Goal: Transaction & Acquisition: Purchase product/service

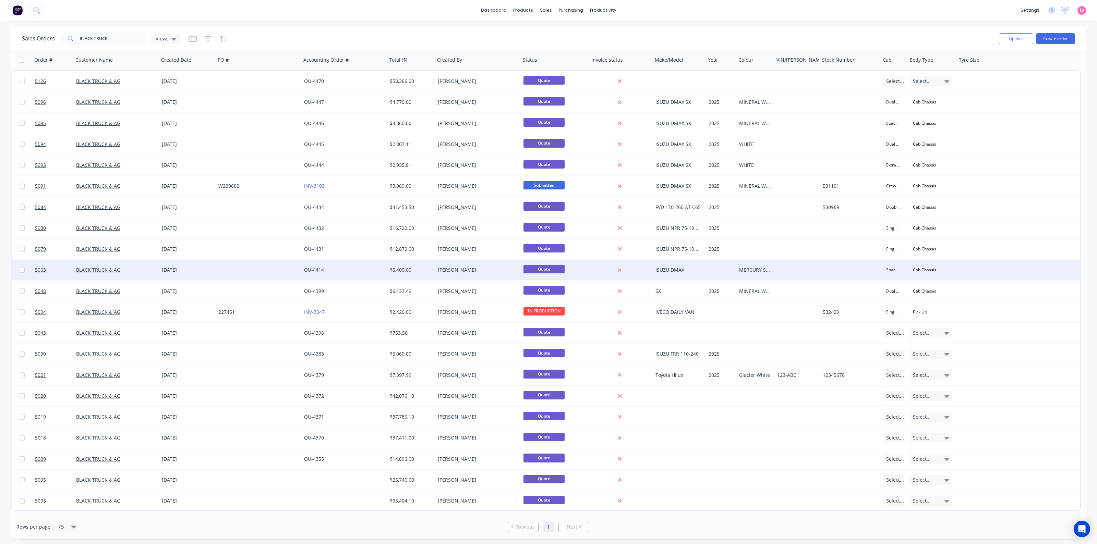
click at [160, 272] on div "[DATE]" at bounding box center [187, 270] width 57 height 21
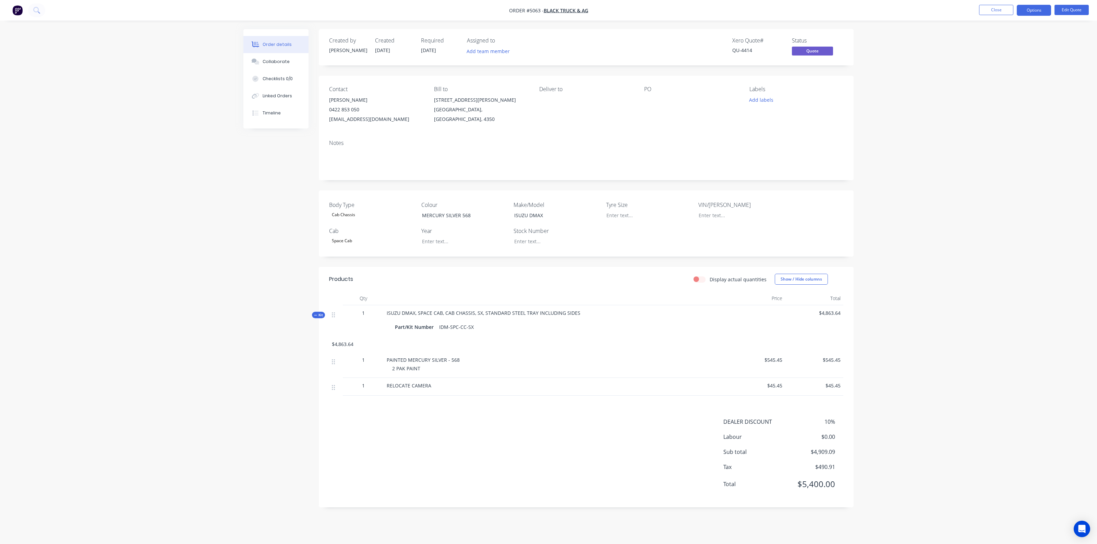
click at [128, 198] on div "Order details Collaborate Checklists 0/0 Linked Orders Timeline Order details C…" at bounding box center [548, 272] width 1097 height 544
click at [148, 93] on div "Order details Collaborate Checklists 0/0 Linked Orders Timeline Order details C…" at bounding box center [548, 272] width 1097 height 544
click at [167, 54] on div "Order details Collaborate Checklists 0/0 Linked Orders Timeline Order details C…" at bounding box center [548, 272] width 1097 height 544
click at [969, 114] on div "Order details Collaborate Checklists 0/0 Linked Orders Timeline Order details C…" at bounding box center [548, 272] width 1097 height 544
click at [986, 9] on button "Close" at bounding box center [996, 10] width 34 height 10
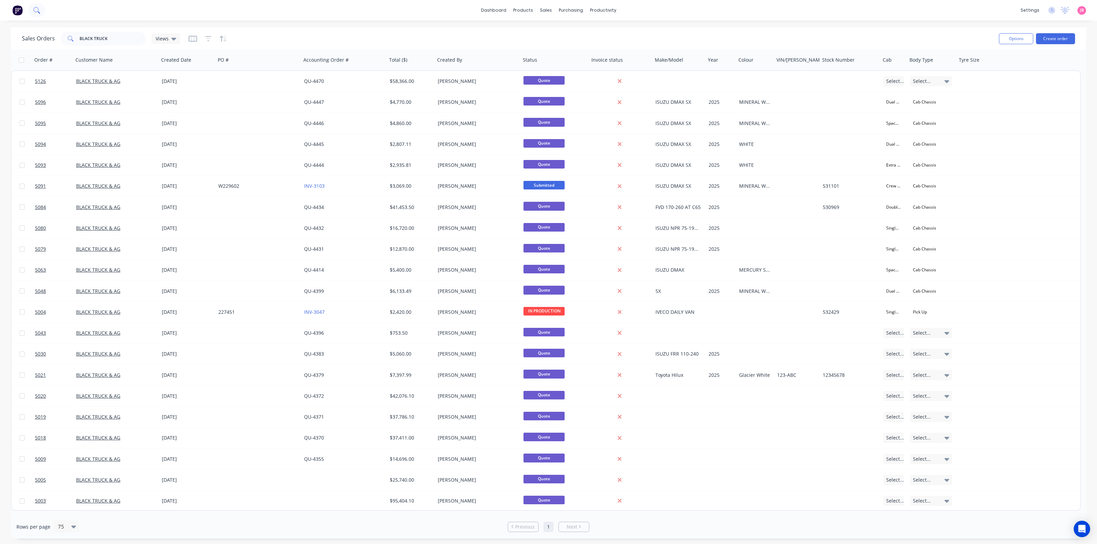
click at [37, 11] on icon at bounding box center [36, 10] width 7 height 7
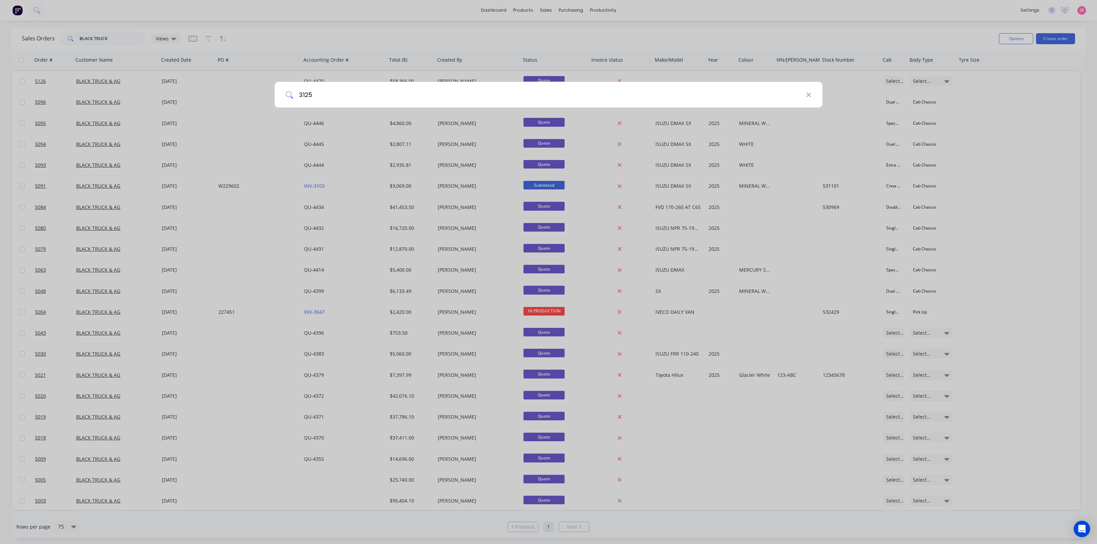
type input "3125"
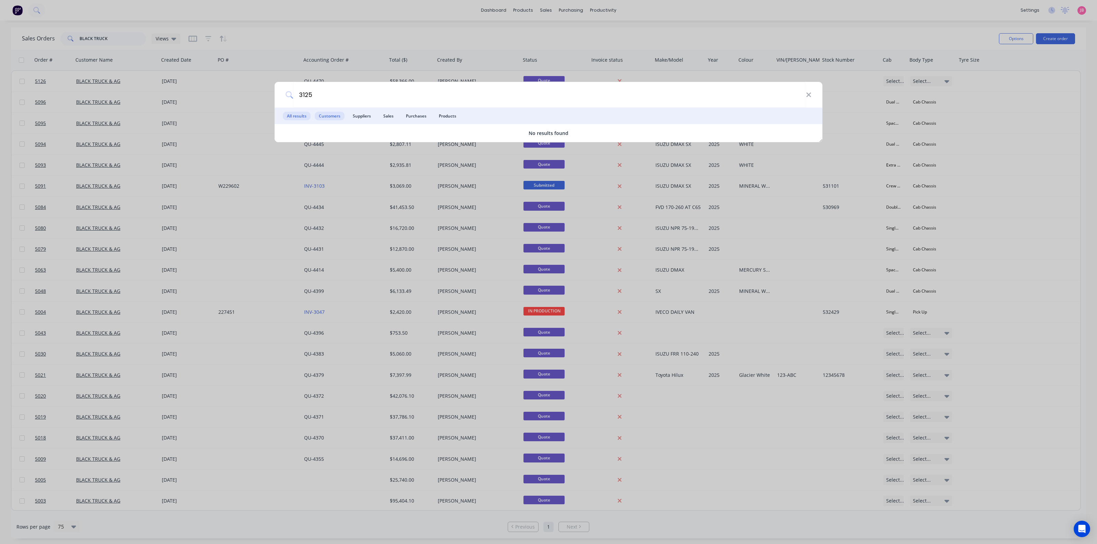
click at [334, 113] on span "Customers" at bounding box center [330, 116] width 30 height 9
click at [362, 115] on span "Suppliers" at bounding box center [362, 116] width 26 height 9
click at [388, 116] on span "Sales" at bounding box center [388, 116] width 19 height 9
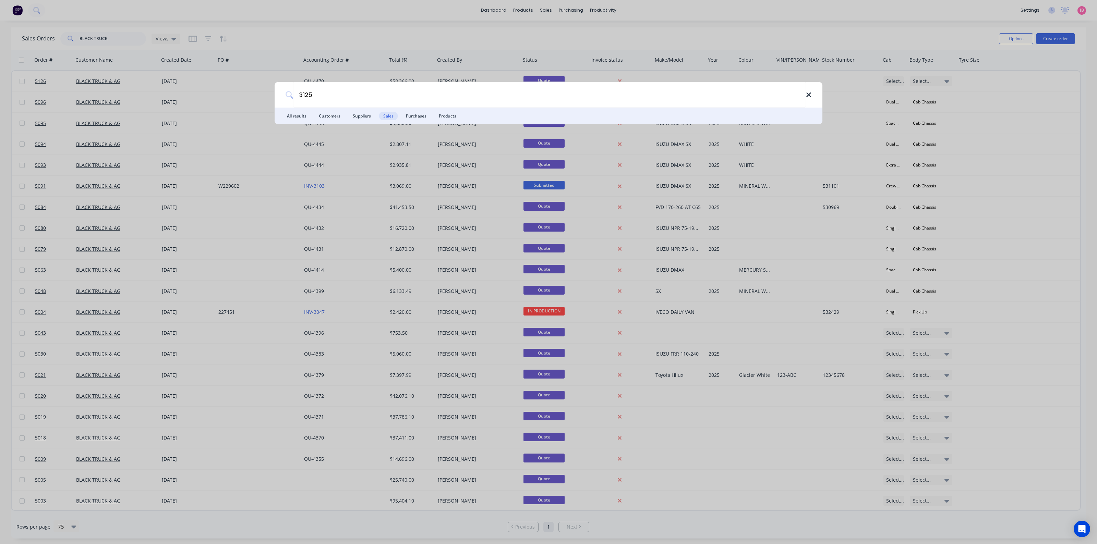
click at [809, 98] on icon at bounding box center [808, 95] width 5 height 8
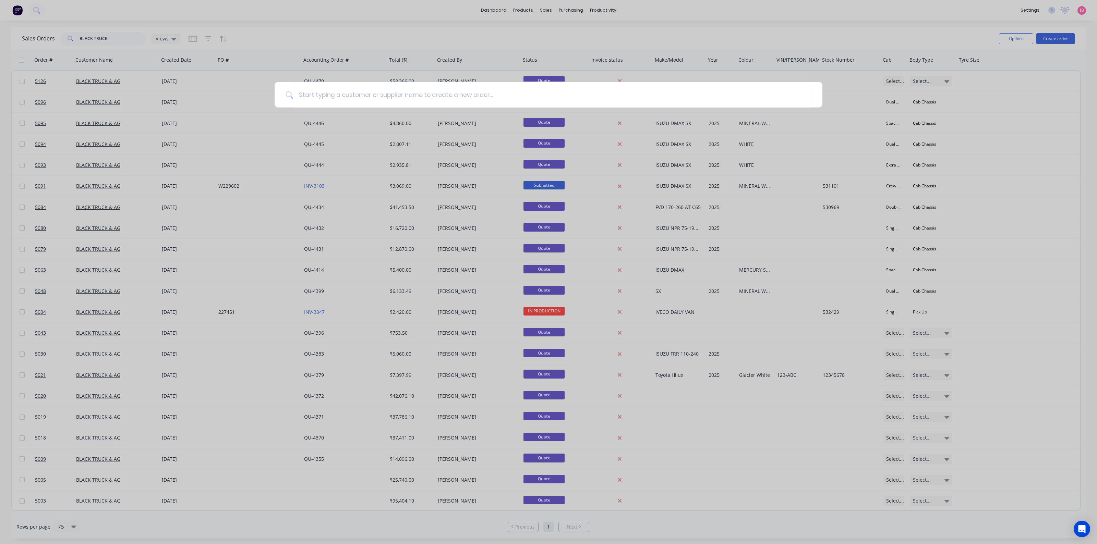
click at [1027, 108] on div at bounding box center [548, 272] width 1097 height 544
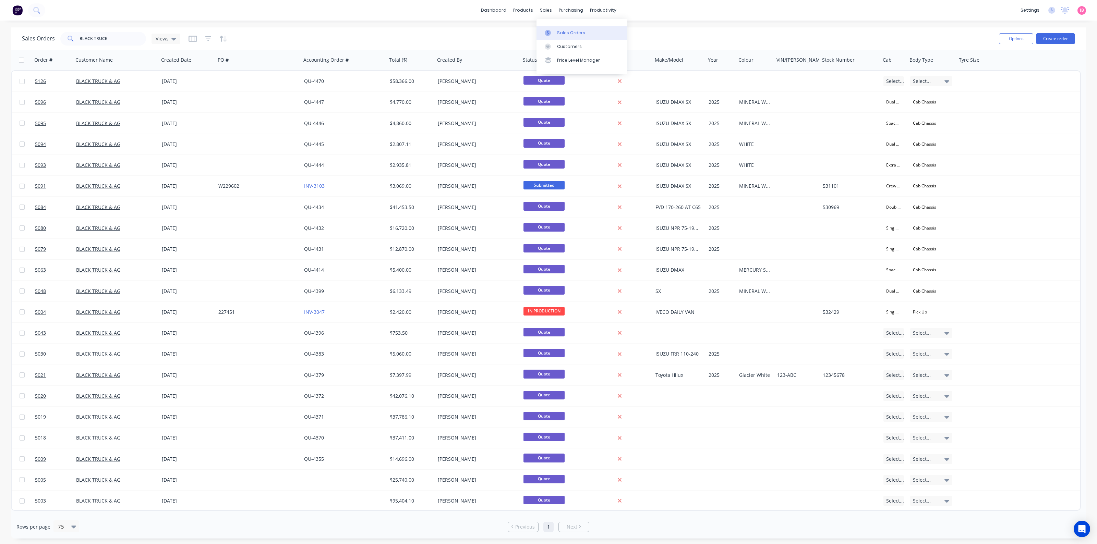
click at [548, 28] on link "Sales Orders" at bounding box center [581, 33] width 91 height 14
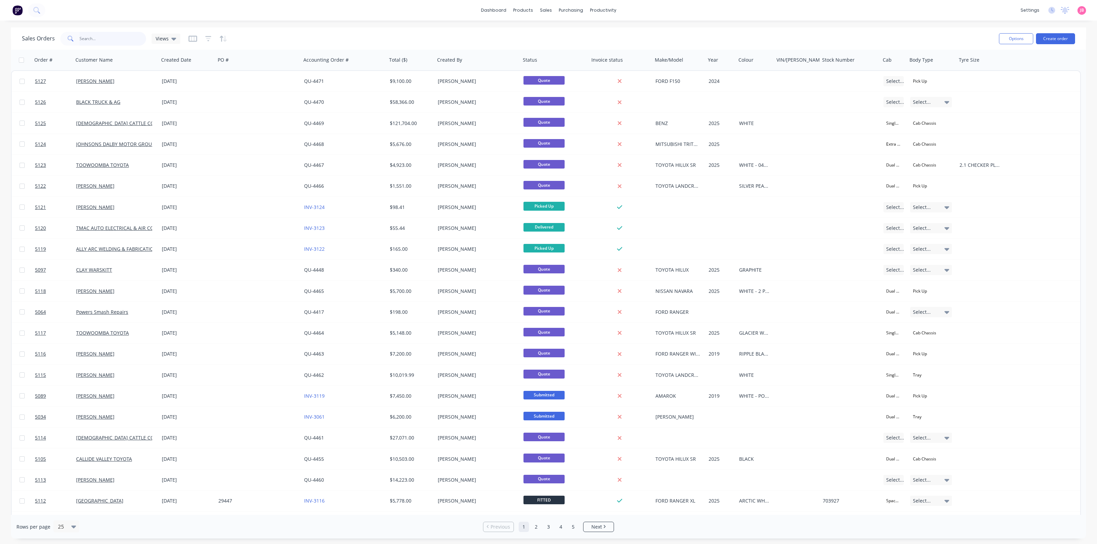
click at [106, 38] on input "text" at bounding box center [113, 39] width 67 height 14
type input "3125"
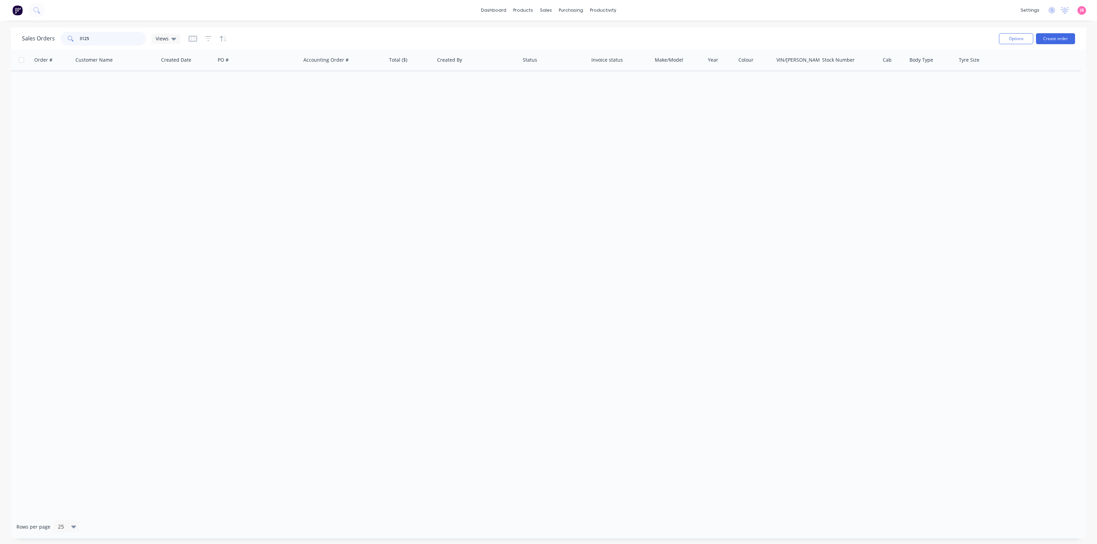
drag, startPoint x: 118, startPoint y: 40, endPoint x: 0, endPoint y: 44, distance: 117.6
click at [0, 44] on div "Sales Orders 3125 Views Options Create order Order # Customer Name Created Date…" at bounding box center [548, 282] width 1097 height 511
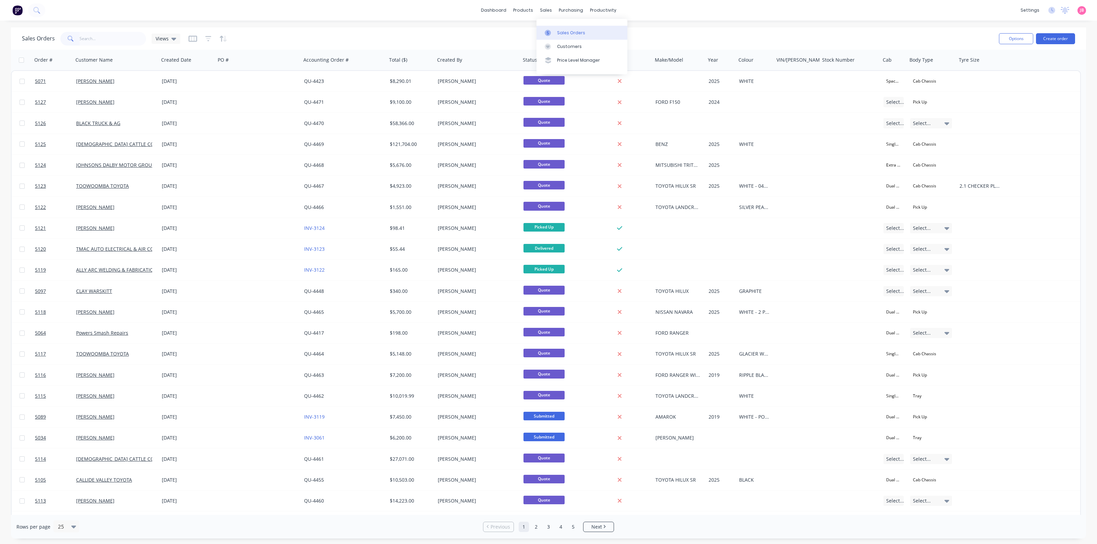
click at [556, 31] on link "Sales Orders" at bounding box center [581, 33] width 91 height 14
click at [1064, 38] on button "Create order" at bounding box center [1055, 38] width 39 height 11
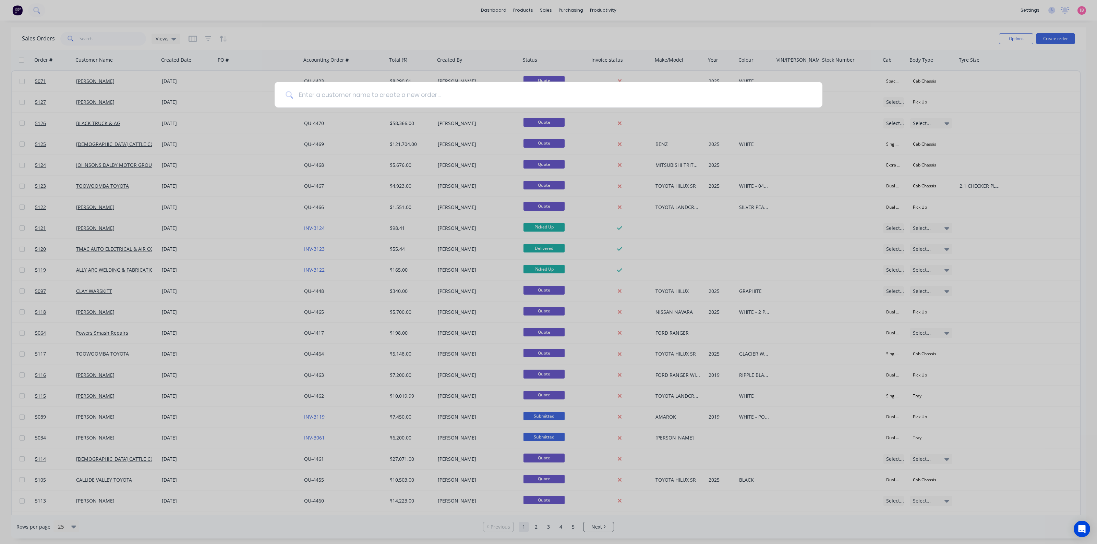
click at [496, 98] on input at bounding box center [552, 95] width 518 height 26
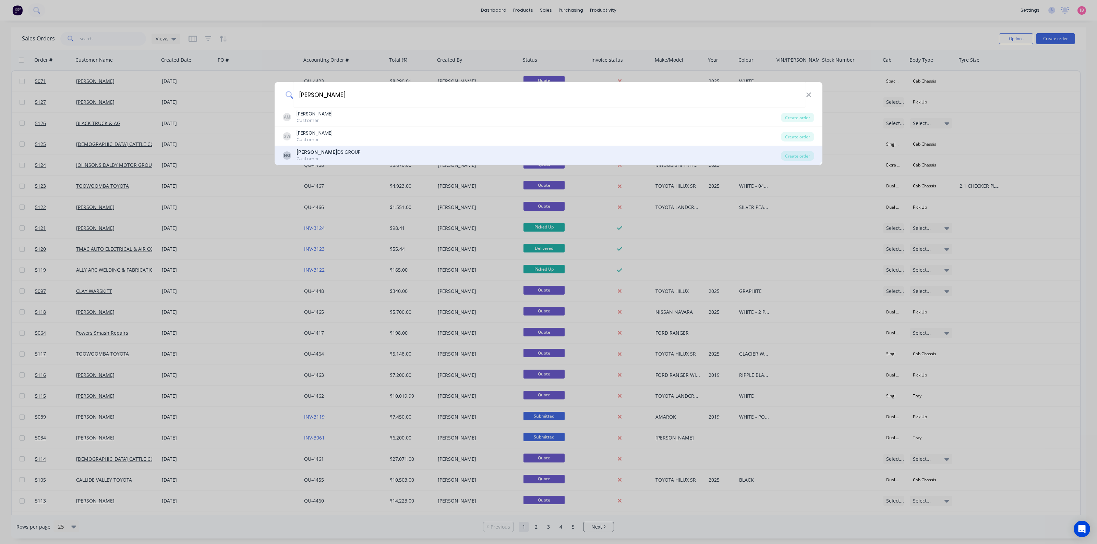
type input "[PERSON_NAME]"
click at [373, 159] on div "[PERSON_NAME] DS GROUP Customer" at bounding box center [532, 155] width 498 height 13
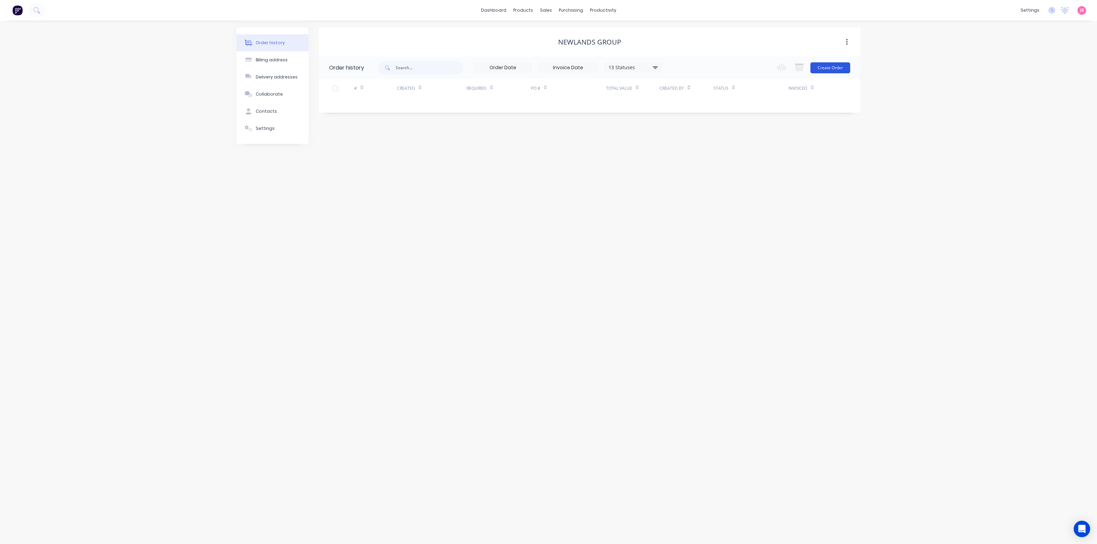
click at [831, 71] on button "Create Order" at bounding box center [830, 67] width 40 height 11
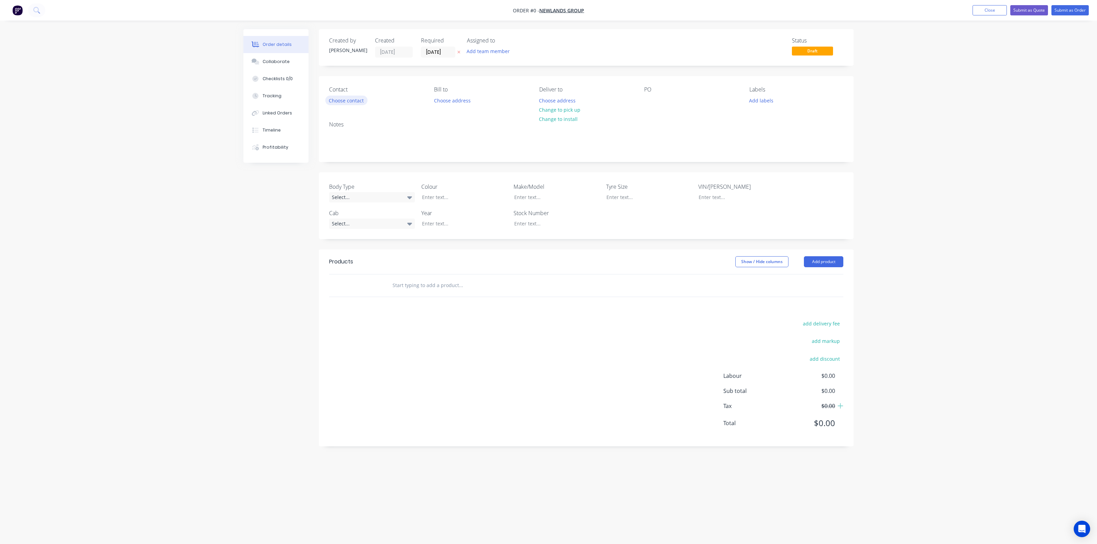
click at [348, 103] on button "Choose contact" at bounding box center [346, 100] width 42 height 9
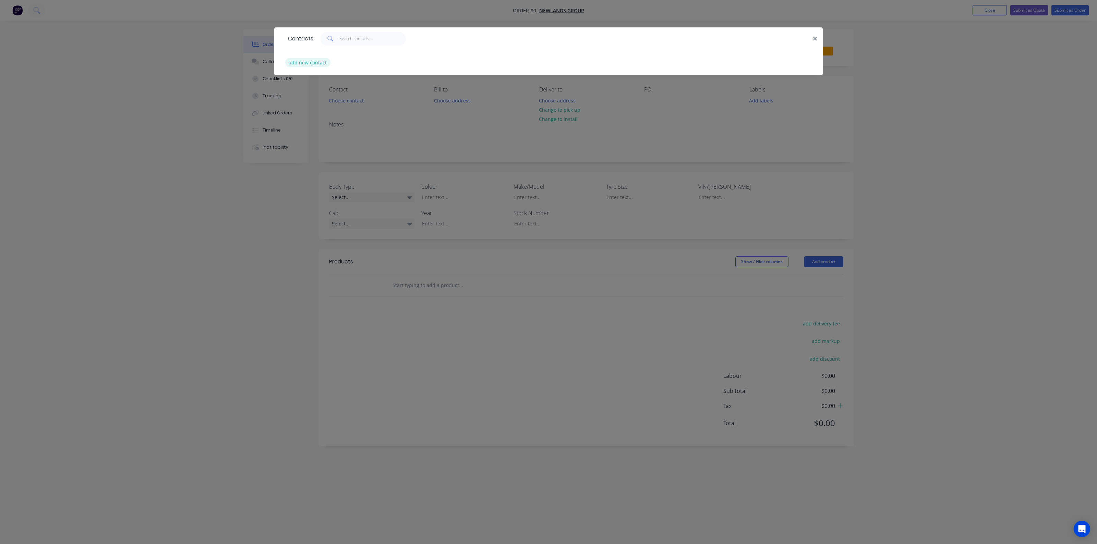
click at [306, 64] on button "add new contact" at bounding box center [307, 62] width 45 height 9
select select "AU"
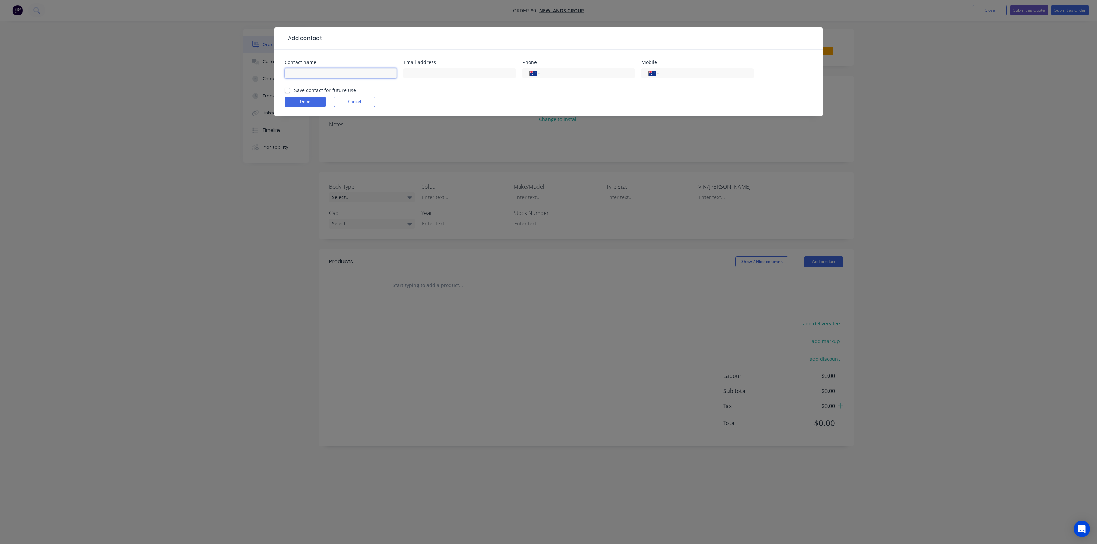
click at [328, 76] on input "text" at bounding box center [341, 73] width 112 height 10
type input "[PERSON_NAME]"
type input "[EMAIL_ADDRESS][DOMAIN_NAME]"
type input "[PHONE_NUMBER]"
type input "0427 411 981"
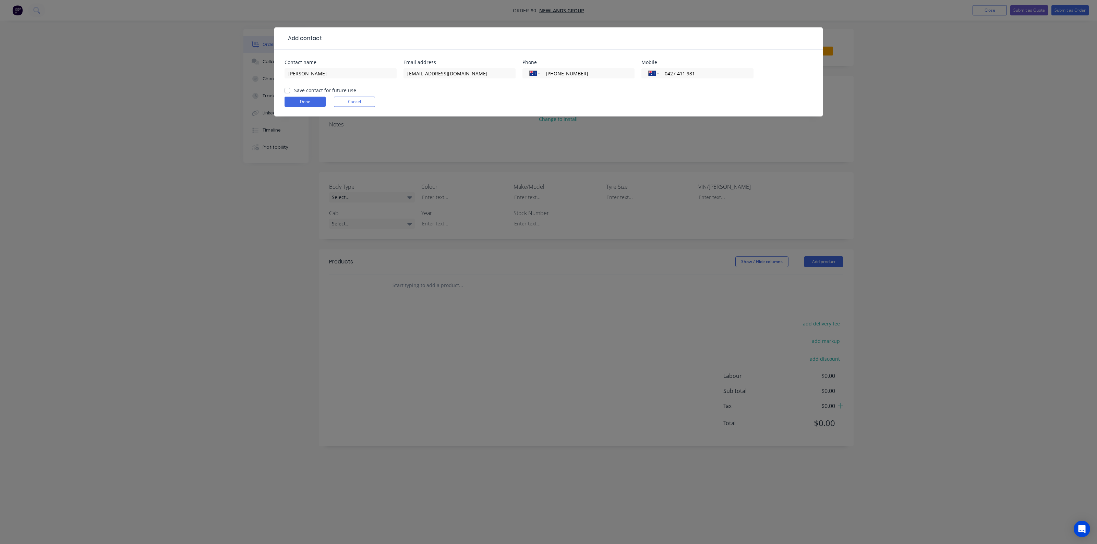
drag, startPoint x: 287, startPoint y: 90, endPoint x: 290, endPoint y: 95, distance: 5.7
click at [294, 90] on label "Save contact for future use" at bounding box center [325, 90] width 62 height 7
click at [287, 90] on input "Save contact for future use" at bounding box center [287, 90] width 5 height 7
checkbox input "true"
click at [294, 99] on button "Done" at bounding box center [305, 102] width 41 height 10
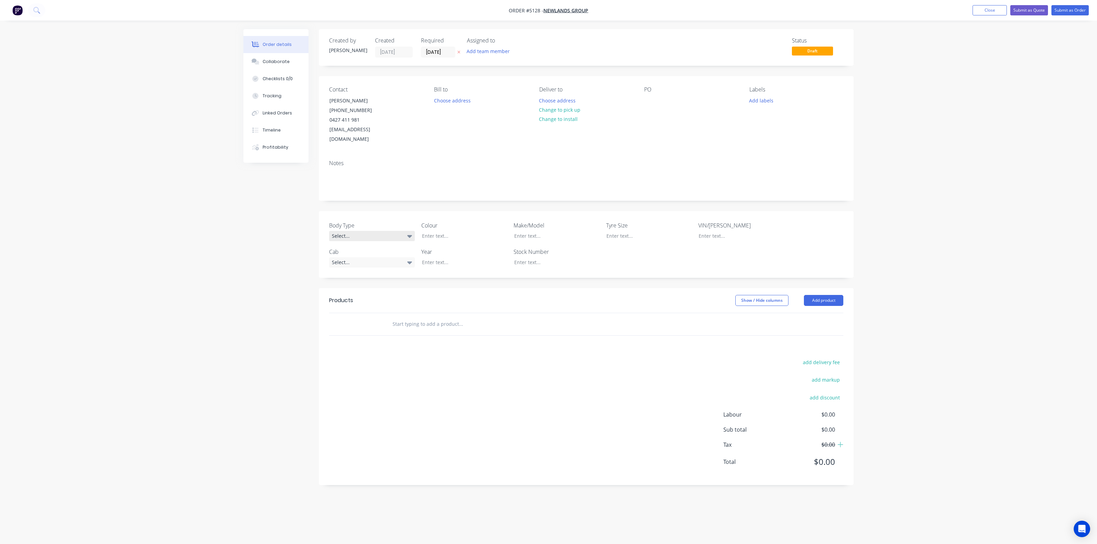
click at [364, 231] on div "Select..." at bounding box center [372, 236] width 86 height 10
click at [377, 253] on button "Cab Chassis" at bounding box center [380, 255] width 103 height 14
click at [437, 231] on div at bounding box center [459, 236] width 86 height 10
drag, startPoint x: 437, startPoint y: 223, endPoint x: 442, endPoint y: 223, distance: 4.1
click at [442, 231] on div at bounding box center [459, 236] width 86 height 10
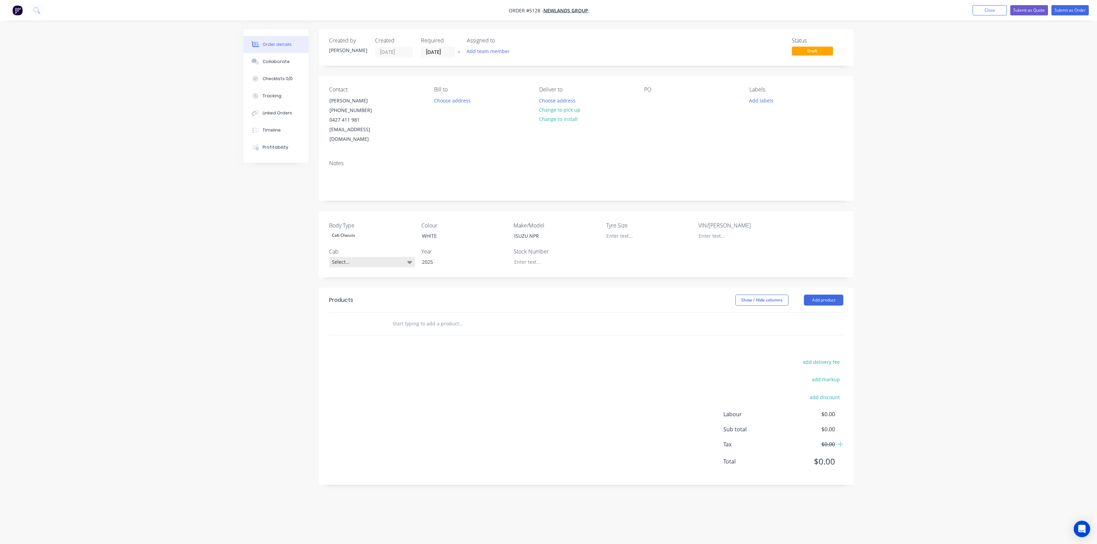
click at [389, 257] on div "Select..." at bounding box center [372, 262] width 86 height 10
click at [371, 281] on button "Single Cab" at bounding box center [380, 281] width 103 height 14
click at [567, 257] on div at bounding box center [552, 262] width 86 height 10
drag, startPoint x: 672, startPoint y: 251, endPoint x: 773, endPoint y: 282, distance: 105.7
click at [672, 251] on div "Body Type Cab Chassis Colour WHITE Make/Model ISUZU NPR Tyre Size VIN/Rego Cab …" at bounding box center [586, 244] width 535 height 66
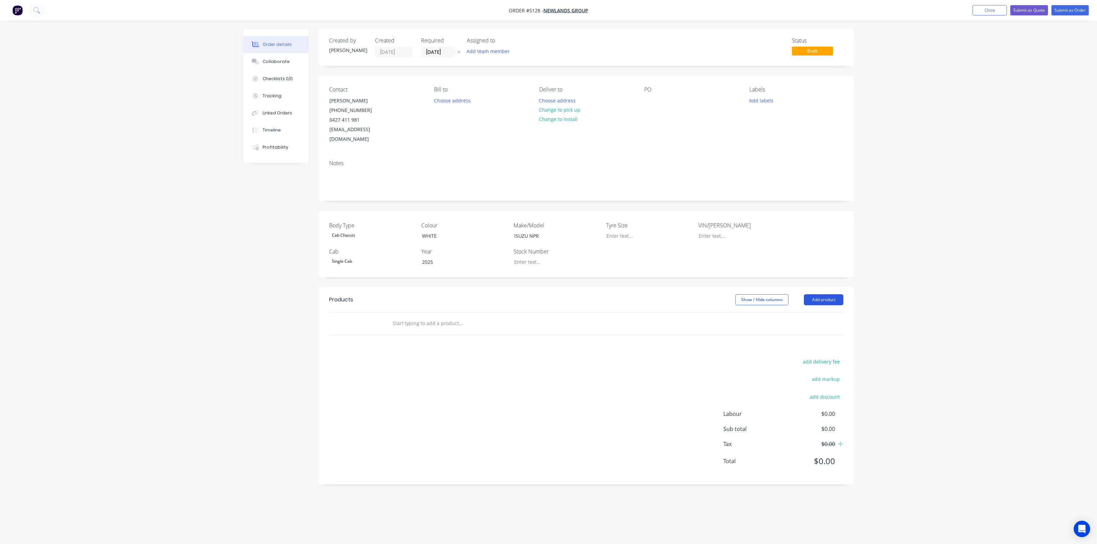
click at [834, 294] on button "Add product" at bounding box center [823, 299] width 39 height 11
click at [811, 312] on div "Product catalogue" at bounding box center [810, 317] width 53 height 10
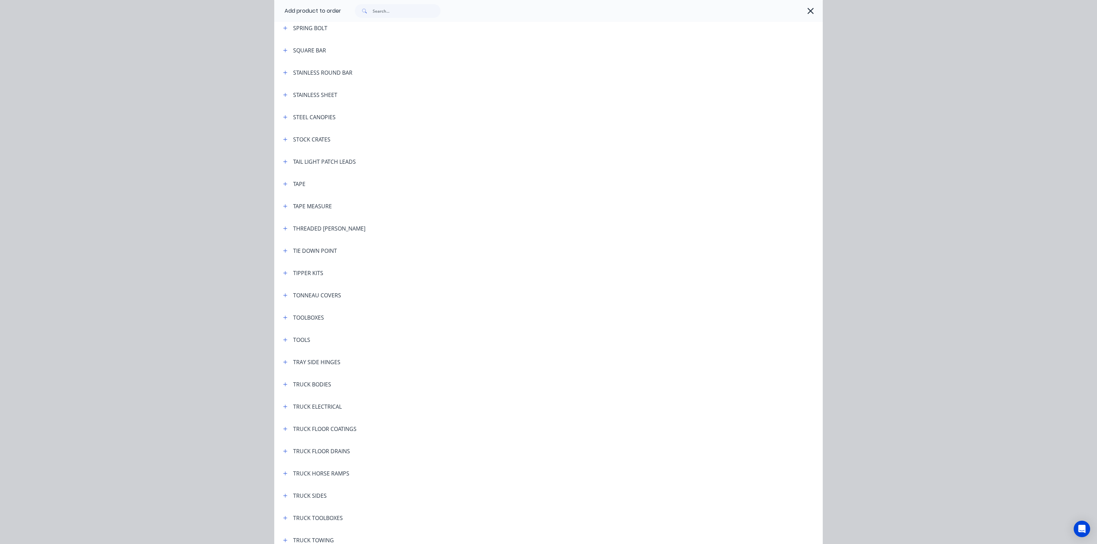
scroll to position [2271, 0]
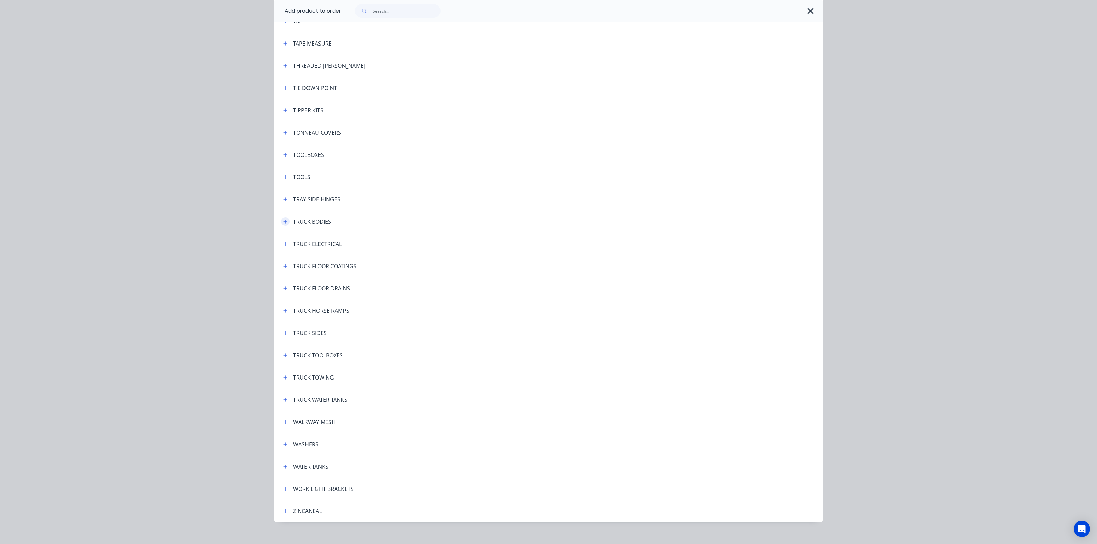
click at [286, 222] on button "button" at bounding box center [285, 221] width 9 height 9
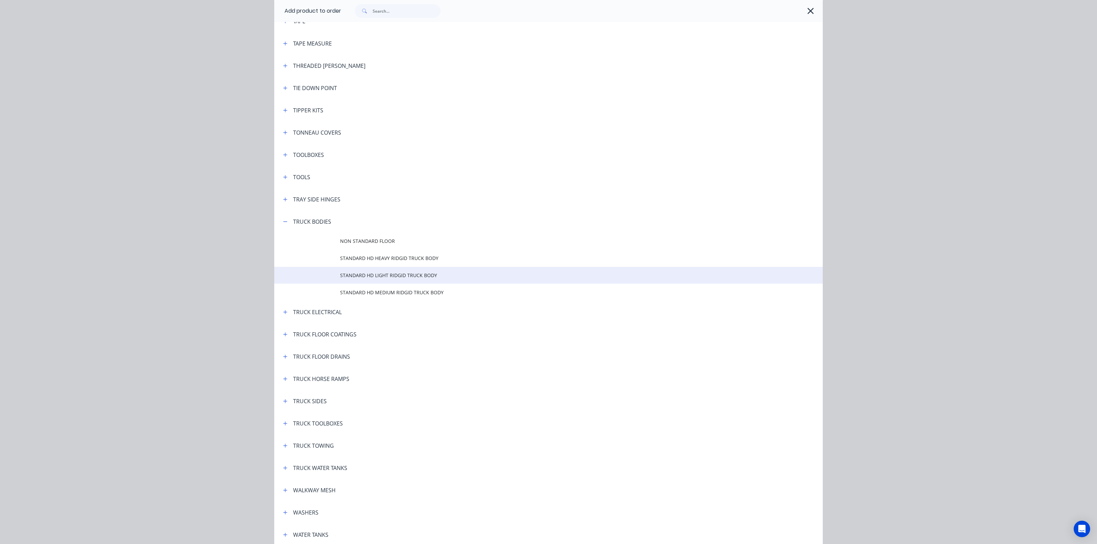
click at [360, 278] on span "STANDARD HD LIGHT RIDGID TRUCK BODY" at bounding box center [533, 275] width 386 height 7
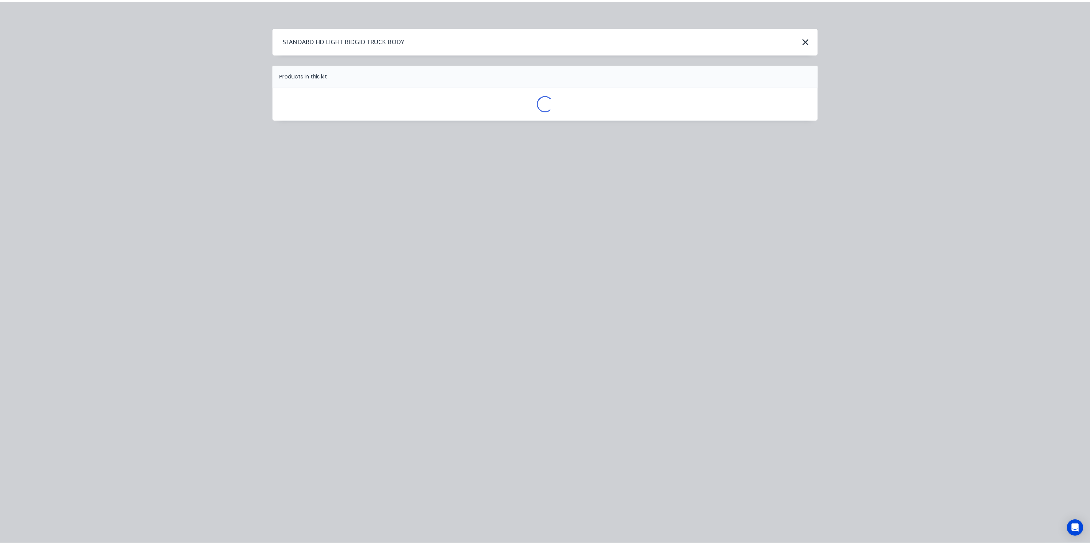
scroll to position [0, 0]
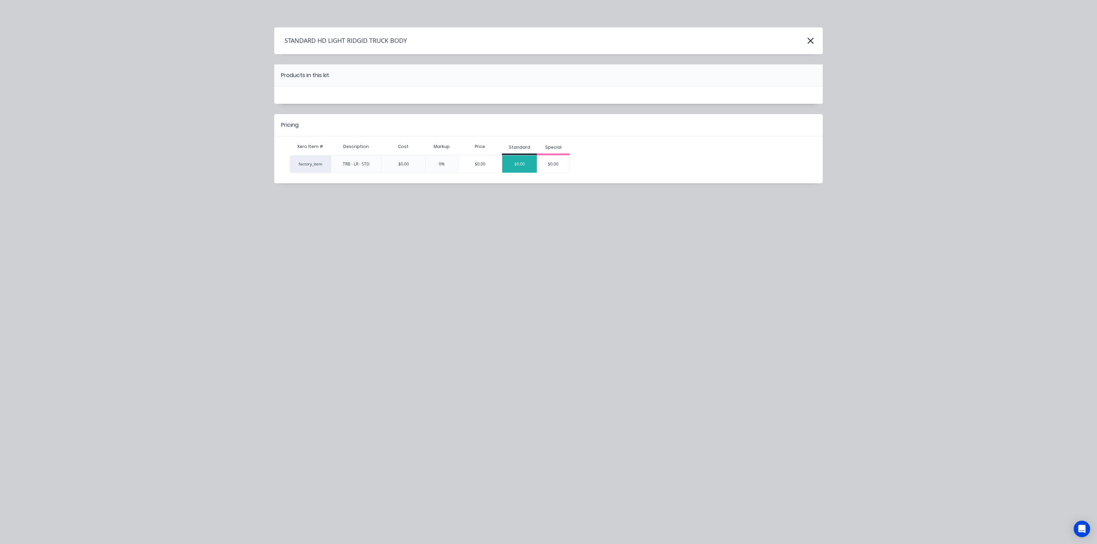
click at [528, 166] on div "$0.00" at bounding box center [519, 164] width 35 height 17
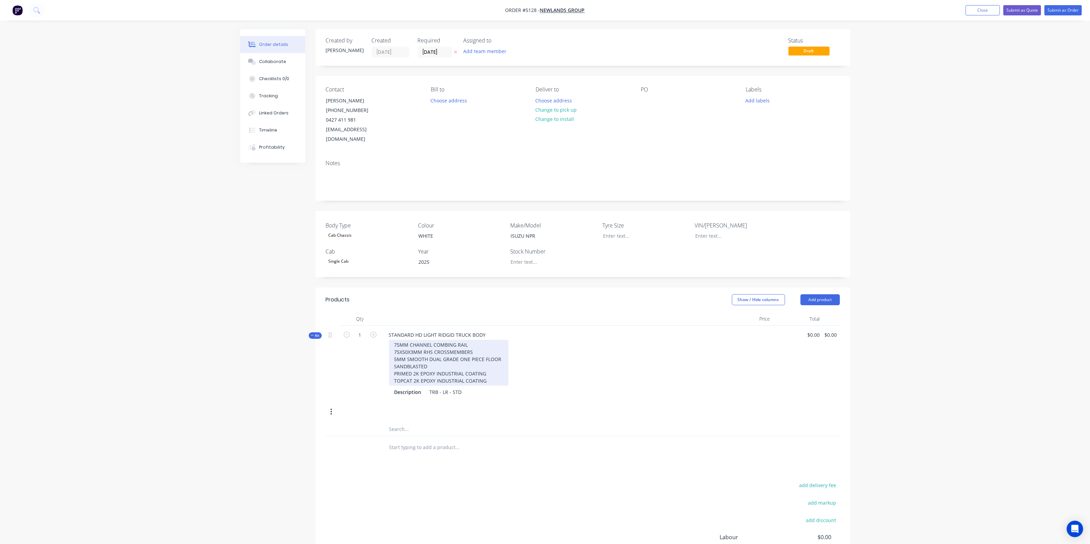
click at [466, 340] on div "75MM CHANNEL COMBING RAIL 75X50X3MM RHS CROSSMEMBERS 5MM SMOOTH DUAL GRADE ONE …" at bounding box center [449, 363] width 120 height 46
click at [618, 391] on div "STANDARD HD LIGHT RIDGID TRUCK BODY 75MM CHANNEL COMBING RAIL OR 75X50 RHS 75X5…" at bounding box center [552, 364] width 343 height 76
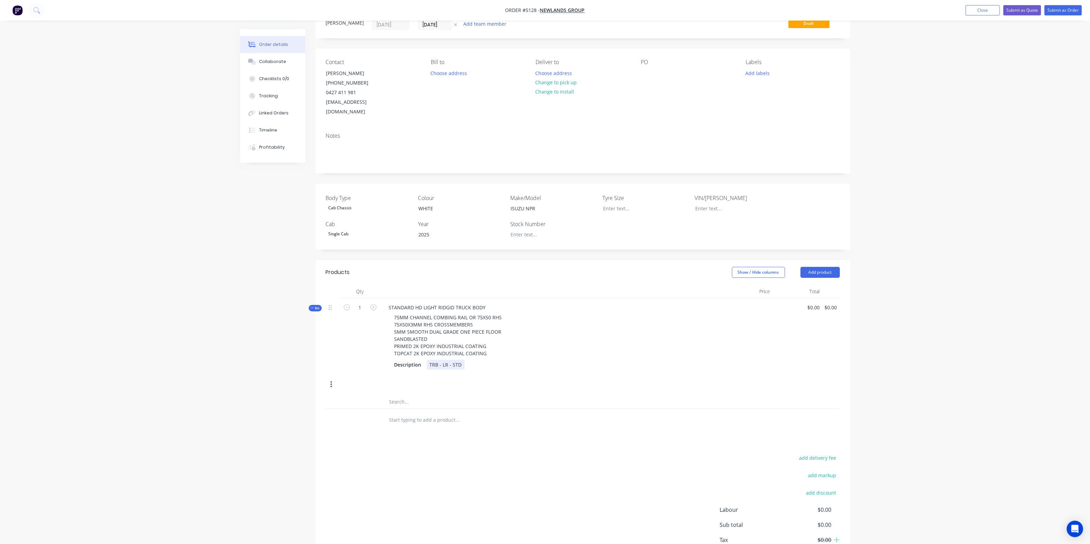
scroll to position [65, 0]
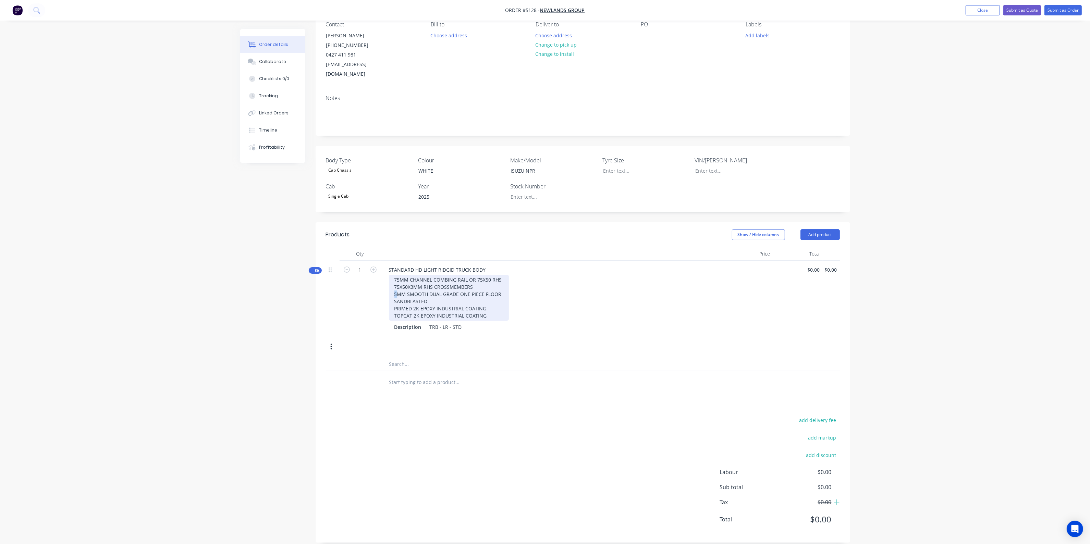
click at [395, 284] on div "75MM CHANNEL COMBING RAIL OR 75X50 RHS 75X50X3MM RHS CROSSMEMBERS 5MM SMOOTH DU…" at bounding box center [449, 298] width 120 height 46
click at [412, 287] on div "75MM CHANNEL COMBING RAIL OR 75X50 RHS 75X50X3MM RHS CROSSMEMBERS 3MM SMOOTH DU…" at bounding box center [449, 298] width 120 height 46
drag, startPoint x: 407, startPoint y: 285, endPoint x: 505, endPoint y: 287, distance: 97.7
click at [505, 287] on div "75MM CHANNEL COMBING RAIL OR 75X50 RHS 75X50X3MM RHS CROSSMEMBERS 3MM SMOOTH DU…" at bounding box center [449, 298] width 120 height 46
click at [534, 288] on div "75MM CHANNEL COMBING RAIL OR 75X50 RHS 75X50X3MM RHS CROSSMEMBERS 3MM CHECKER P…" at bounding box center [552, 298] width 337 height 46
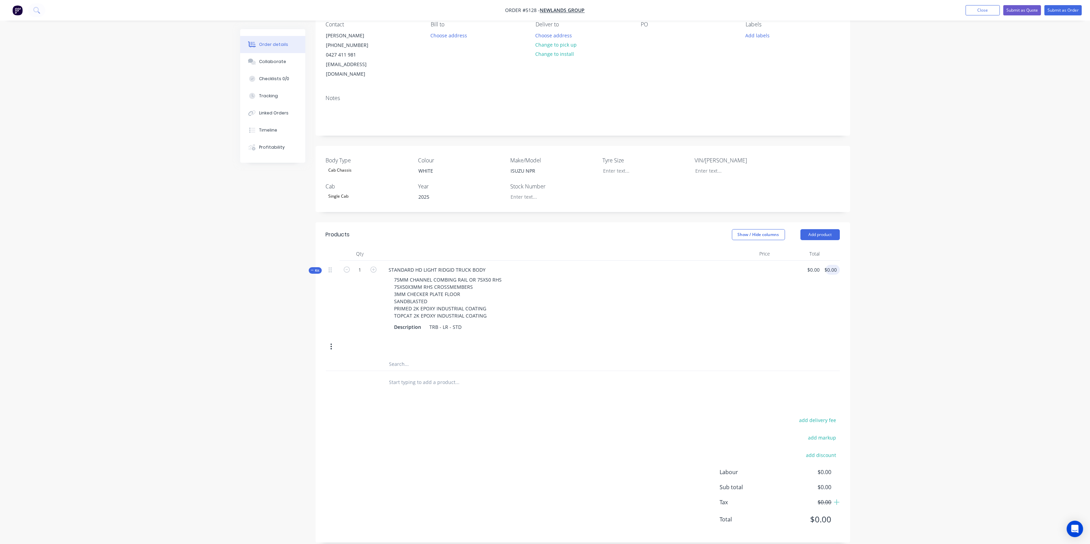
type input "0.00"
click at [828, 265] on div "0.00 0.00" at bounding box center [833, 270] width 13 height 10
type input "0"
type input "$0.00"
click at [814, 265] on div "0 $0.00" at bounding box center [814, 270] width 19 height 10
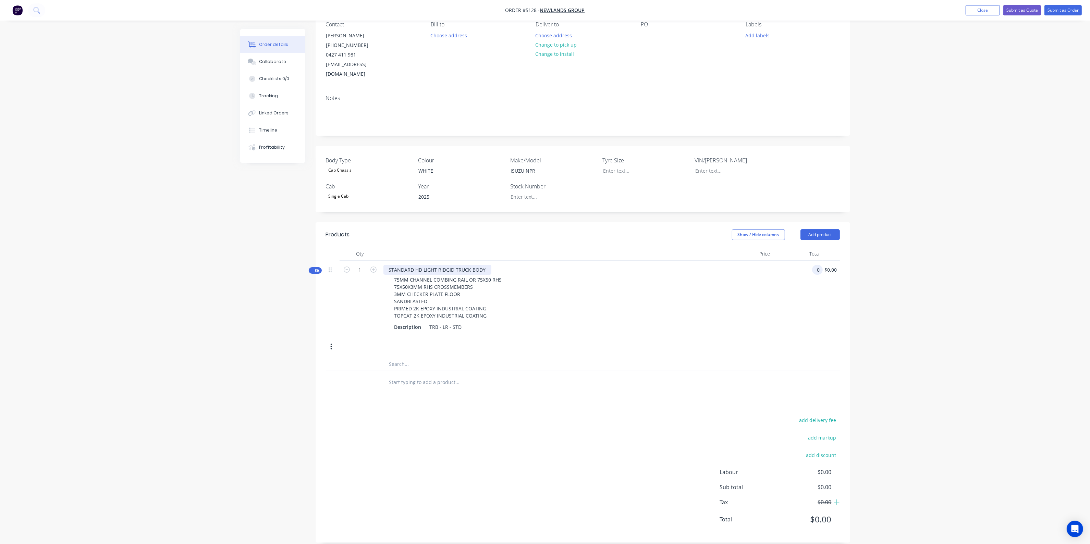
type input "$0.00"
click at [489, 265] on div "STANDARD HD LIGHT RIDGID TRUCK BODY" at bounding box center [438, 270] width 108 height 10
click at [529, 325] on div "STANDARD HD LIGHT RIDGID TRUCK BODY 4200L X 2300W 75MM CHANNEL COMBING RAIL OR …" at bounding box center [552, 299] width 343 height 76
click at [822, 265] on input "0" at bounding box center [815, 270] width 16 height 10
type input "$9,100.00"
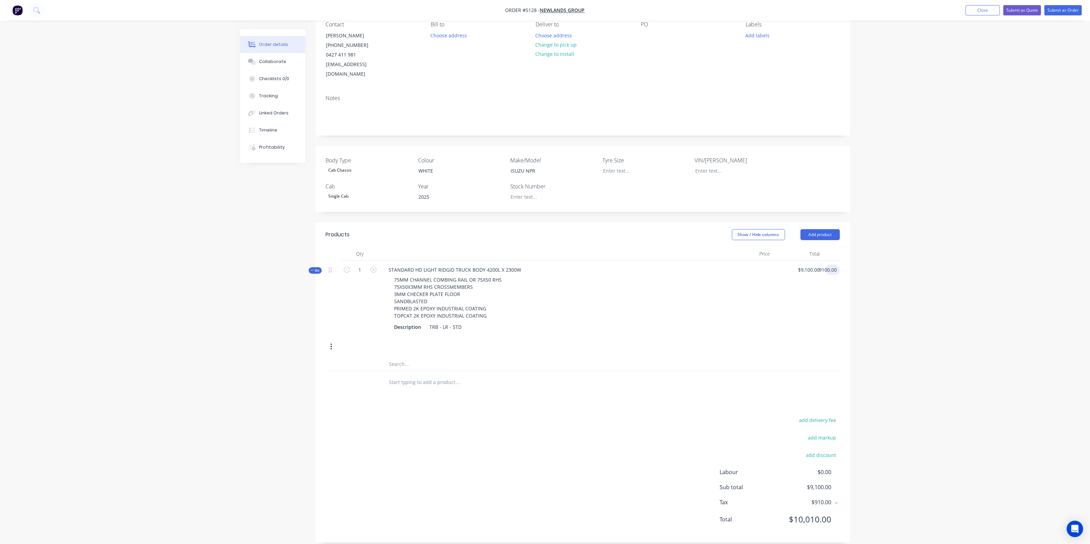
type input "$9,100.00"
click at [445, 375] on input "text" at bounding box center [457, 382] width 137 height 14
type input "L"
type input "TRUCK LED"
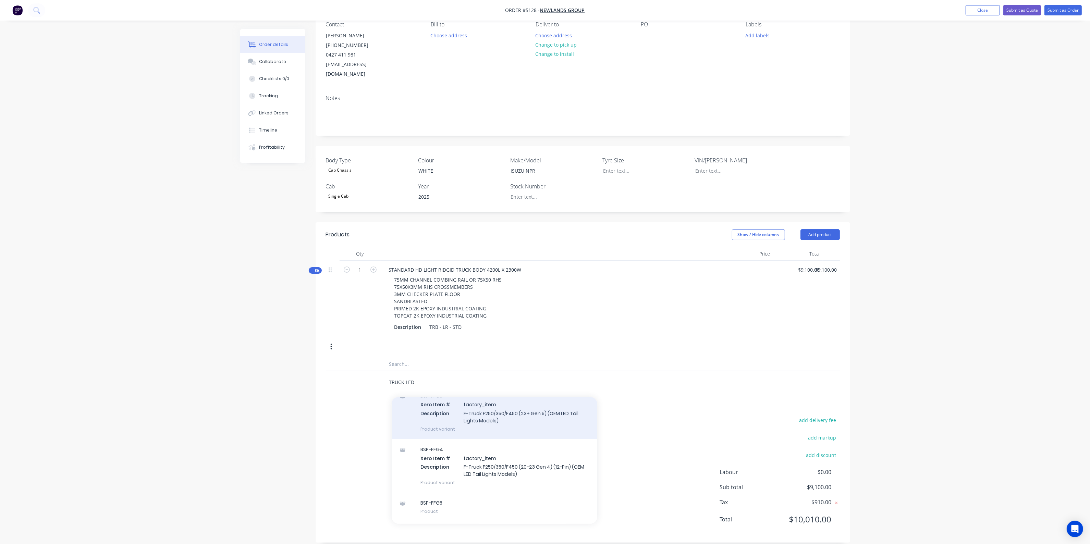
scroll to position [59, 0]
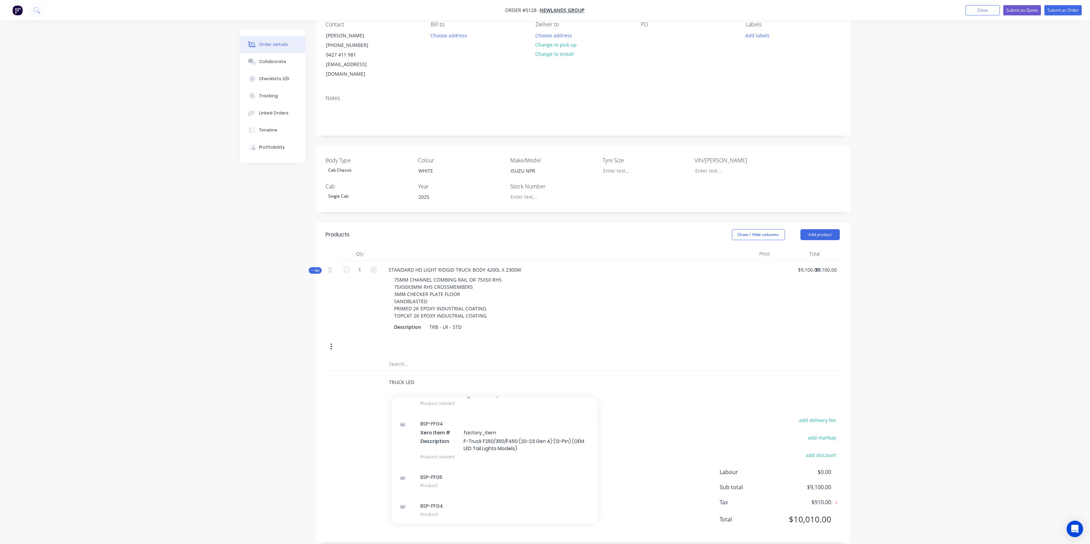
drag, startPoint x: 385, startPoint y: 375, endPoint x: 359, endPoint y: 374, distance: 26.1
click at [359, 374] on div "TRUCK LED Add TRUCK LED to order BSP-FFG5 Xero Item # factory_item Description …" at bounding box center [583, 382] width 514 height 22
click at [819, 229] on button "Add product" at bounding box center [820, 234] width 39 height 11
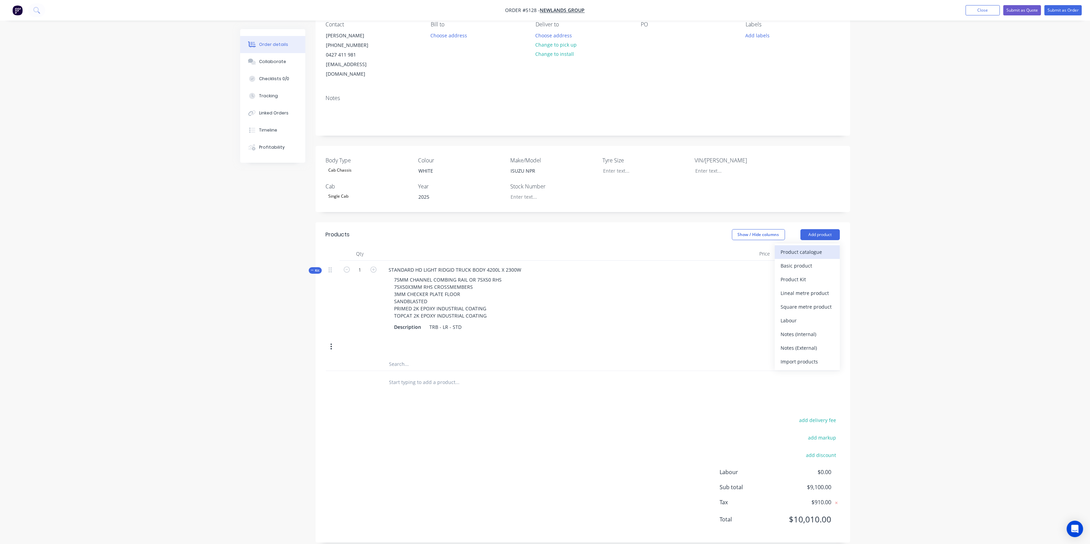
click at [814, 247] on div "Product catalogue" at bounding box center [807, 252] width 53 height 10
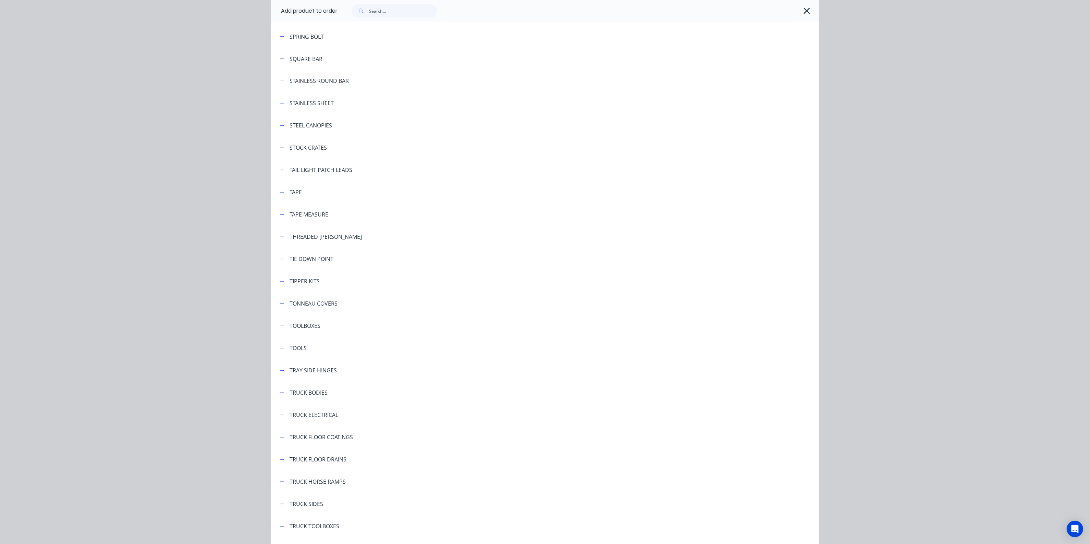
scroll to position [2279, 0]
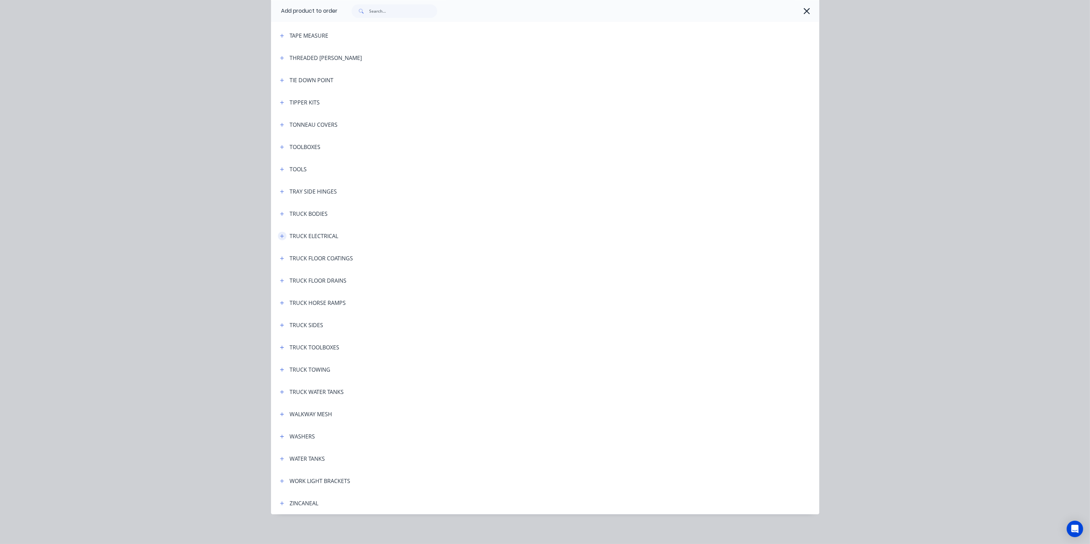
click at [278, 238] on button "button" at bounding box center [282, 236] width 9 height 9
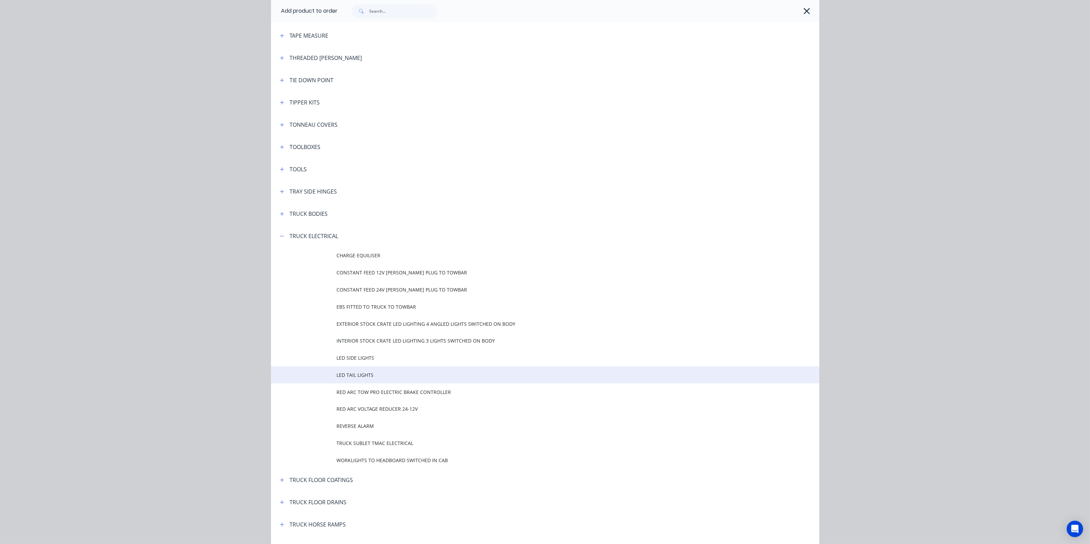
click at [348, 372] on span "LED TAIL LIGHTS" at bounding box center [530, 375] width 386 height 7
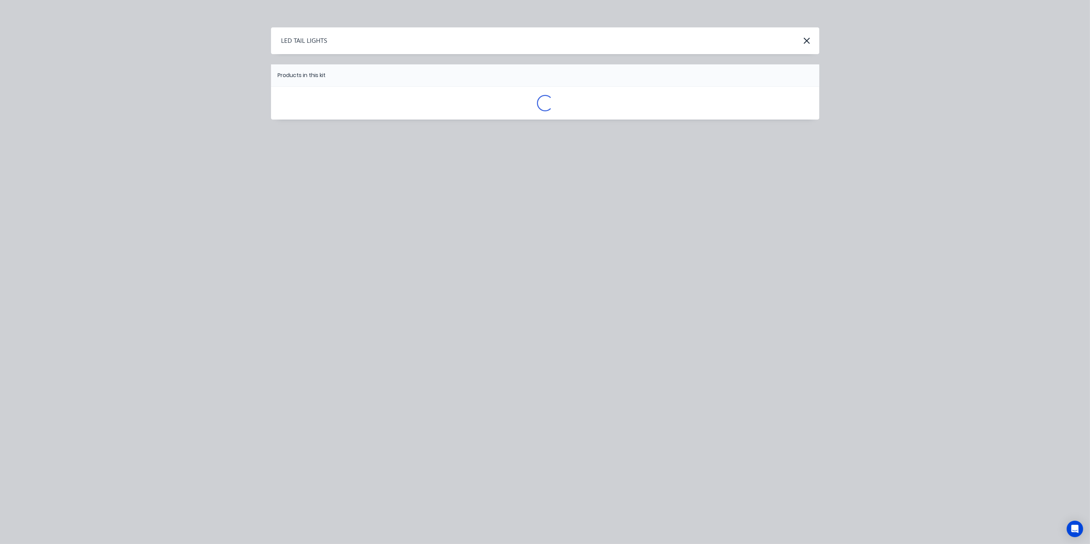
scroll to position [0, 0]
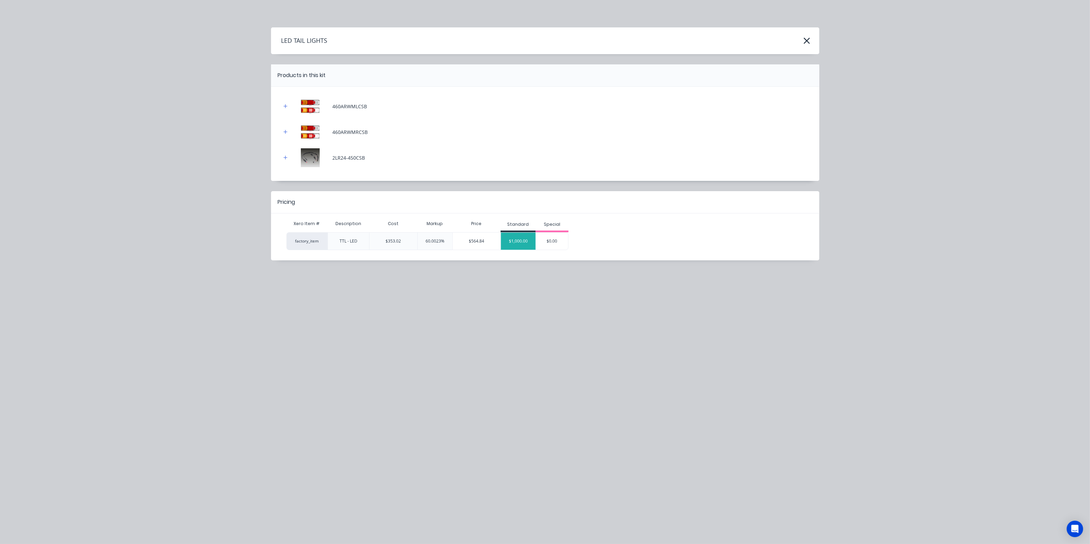
click at [524, 238] on div "$1,000.00" at bounding box center [518, 241] width 35 height 17
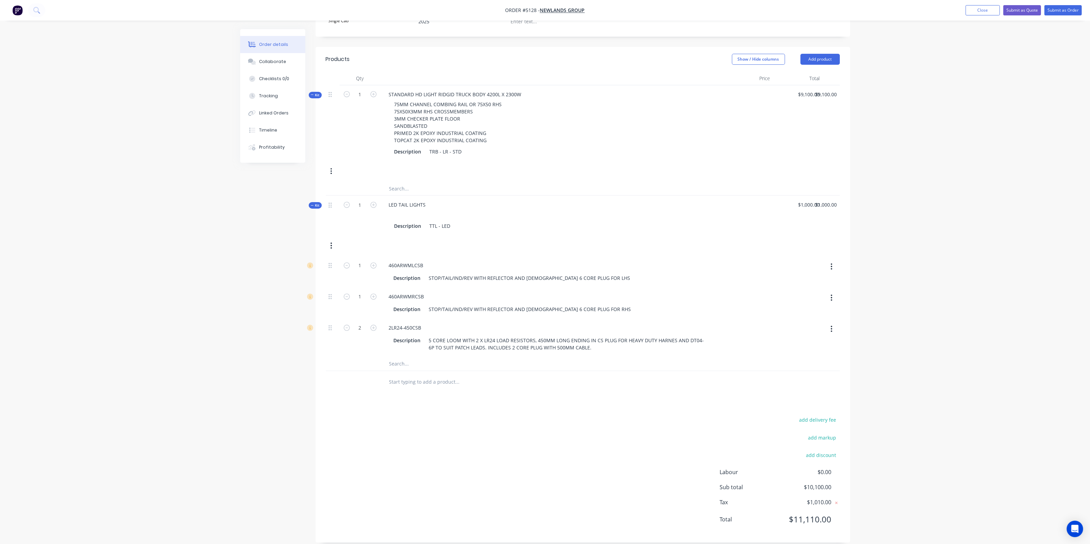
scroll to position [241, 0]
click at [434, 375] on input "text" at bounding box center [457, 382] width 137 height 14
click at [821, 53] on button "Add product" at bounding box center [820, 58] width 39 height 11
click at [798, 71] on div "Product catalogue" at bounding box center [807, 76] width 53 height 10
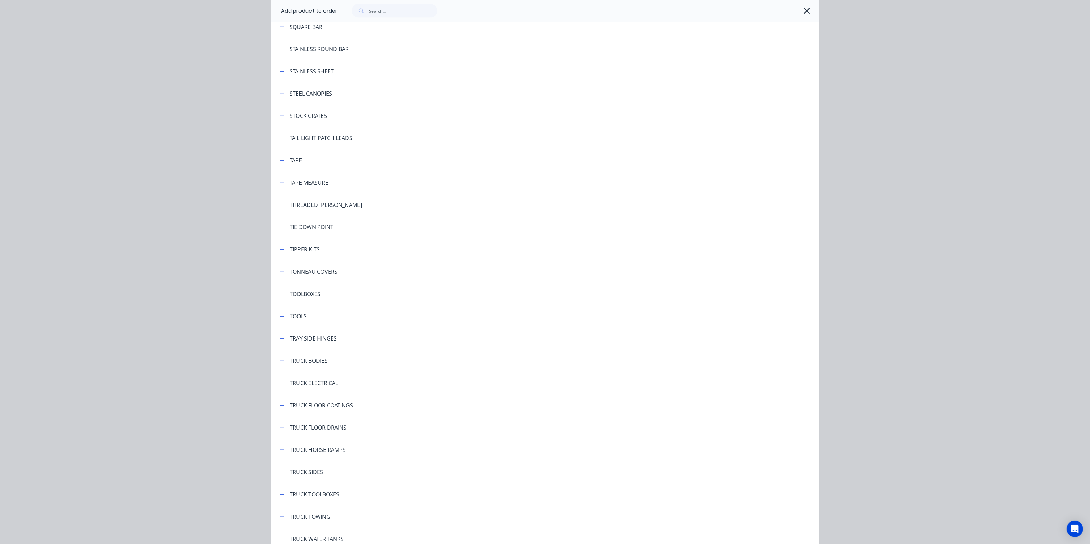
scroll to position [2279, 0]
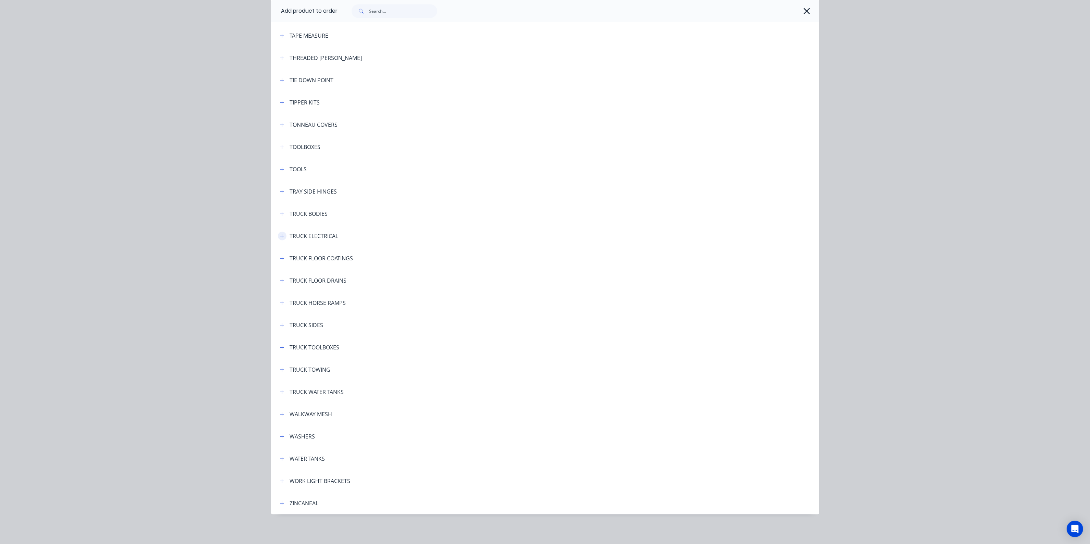
click at [280, 236] on icon "button" at bounding box center [282, 236] width 4 height 5
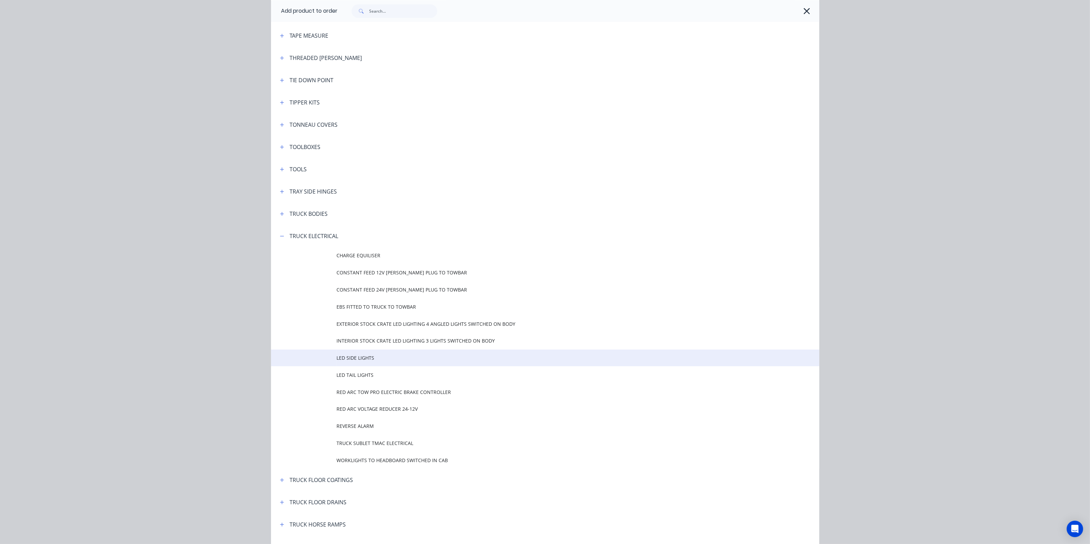
click at [349, 359] on span "LED SIDE LIGHTS" at bounding box center [530, 357] width 386 height 7
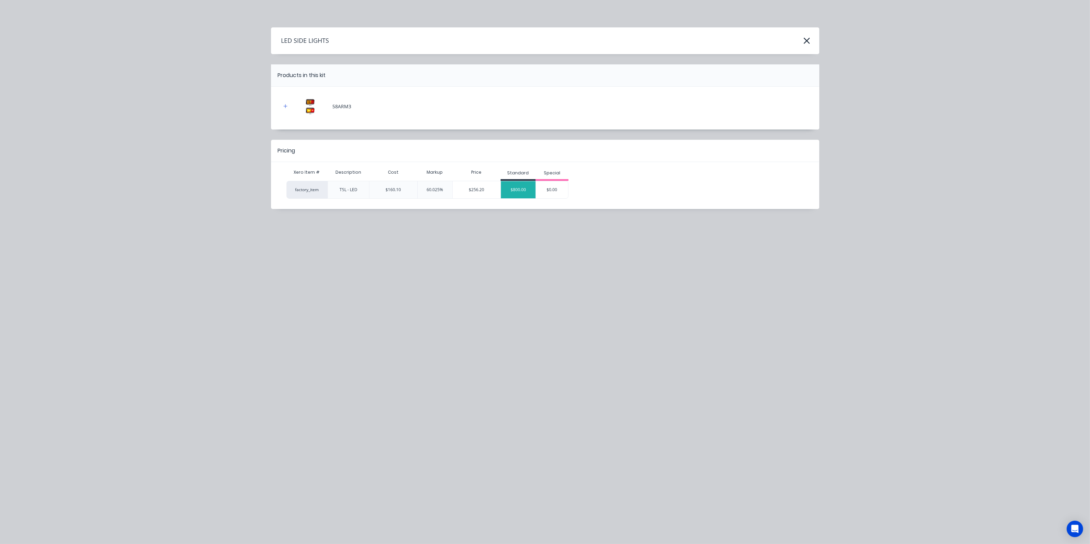
click at [516, 190] on div "$800.00" at bounding box center [518, 189] width 35 height 17
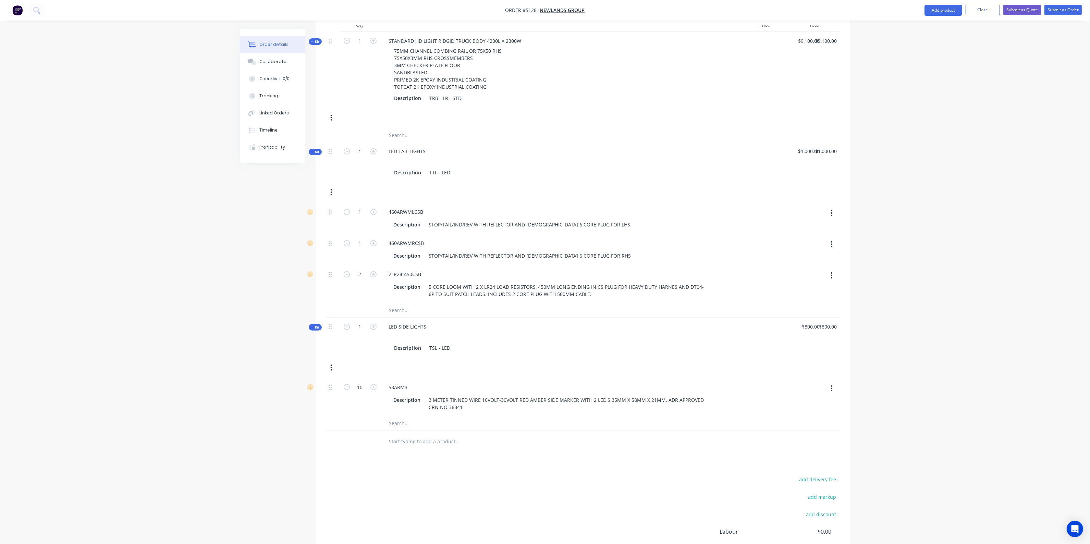
scroll to position [354, 0]
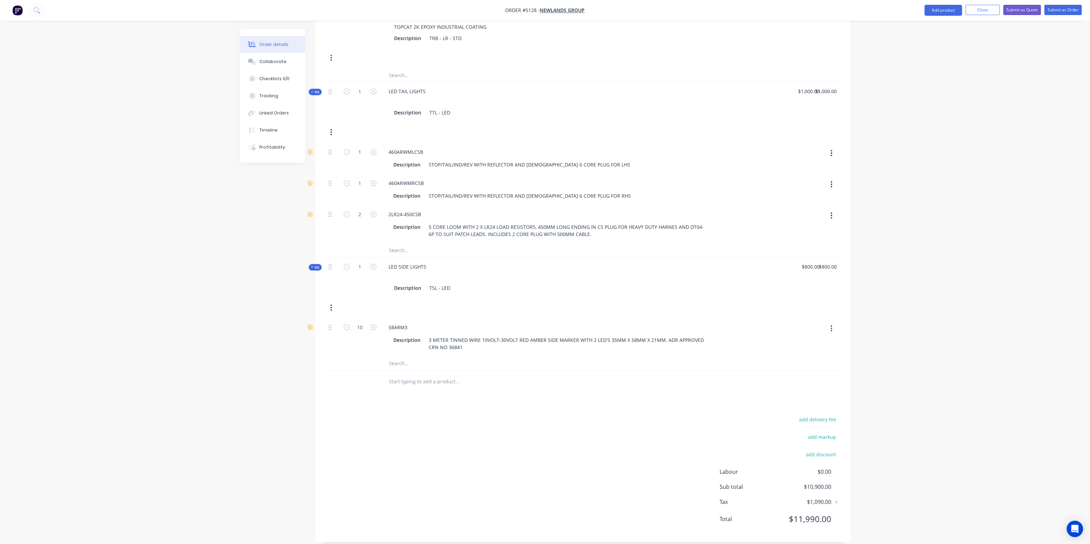
click at [424, 375] on input "text" at bounding box center [457, 382] width 137 height 14
type input "REAR WORKLIGHTS"
click at [449, 397] on button "Add REAR WORKLIGHTS to order" at bounding box center [495, 408] width 206 height 22
click at [771, 375] on input "0" at bounding box center [766, 380] width 16 height 10
type input "$1,300.00"
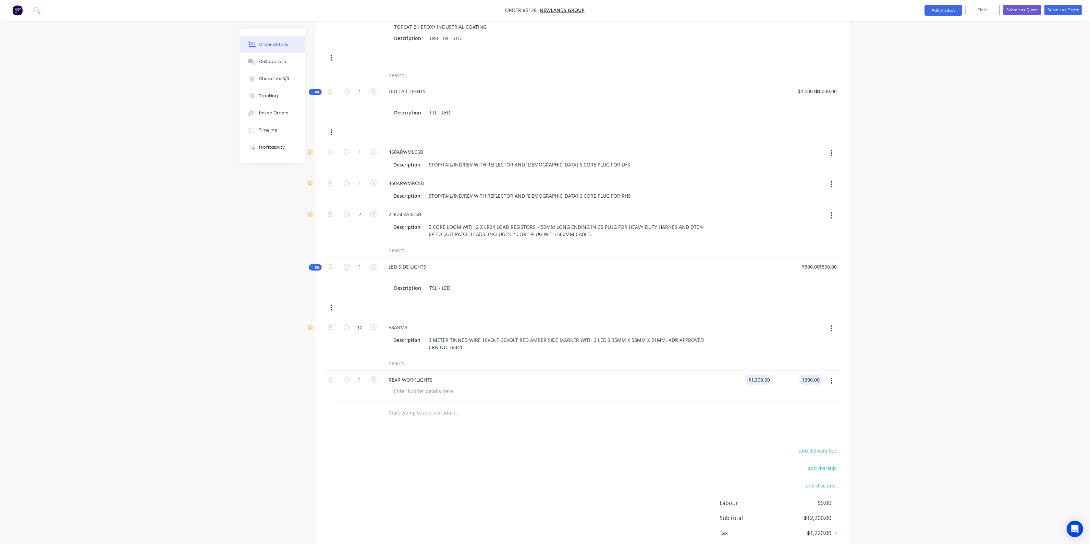
type input "$1,300.00"
click at [467, 406] on input "text" at bounding box center [457, 413] width 137 height 14
type input "2 BEACONS VISABLE FROM FRONT AND BACK"
click at [428, 430] on button "Add 2 BEACONS VISABLE FROM FRONT AND BACK to order" at bounding box center [495, 439] width 206 height 22
click at [770, 406] on input "0" at bounding box center [769, 411] width 8 height 10
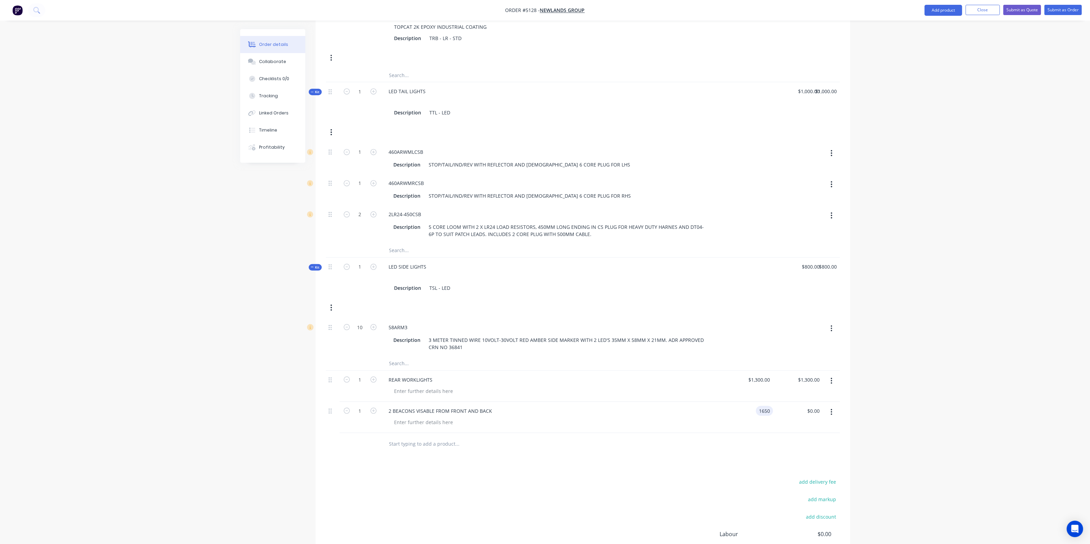
type input "$1,650.00"
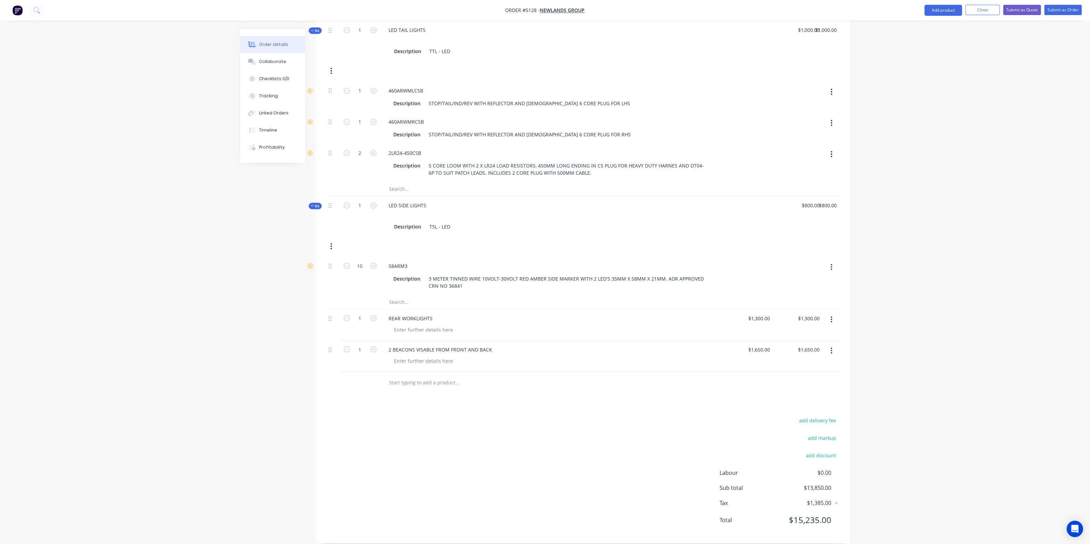
scroll to position [417, 0]
click at [418, 375] on input "text" at bounding box center [457, 382] width 137 height 14
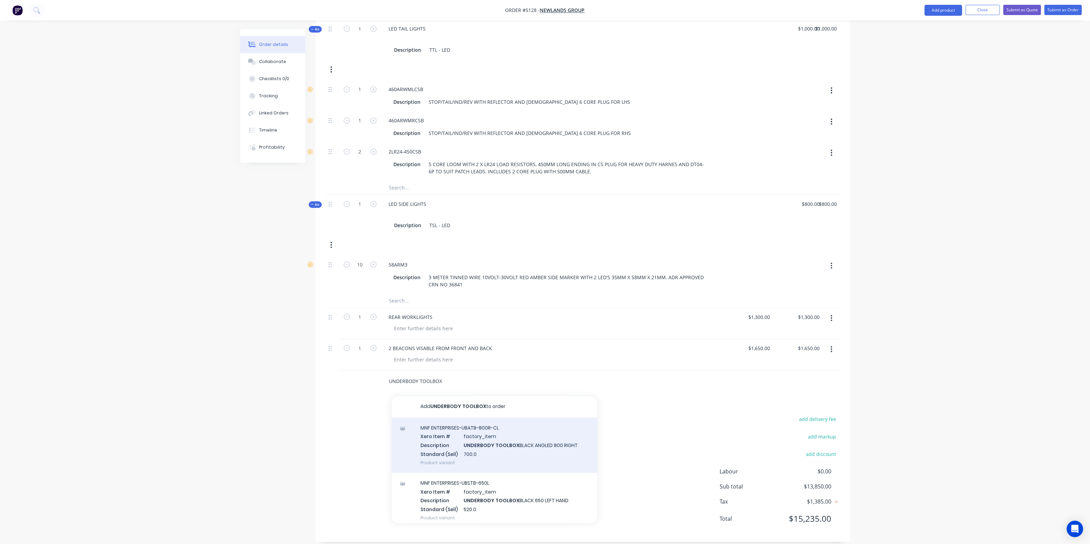
scroll to position [0, 0]
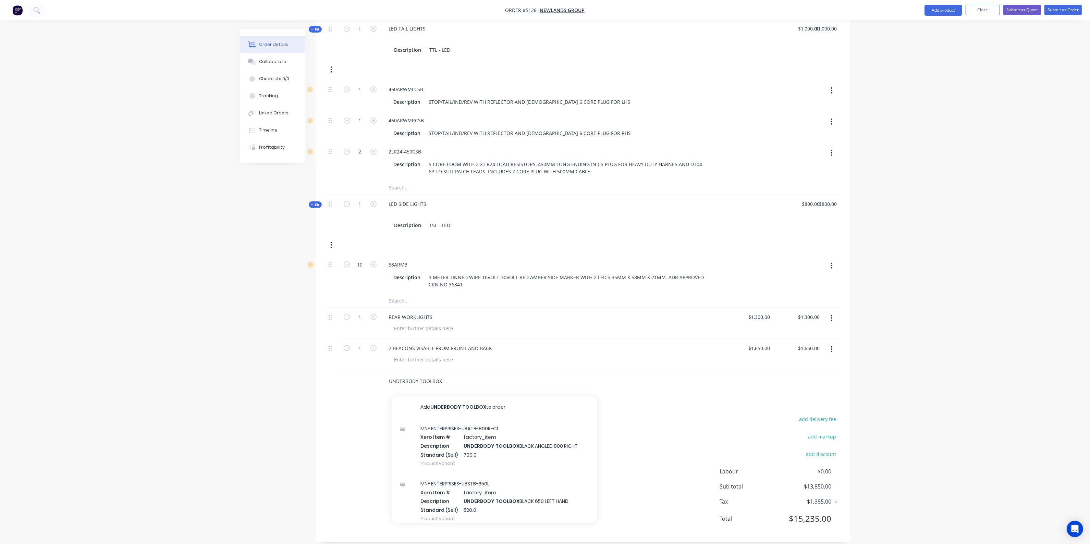
drag, startPoint x: 418, startPoint y: 373, endPoint x: 390, endPoint y: 372, distance: 28.5
click at [390, 375] on input "UNDERBODY TOOLBOX" at bounding box center [457, 382] width 137 height 14
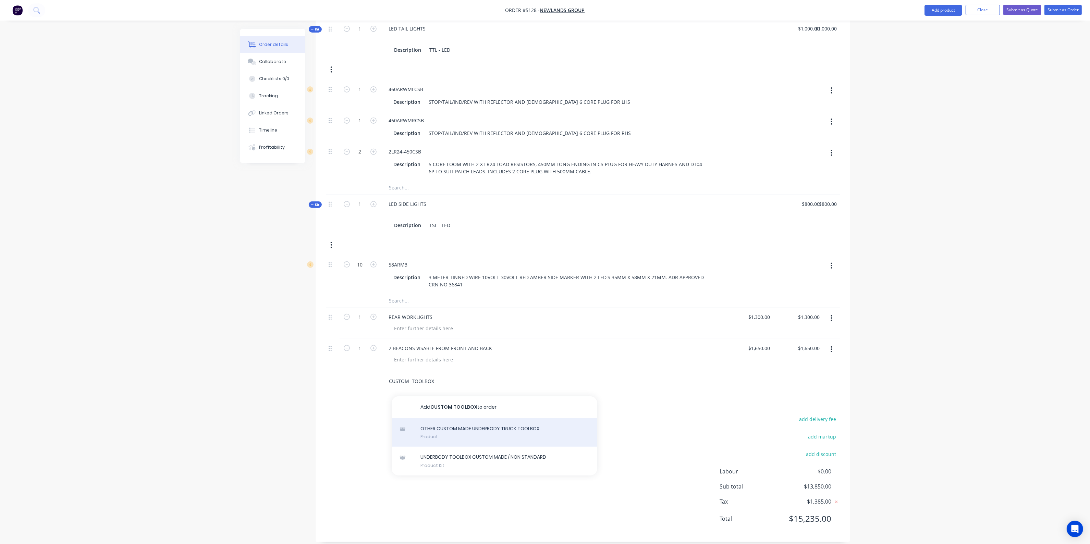
type input "CUSTOM TOOLBOX"
click at [443, 431] on div "OTHER CUSTOM MADE UNDERBODY TRUCK TOOLBOX Product" at bounding box center [495, 433] width 206 height 29
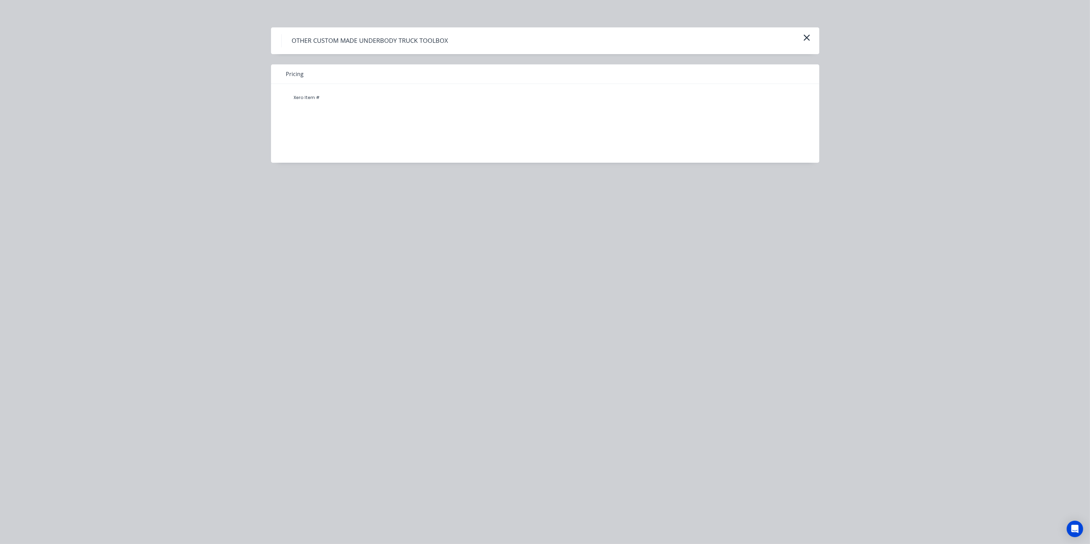
drag, startPoint x: 420, startPoint y: 128, endPoint x: 825, endPoint y: 93, distance: 405.9
click at [422, 127] on div "Xero Item #" at bounding box center [540, 118] width 538 height 69
click at [806, 35] on icon "button" at bounding box center [807, 38] width 7 height 10
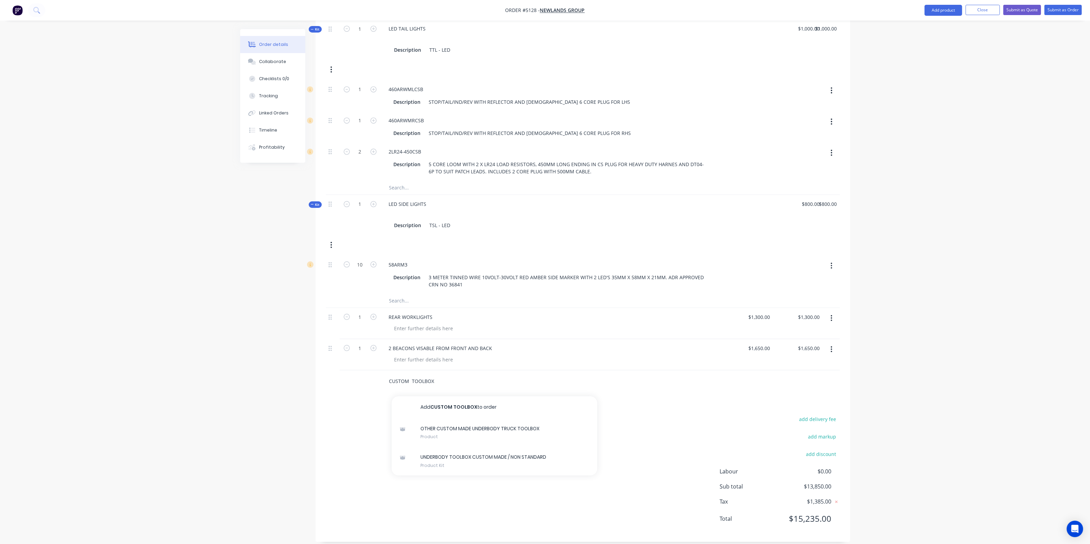
drag, startPoint x: 449, startPoint y: 376, endPoint x: 357, endPoint y: 369, distance: 92.5
click at [357, 371] on div "CUSTOM TOOLBOX Add CUSTOM TOOLBOX to order OTHER CUSTOM MADE UNDERBODY TRUCK TO…" at bounding box center [583, 382] width 514 height 22
click at [945, 3] on nav "Order #5128 - NEWLANDS GROUP Add product Close Submit as Quote Submit as Order" at bounding box center [545, 10] width 1090 height 21
click at [945, 11] on button "Add product" at bounding box center [944, 10] width 38 height 11
click at [933, 26] on div "Product catalogue" at bounding box center [930, 28] width 53 height 10
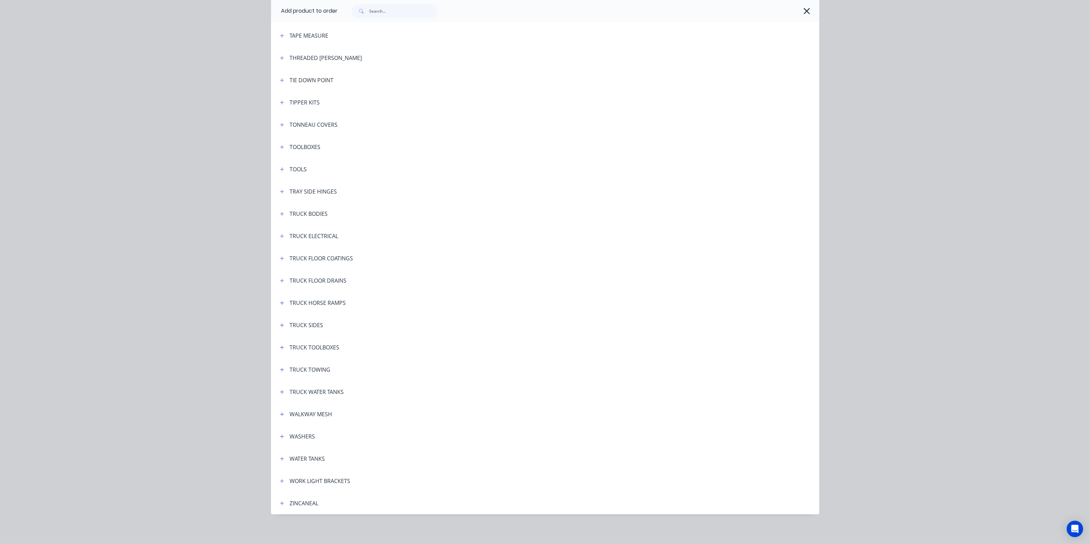
scroll to position [2193, 0]
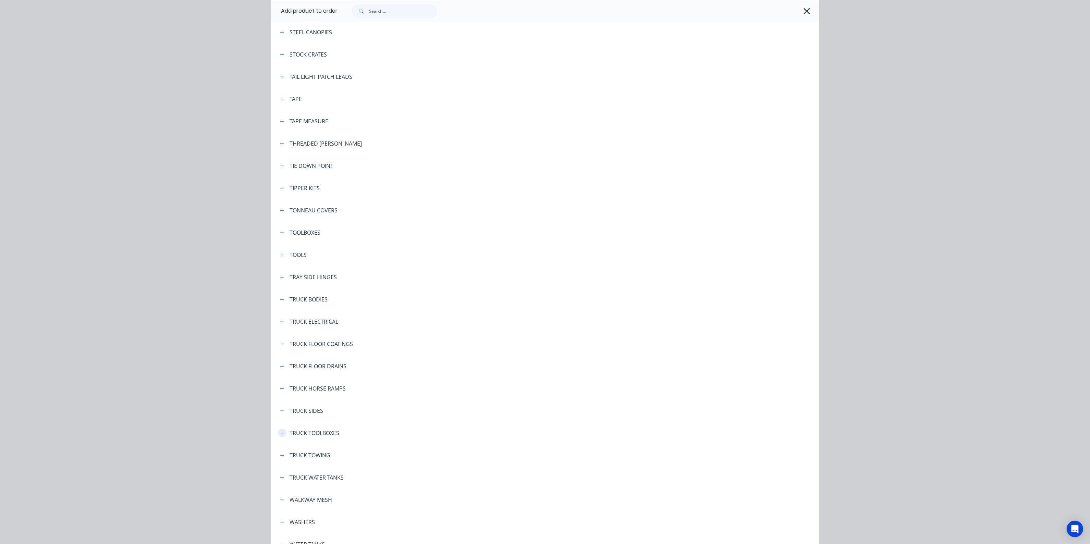
click at [281, 434] on button "button" at bounding box center [282, 433] width 9 height 9
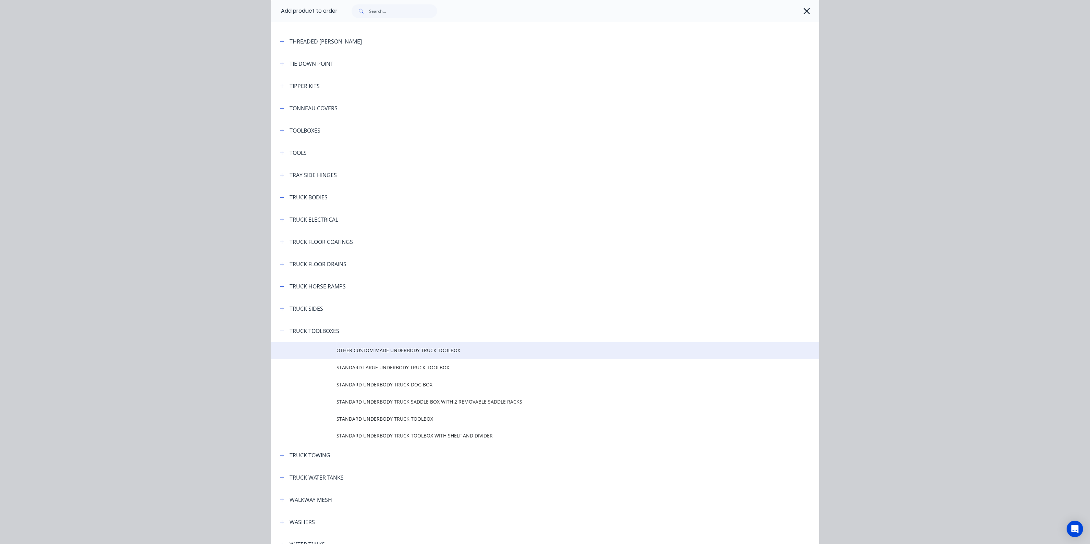
click at [376, 352] on span "OTHER CUSTOM MADE UNDERBODY TRUCK TOOLBOX" at bounding box center [530, 350] width 386 height 7
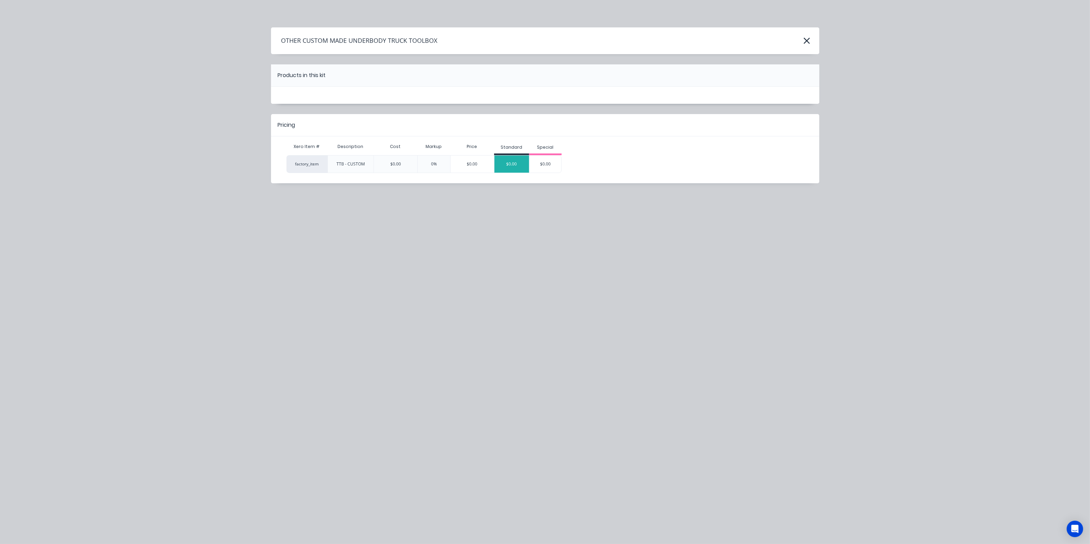
click at [516, 157] on div "$0.00" at bounding box center [512, 164] width 35 height 17
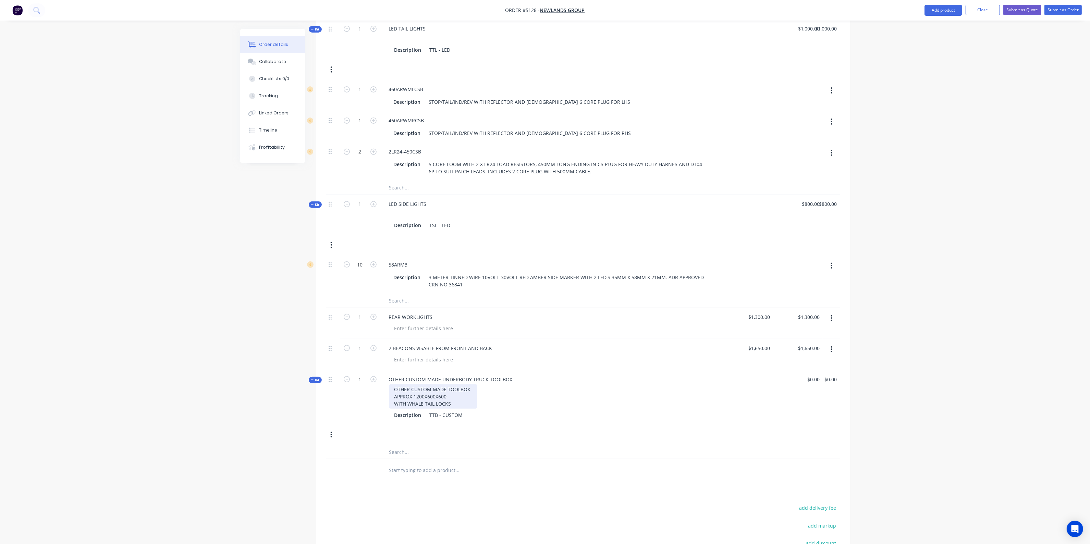
click at [448, 389] on div "OTHER CUSTOM MADE TOOLBOX APPROX 1200X600X600 WITH WHALE TAIL LOCKS" at bounding box center [433, 397] width 88 height 24
drag, startPoint x: 448, startPoint y: 387, endPoint x: 428, endPoint y: 386, distance: 20.3
click at [428, 386] on div "OTHER CUSTOM MADE TOOLBOX APPROX 1200X600X600 WITH WHALE TAIL LOCKS" at bounding box center [433, 397] width 88 height 24
drag, startPoint x: 424, startPoint y: 387, endPoint x: 417, endPoint y: 387, distance: 7.2
click at [417, 387] on div "OTHER CUSTOM MADE TOOLBOX APPROX 1200X600X600 WITH WHALE TAIL LOCKS" at bounding box center [433, 397] width 88 height 24
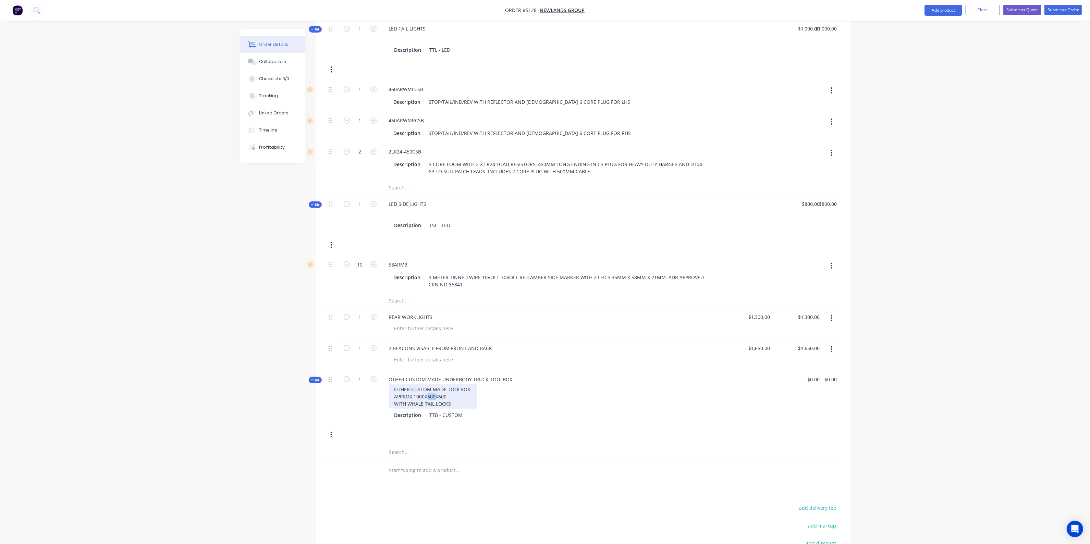
drag, startPoint x: 435, startPoint y: 388, endPoint x: 427, endPoint y: 388, distance: 7.2
click at [427, 388] on div "OTHER CUSTOM MADE TOOLBOX APPROX 1000X600X600 WITH WHALE TAIL LOCKS" at bounding box center [433, 397] width 88 height 24
click at [479, 392] on div "OTHER CUSTOM MADE TOOLBOX APPROX 1000X500X600 WITH WHALE TAIL LOCKS" at bounding box center [552, 397] width 337 height 24
click at [817, 375] on input "0" at bounding box center [815, 380] width 16 height 10
type input "$1,500.00"
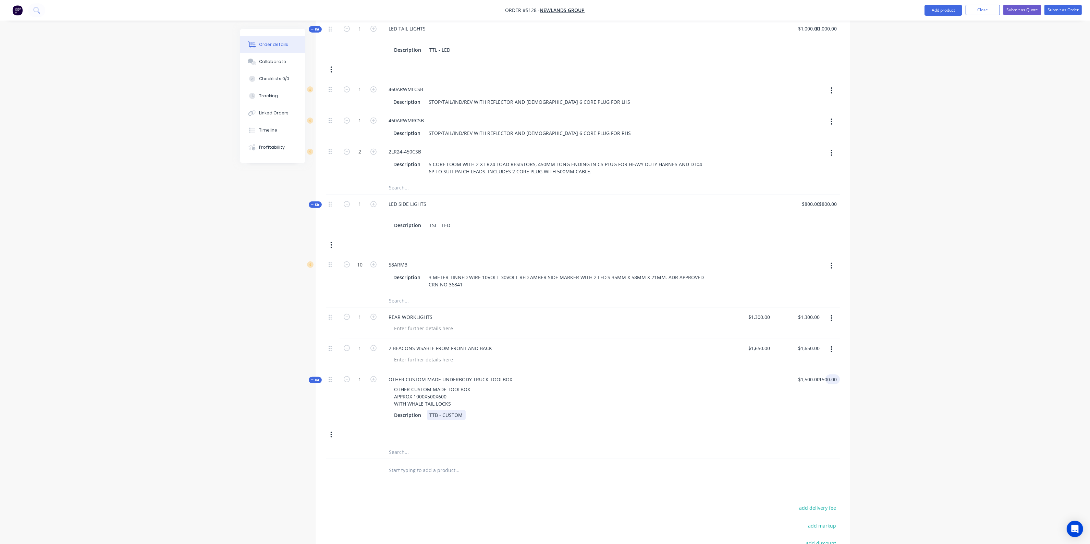
type input "$1,500.00"
click at [656, 413] on div "OTHER CUSTOM MADE UNDERBODY TRUCK TOOLBOX OTHER CUSTOM MADE TOOLBOX APPROX 1000…" at bounding box center [552, 398] width 343 height 54
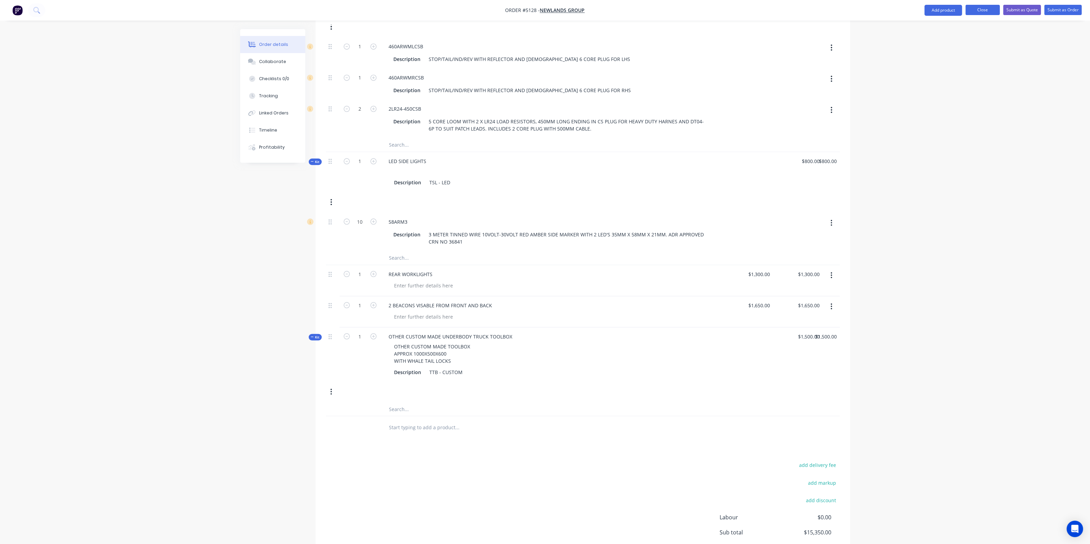
click at [979, 10] on button "Close" at bounding box center [983, 10] width 34 height 10
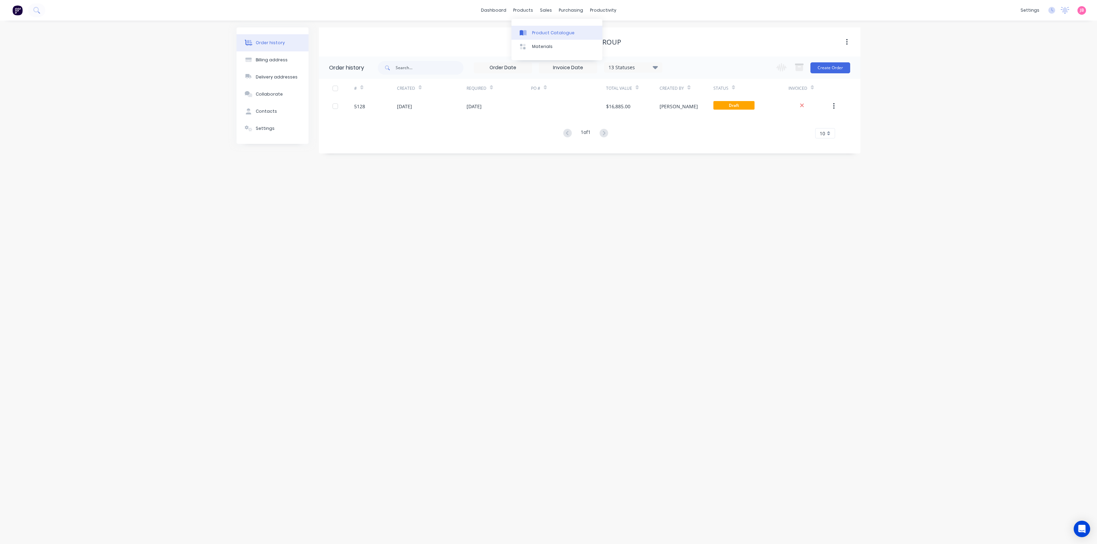
click at [528, 28] on link "Product Catalogue" at bounding box center [556, 33] width 91 height 14
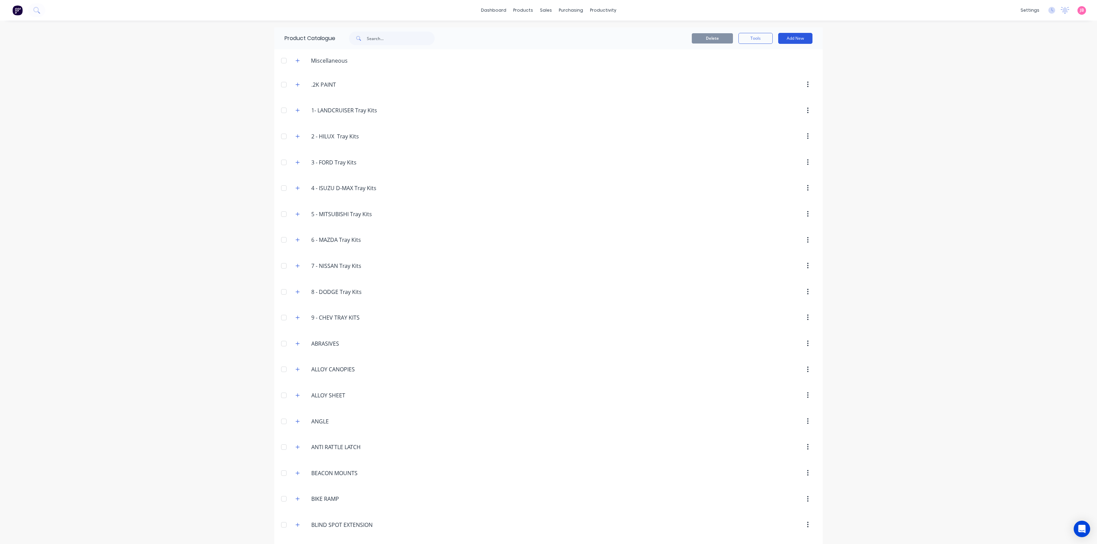
click at [787, 36] on button "Add New" at bounding box center [795, 38] width 34 height 11
click at [783, 80] on div "Product Kit" at bounding box center [779, 84] width 53 height 10
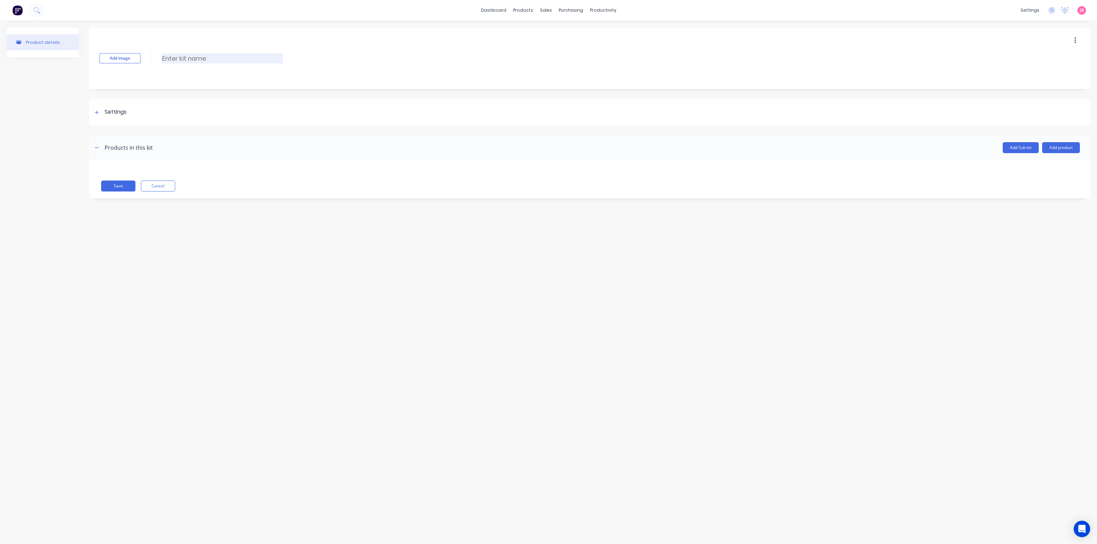
click at [189, 60] on input at bounding box center [221, 58] width 121 height 10
type input "TRUCK LADDER RACKS"
click at [108, 112] on div "Settings" at bounding box center [116, 112] width 22 height 9
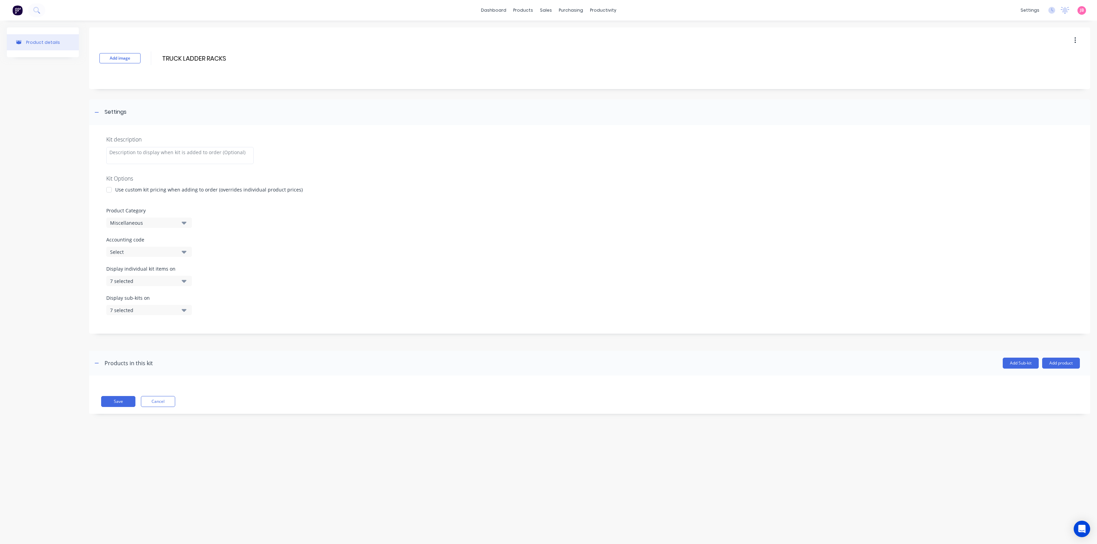
click at [107, 187] on div at bounding box center [109, 190] width 14 height 14
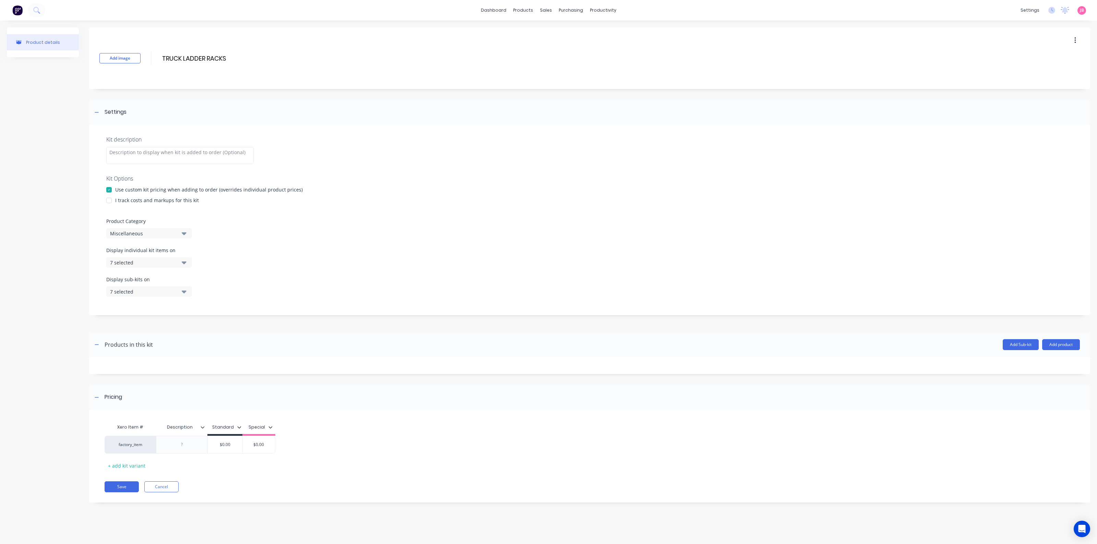
click at [106, 198] on div at bounding box center [109, 201] width 14 height 14
click at [145, 234] on div "Miscellaneous" at bounding box center [143, 233] width 67 height 7
click at [147, 232] on div "Miscellaneous" at bounding box center [143, 233] width 67 height 7
click at [148, 232] on div "Miscellaneous" at bounding box center [143, 233] width 67 height 7
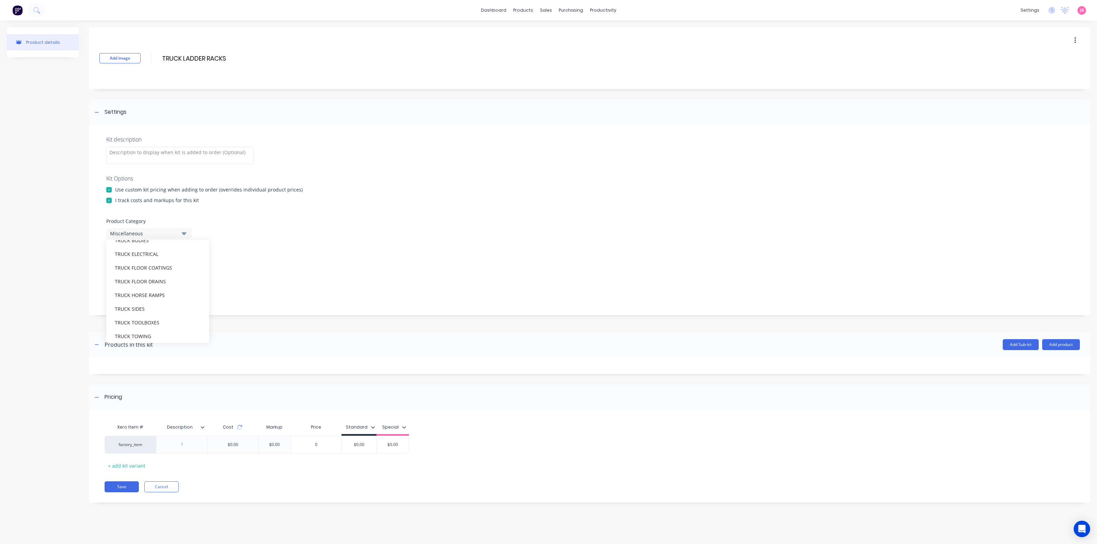
click at [273, 199] on div "I track costs and markups for this kit" at bounding box center [589, 200] width 967 height 7
click at [164, 489] on button "Cancel" at bounding box center [161, 487] width 34 height 11
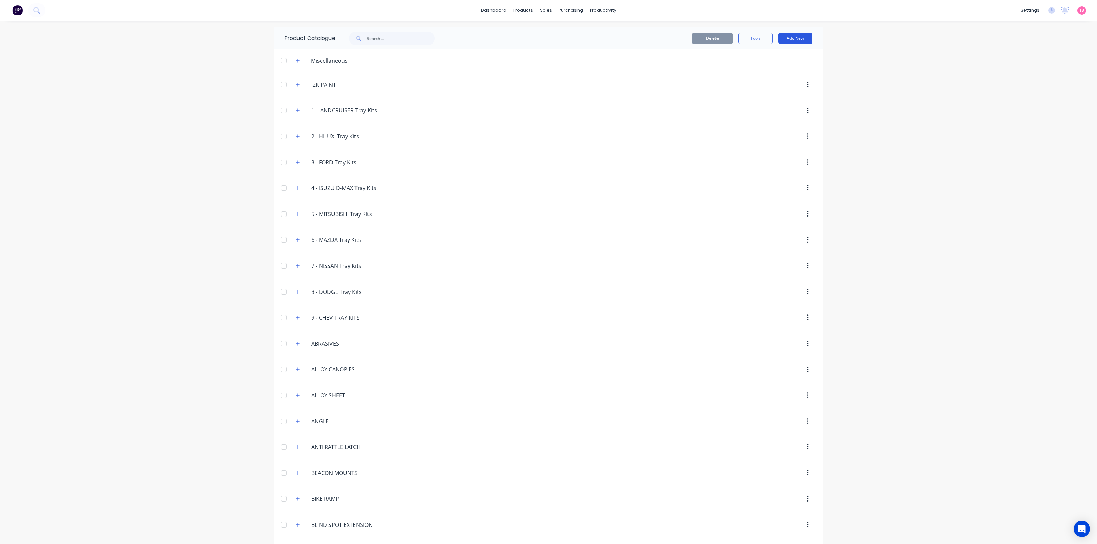
click at [788, 42] on button "Add New" at bounding box center [795, 38] width 34 height 11
click at [781, 55] on div "Category" at bounding box center [779, 56] width 53 height 10
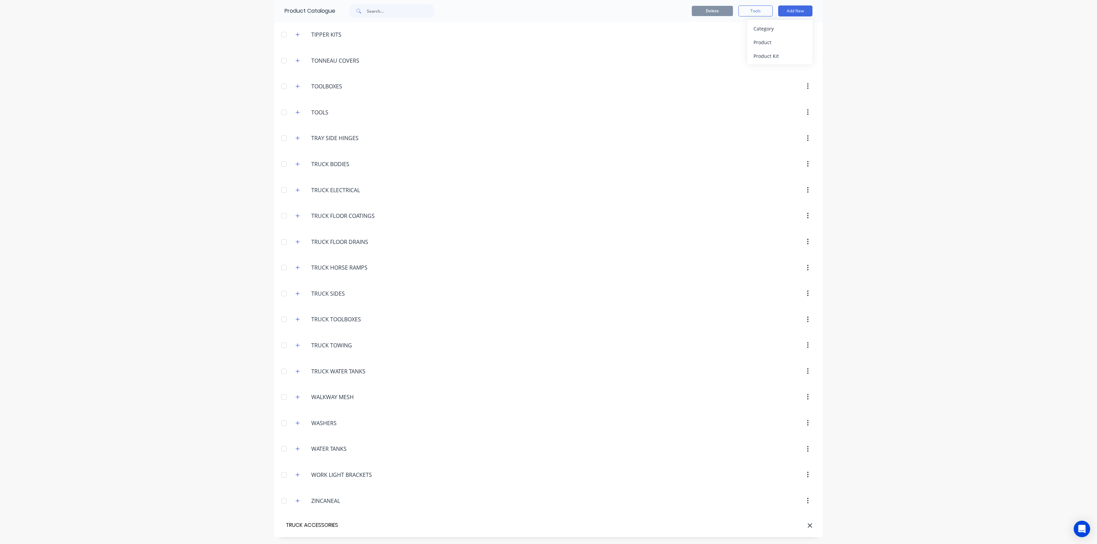
type input "TRUCK ACCESSORIES"
click at [779, 53] on div "Product Kit" at bounding box center [779, 56] width 53 height 10
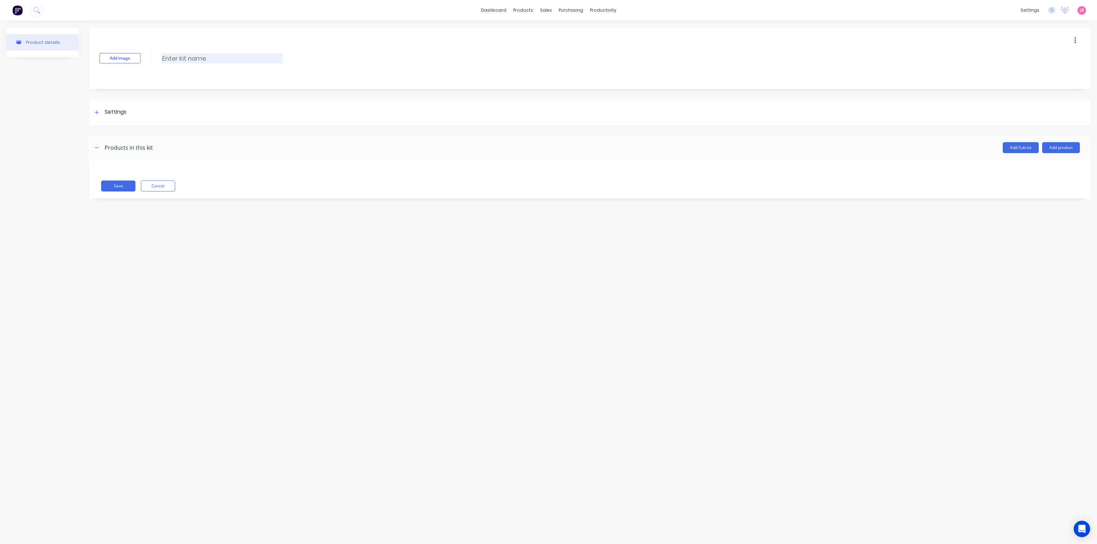
click at [206, 61] on input at bounding box center [221, 58] width 121 height 10
type input "TRUCK LADDER RACKS"
click at [125, 110] on div "Settings" at bounding box center [116, 112] width 22 height 9
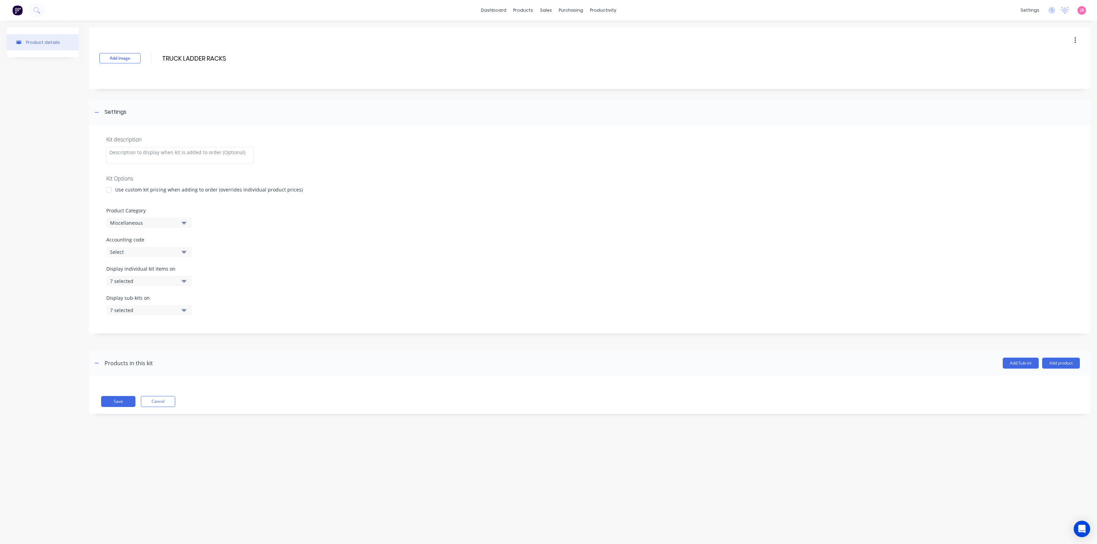
click at [106, 189] on div at bounding box center [109, 190] width 14 height 14
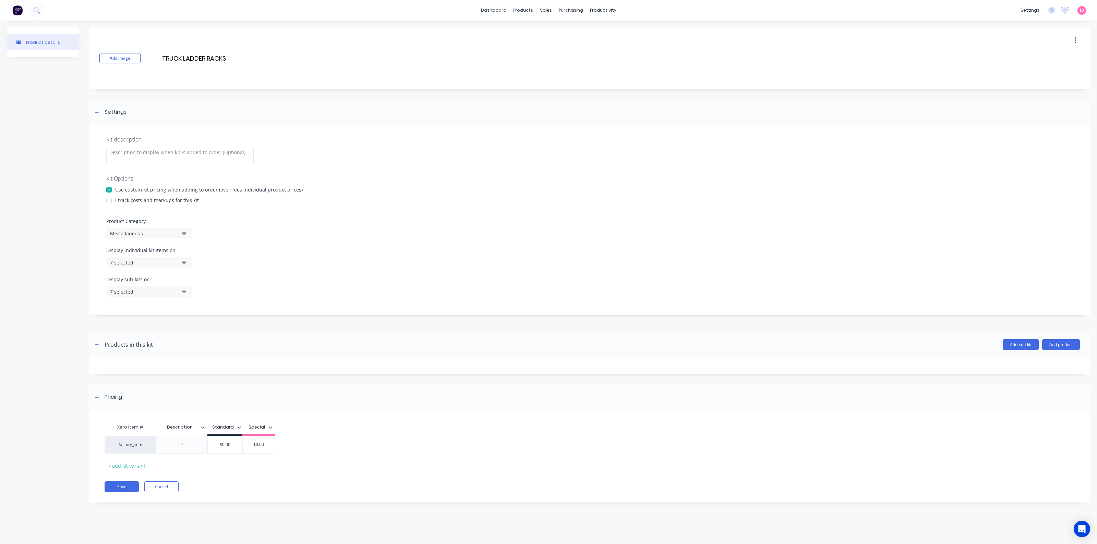
click at [109, 202] on div at bounding box center [109, 201] width 14 height 14
click at [128, 233] on div "Miscellaneous" at bounding box center [143, 233] width 67 height 7
click at [138, 254] on Category "text" at bounding box center [162, 254] width 73 height 14
type Category "TRUCK"
click at [147, 269] on div "TRUCK ACCESSORIES" at bounding box center [157, 271] width 103 height 14
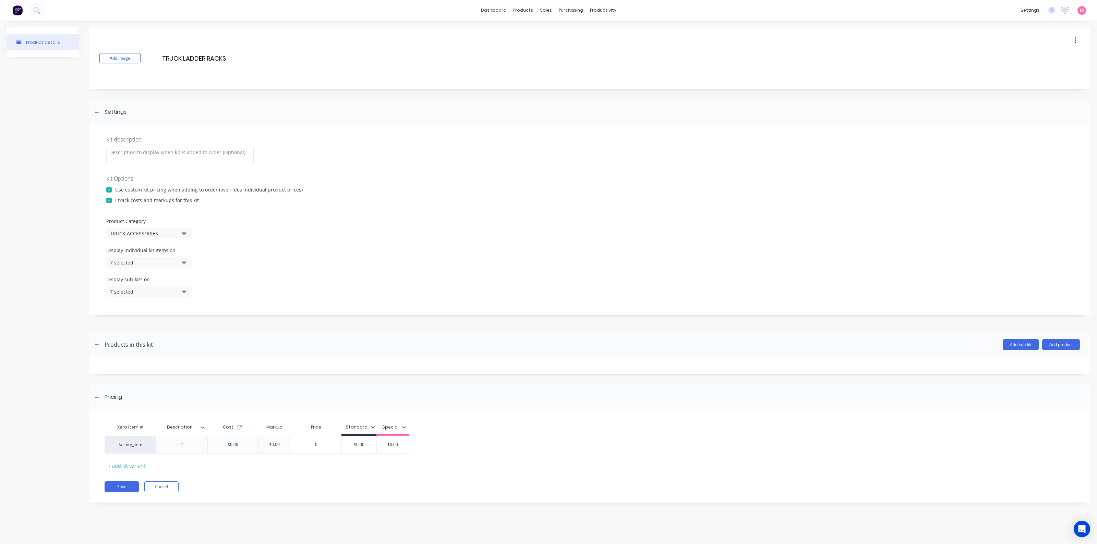
click at [154, 264] on div "7 selected" at bounding box center [143, 262] width 67 height 7
click at [167, 283] on div "All views" at bounding box center [149, 279] width 69 height 7
click at [180, 251] on label "Display individual kit items on" at bounding box center [149, 250] width 86 height 7
click at [182, 263] on icon "button" at bounding box center [184, 263] width 5 height 8
click at [184, 291] on icon "button" at bounding box center [184, 292] width 5 height 3
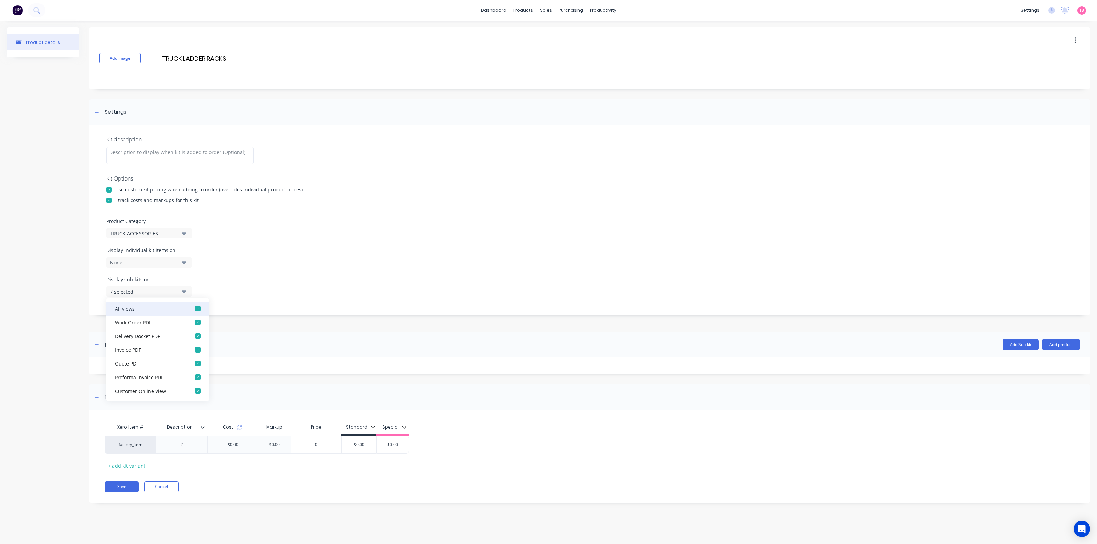
click at [191, 307] on div "button" at bounding box center [198, 309] width 14 height 14
click at [184, 294] on icon "button" at bounding box center [184, 292] width 5 height 8
click at [202, 451] on div at bounding box center [181, 445] width 51 height 18
click at [192, 447] on div at bounding box center [182, 444] width 34 height 9
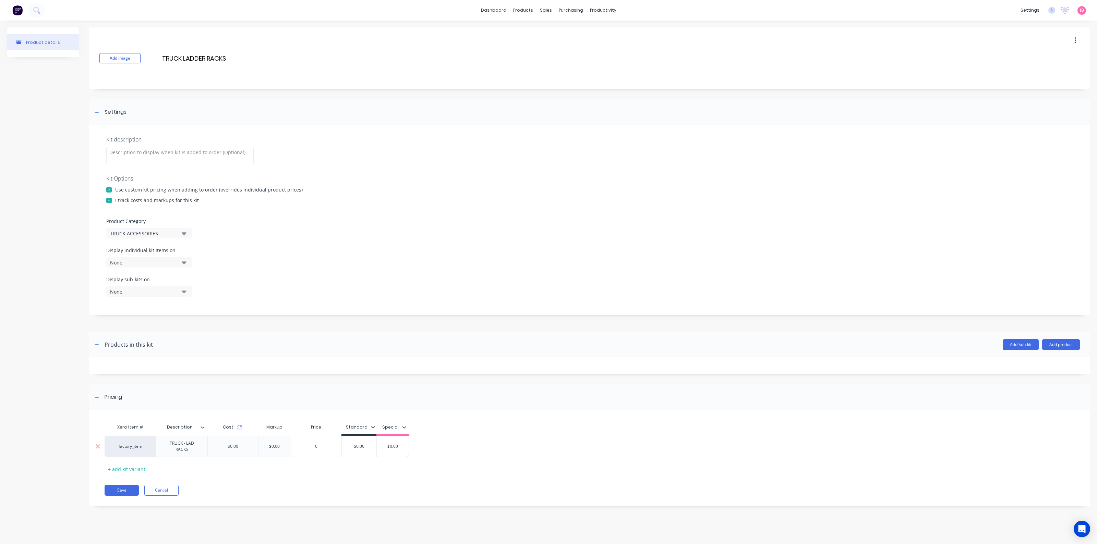
type input "$0.00"
click at [361, 449] on div "$0.00 $0.00" at bounding box center [359, 446] width 35 height 17
click at [361, 449] on div "$0.00" at bounding box center [362, 444] width 35 height 17
drag, startPoint x: 367, startPoint y: 445, endPoint x: 357, endPoint y: 444, distance: 11.0
click at [356, 444] on input "$0.00" at bounding box center [362, 445] width 35 height 6
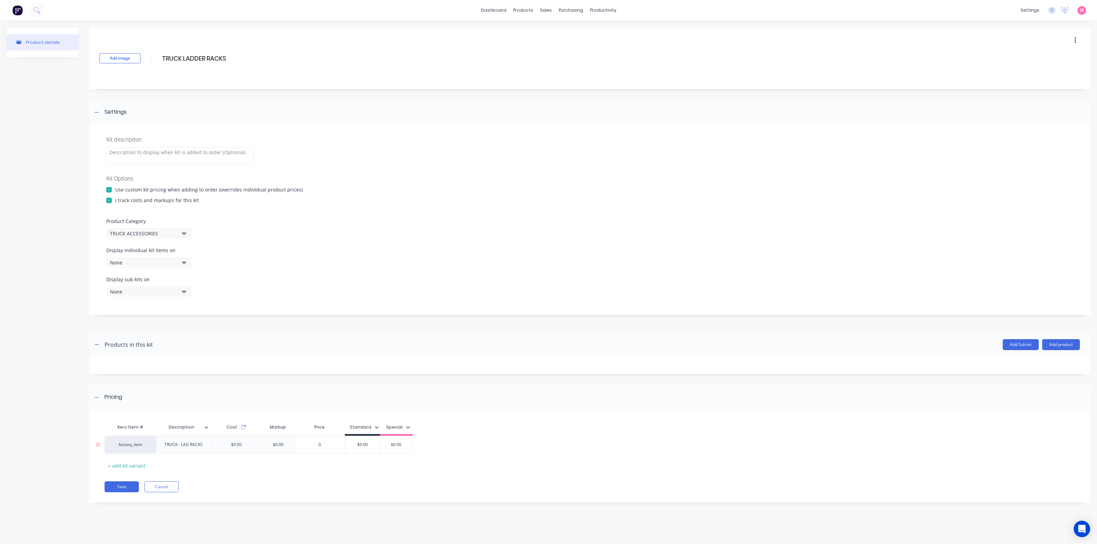
type input "0"
click at [326, 446] on input "0" at bounding box center [320, 445] width 50 height 6
click at [370, 447] on input "$0.00" at bounding box center [362, 445] width 35 height 6
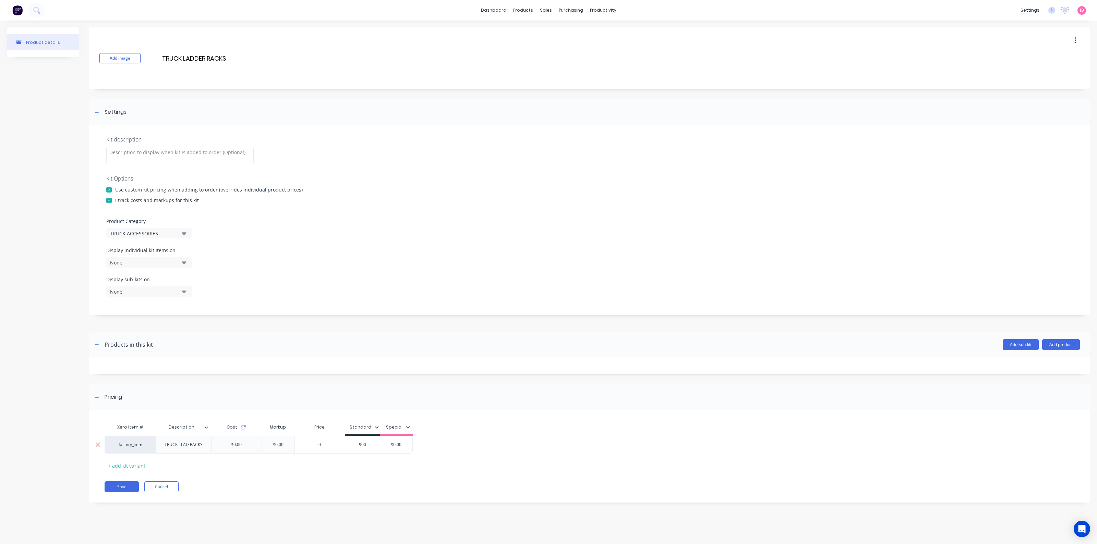
type input "900"
type input "$0.00"
click at [122, 486] on button "Save" at bounding box center [122, 487] width 34 height 11
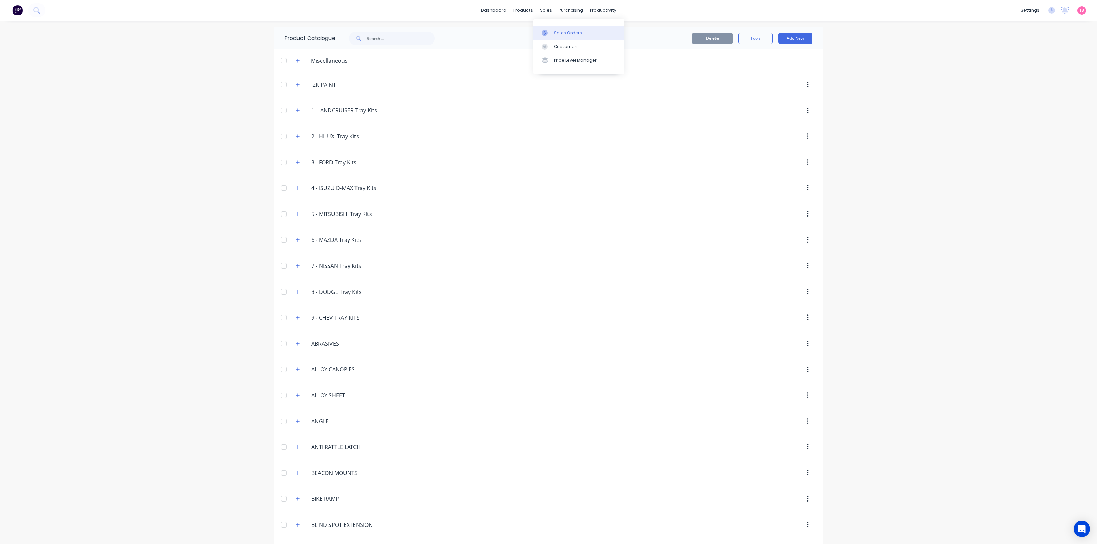
click at [552, 30] on link "Sales Orders" at bounding box center [578, 33] width 91 height 14
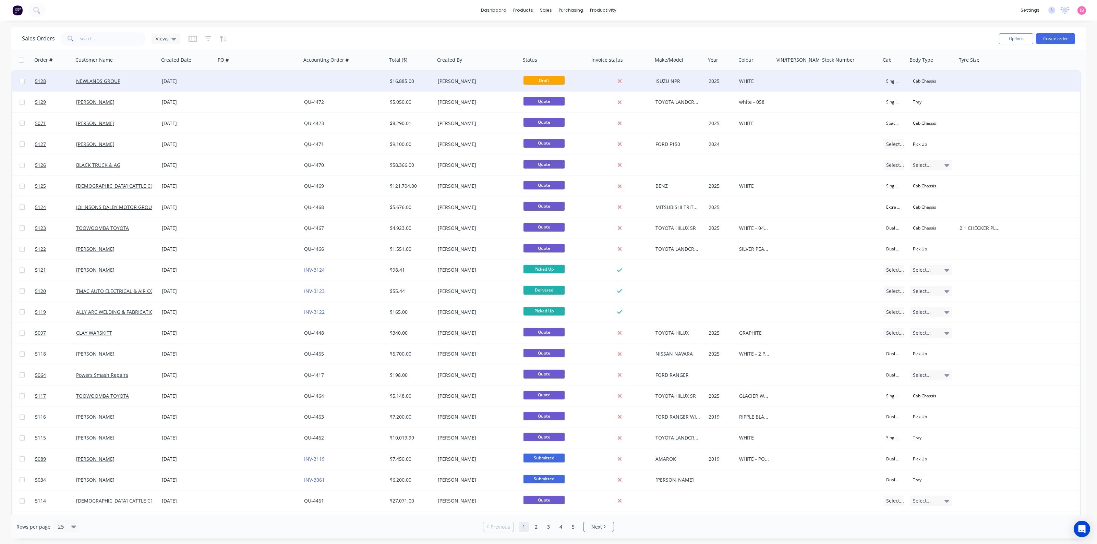
click at [376, 83] on div at bounding box center [344, 81] width 86 height 21
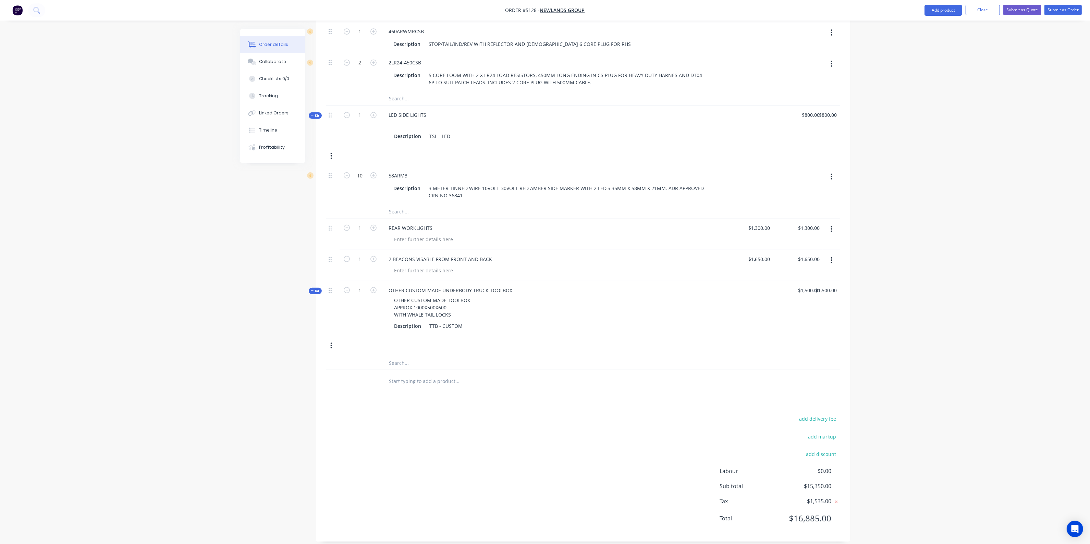
scroll to position [506, 0]
click at [426, 374] on input "text" at bounding box center [457, 381] width 137 height 14
click at [945, 9] on button "Add product" at bounding box center [944, 10] width 38 height 11
click at [925, 30] on div "Product catalogue" at bounding box center [930, 28] width 53 height 10
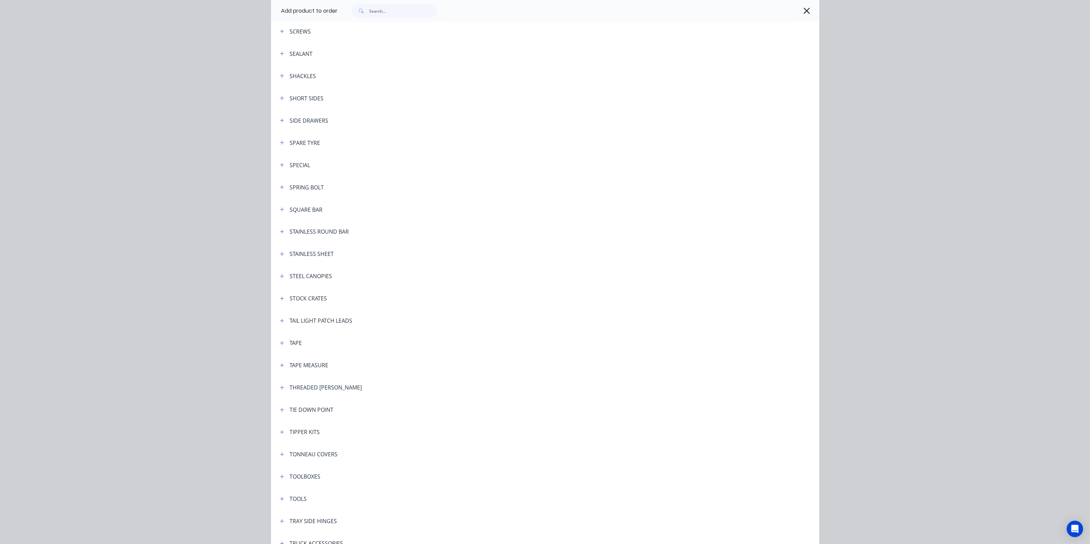
scroll to position [2185, 0]
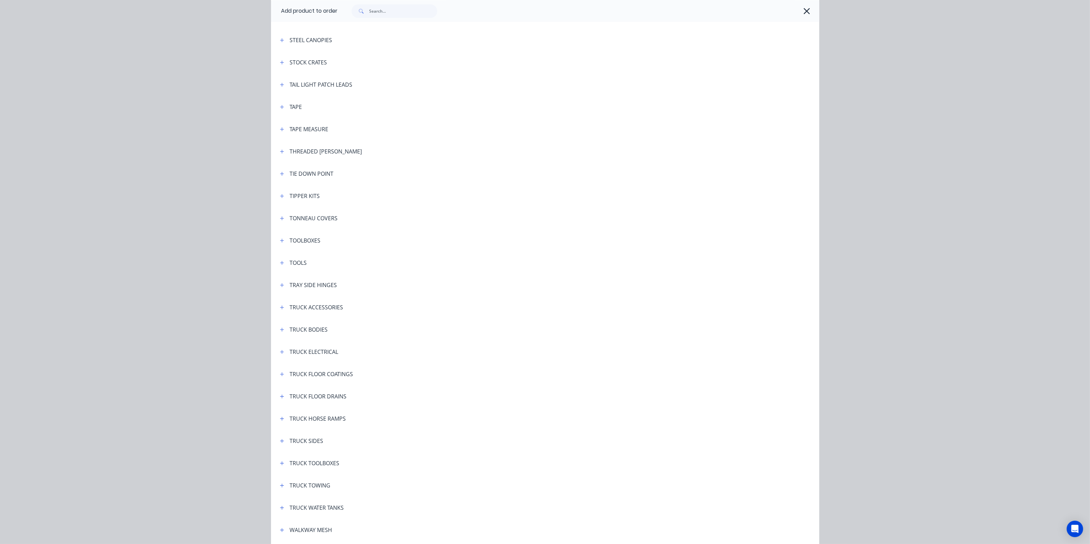
click at [319, 307] on div "TRUCK ACCESSORIES" at bounding box center [316, 307] width 53 height 8
click at [280, 306] on icon "button" at bounding box center [282, 307] width 4 height 5
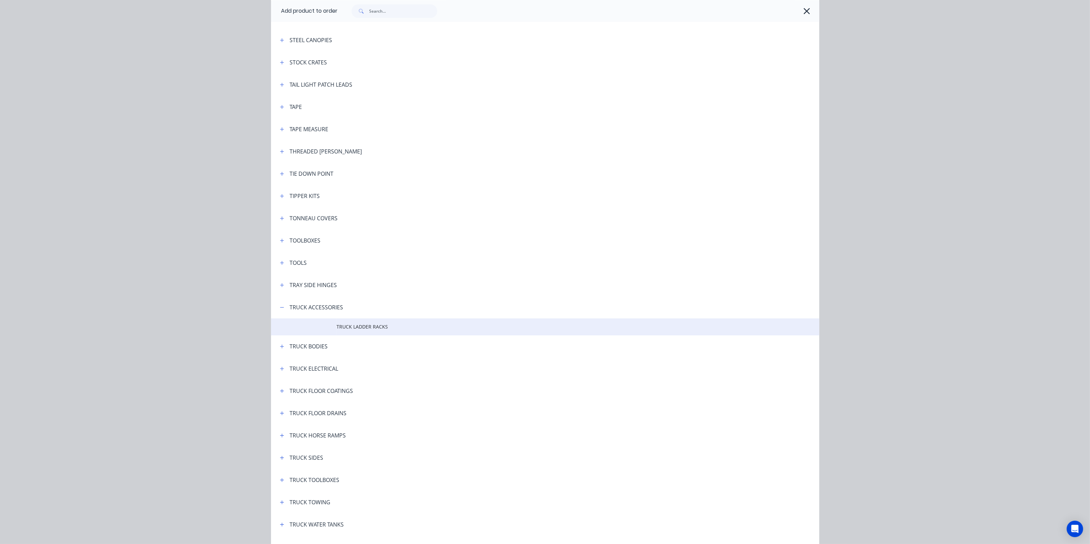
click at [327, 325] on td at bounding box center [304, 326] width 66 height 17
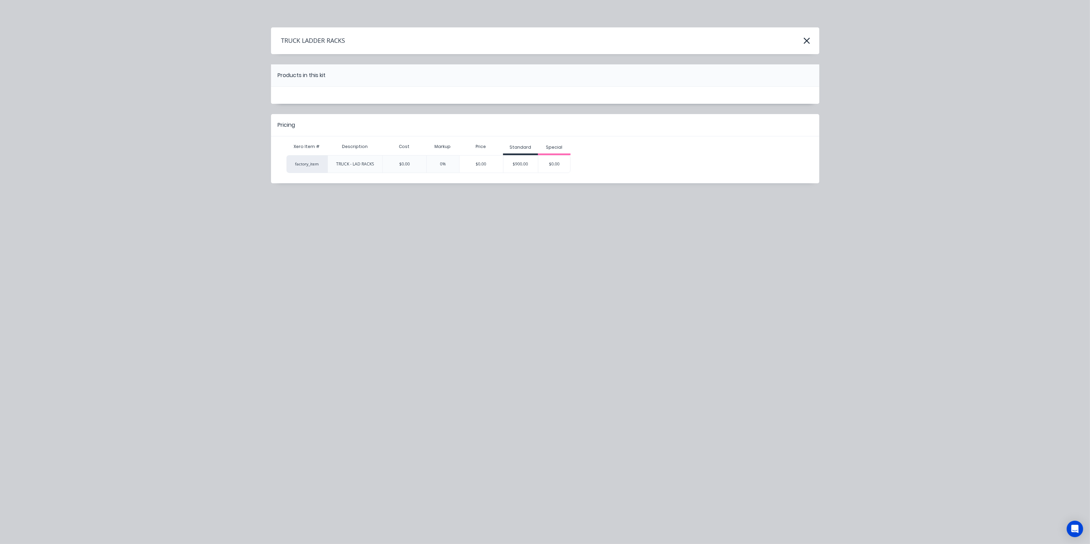
scroll to position [0, 0]
click at [515, 160] on div "$900.00" at bounding box center [521, 164] width 35 height 17
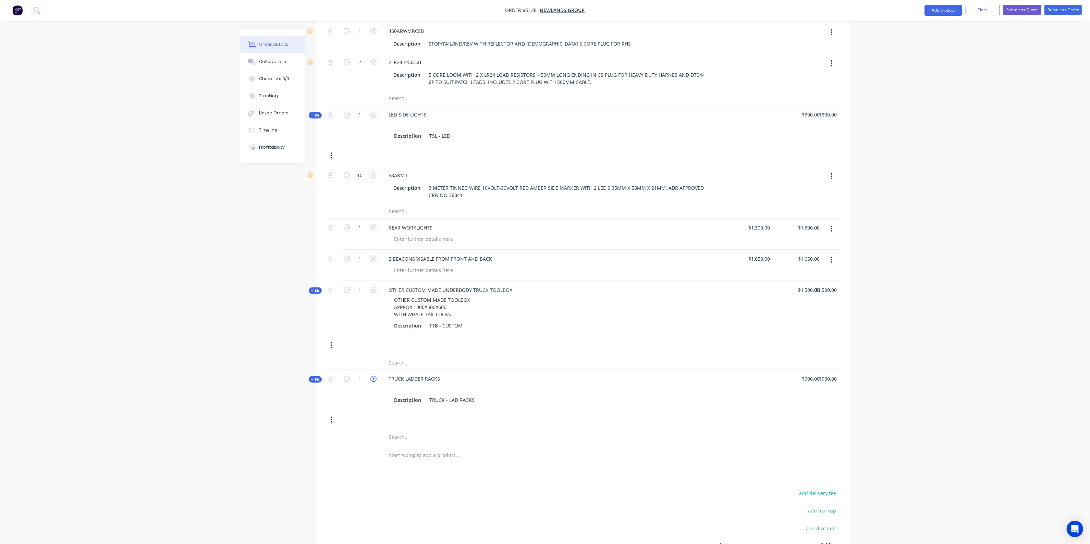
click at [375, 376] on icon "button" at bounding box center [374, 379] width 6 height 6
type input "2"
type input "$1,800.00"
click at [419, 449] on input "text" at bounding box center [457, 456] width 137 height 14
click at [954, 6] on button "Add product" at bounding box center [944, 10] width 38 height 11
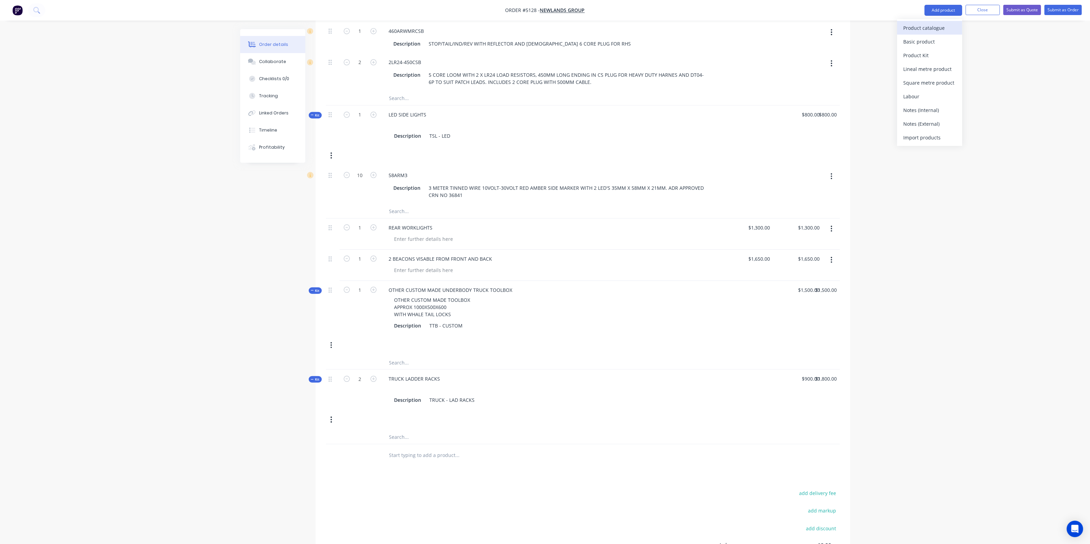
click at [922, 26] on div "Product catalogue" at bounding box center [930, 28] width 53 height 10
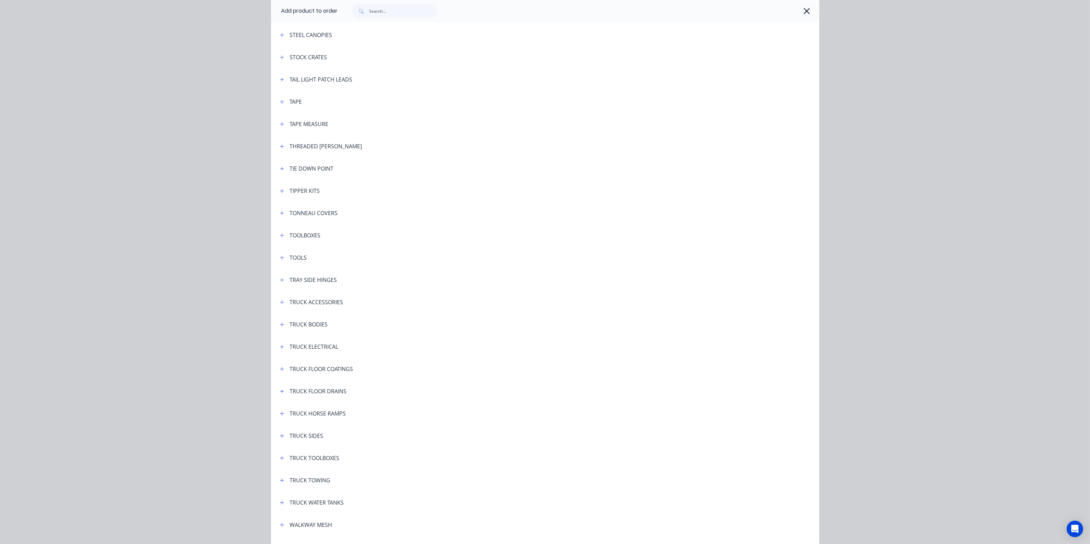
scroll to position [2301, 0]
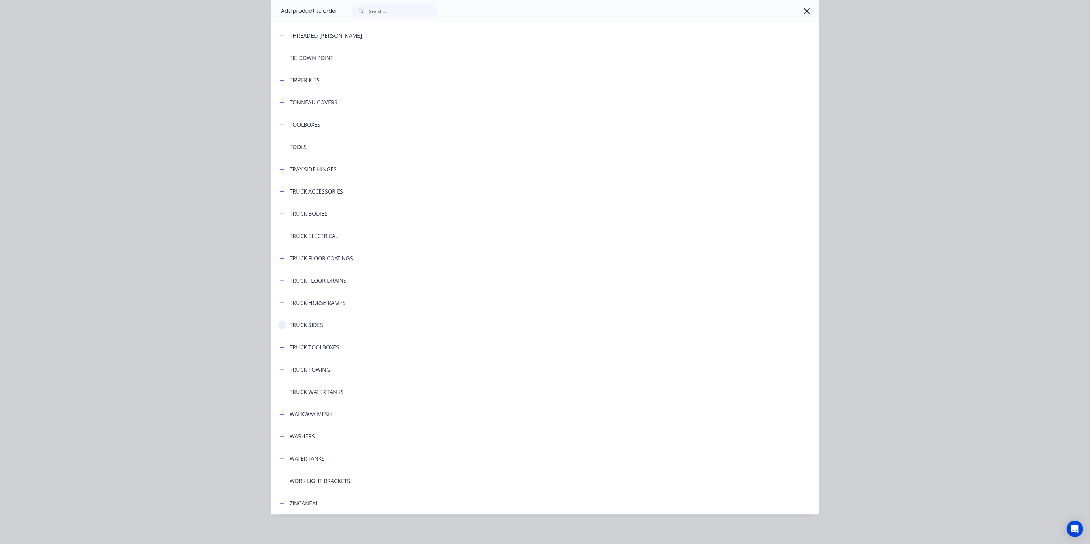
click at [280, 326] on icon "button" at bounding box center [282, 325] width 4 height 5
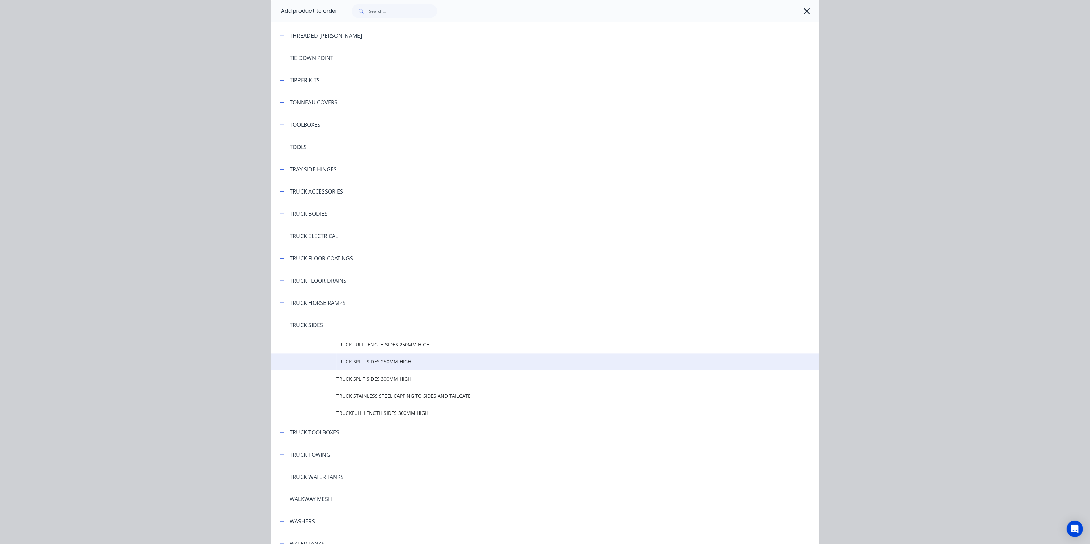
click at [363, 361] on span "TRUCK SPLIT SIDES 250MM HIGH" at bounding box center [530, 361] width 386 height 7
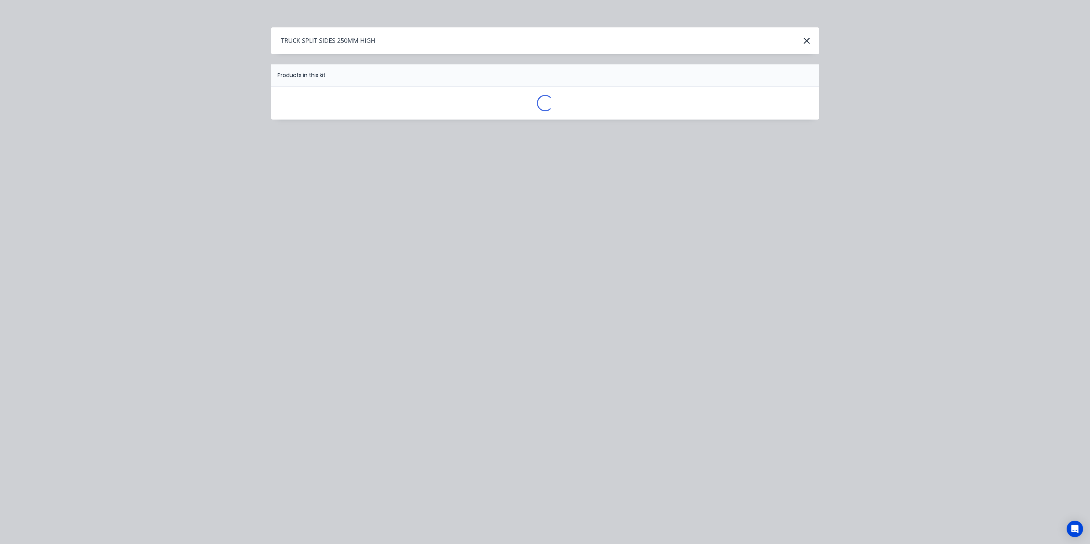
scroll to position [0, 0]
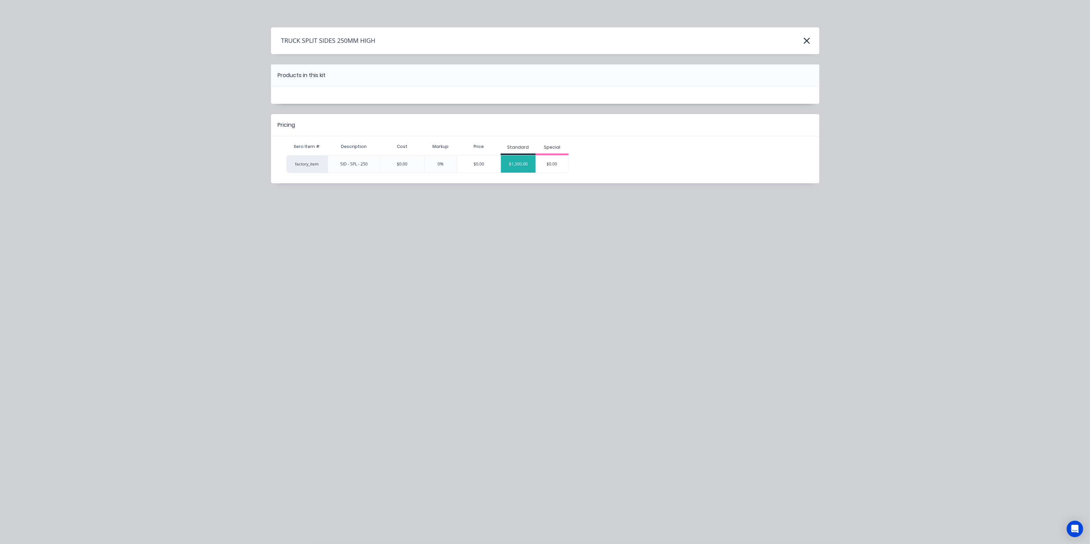
click at [532, 163] on div "$1,500.00" at bounding box center [518, 164] width 35 height 17
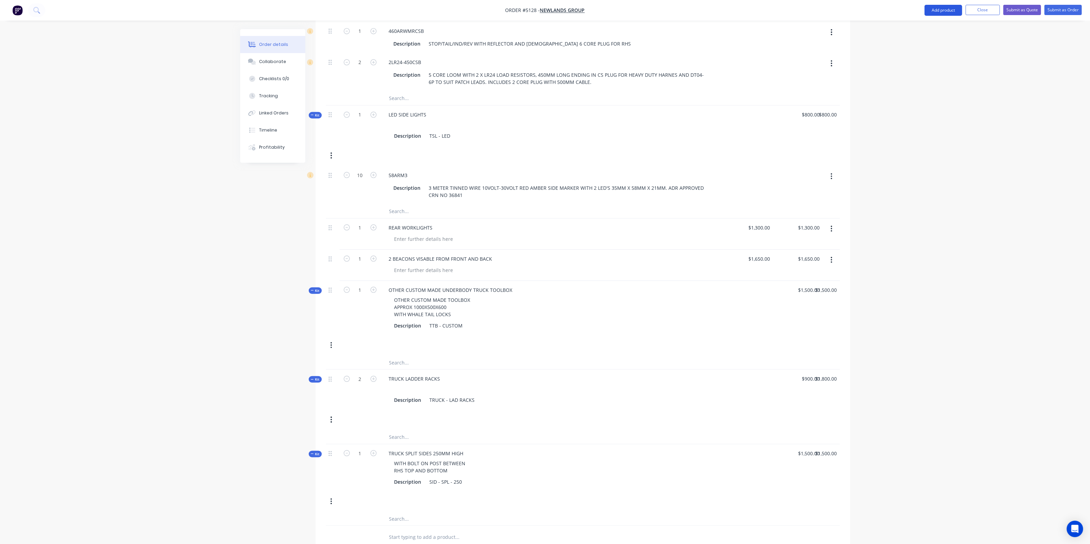
click at [939, 9] on button "Add product" at bounding box center [944, 10] width 38 height 11
click at [911, 27] on div "Product catalogue" at bounding box center [930, 28] width 53 height 10
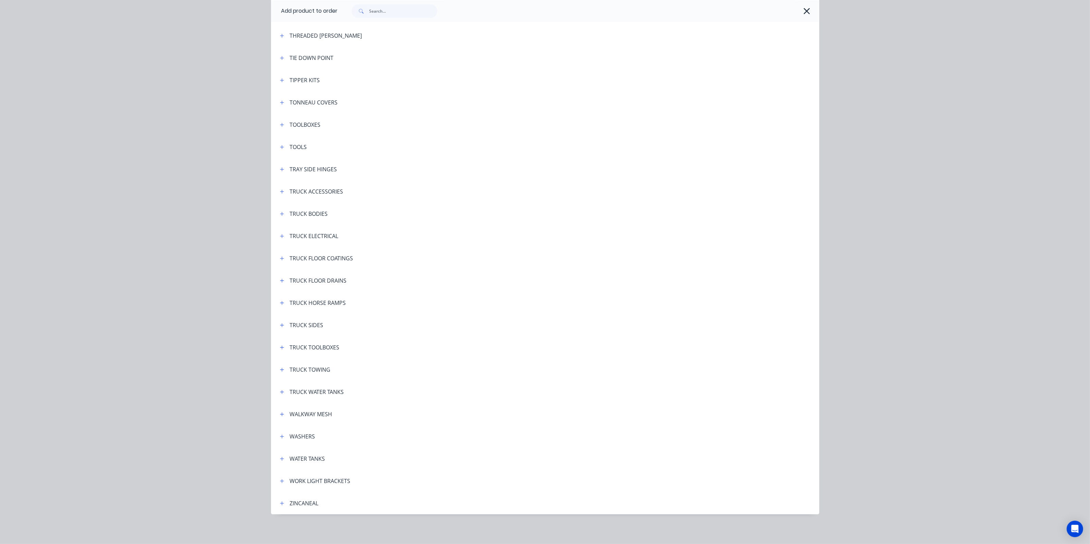
scroll to position [673, 0]
click at [280, 323] on icon "button" at bounding box center [282, 325] width 4 height 5
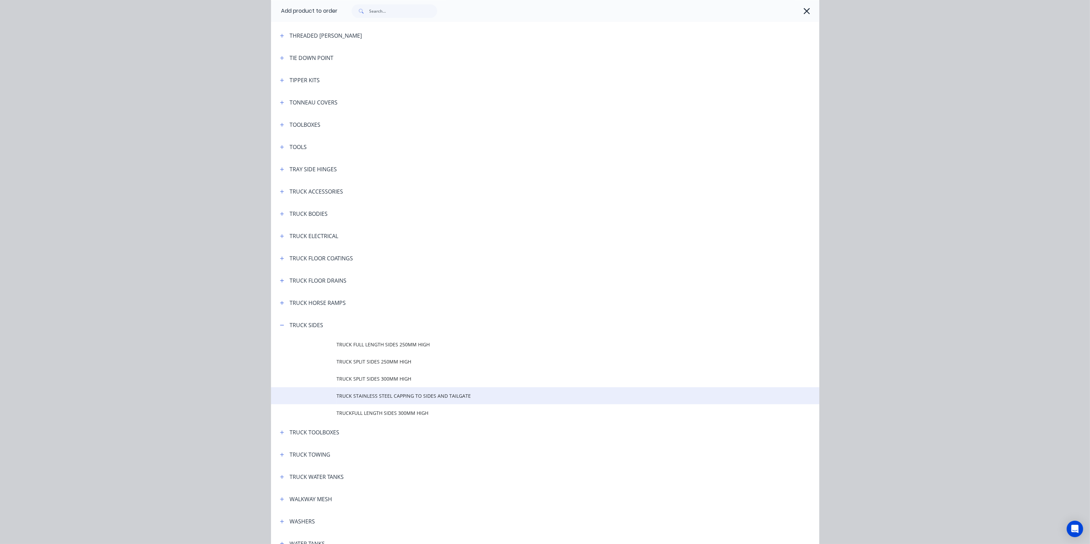
click at [393, 398] on span "TRUCK STAINLESS STEEL CAPPING TO SIDES AND TAILGATE" at bounding box center [530, 396] width 386 height 7
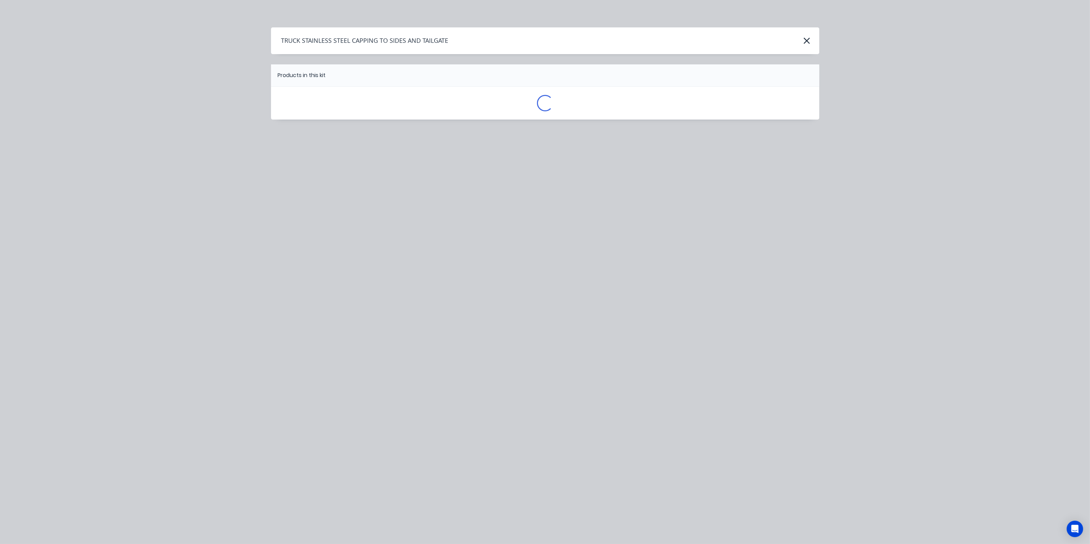
scroll to position [0, 0]
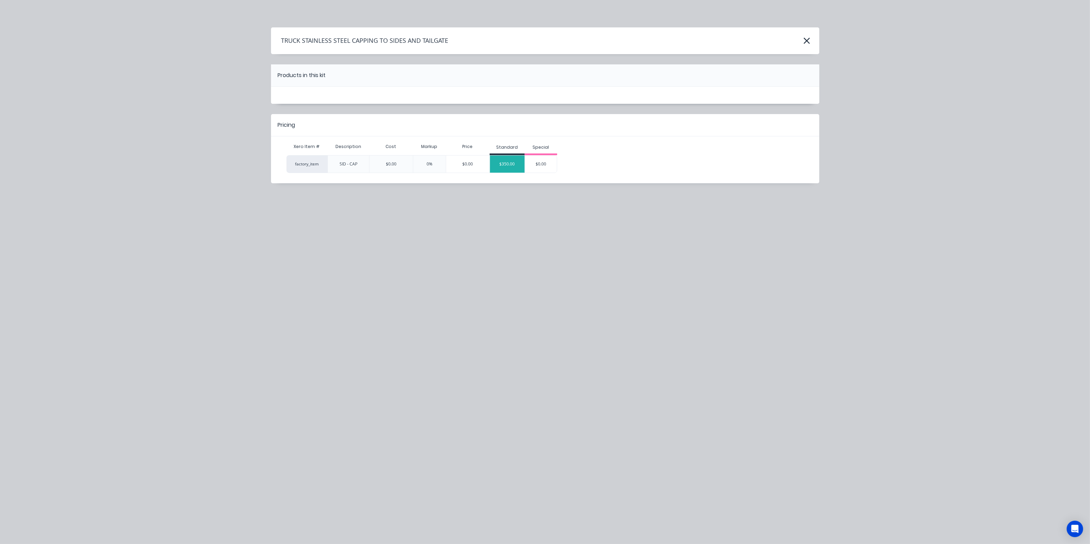
click at [508, 161] on div "$350.00" at bounding box center [507, 164] width 35 height 17
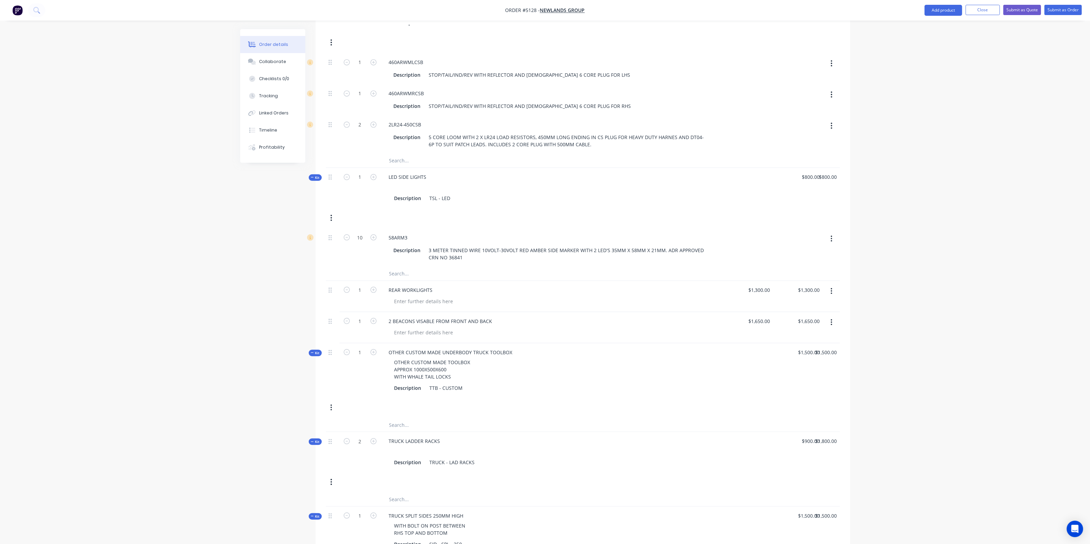
scroll to position [438, 0]
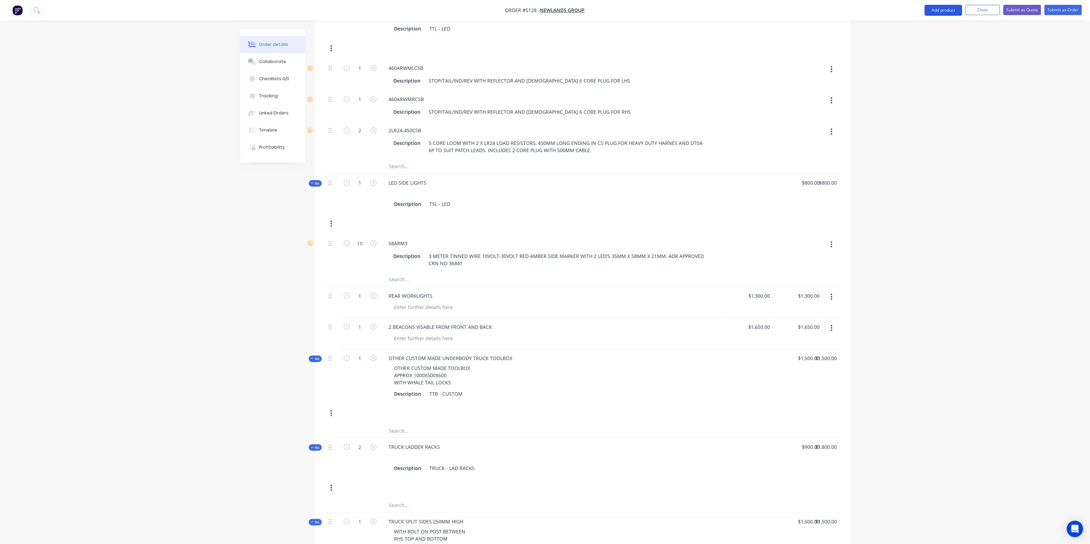
click at [940, 10] on button "Add product" at bounding box center [944, 10] width 38 height 11
click at [934, 28] on div "Product catalogue" at bounding box center [930, 28] width 53 height 10
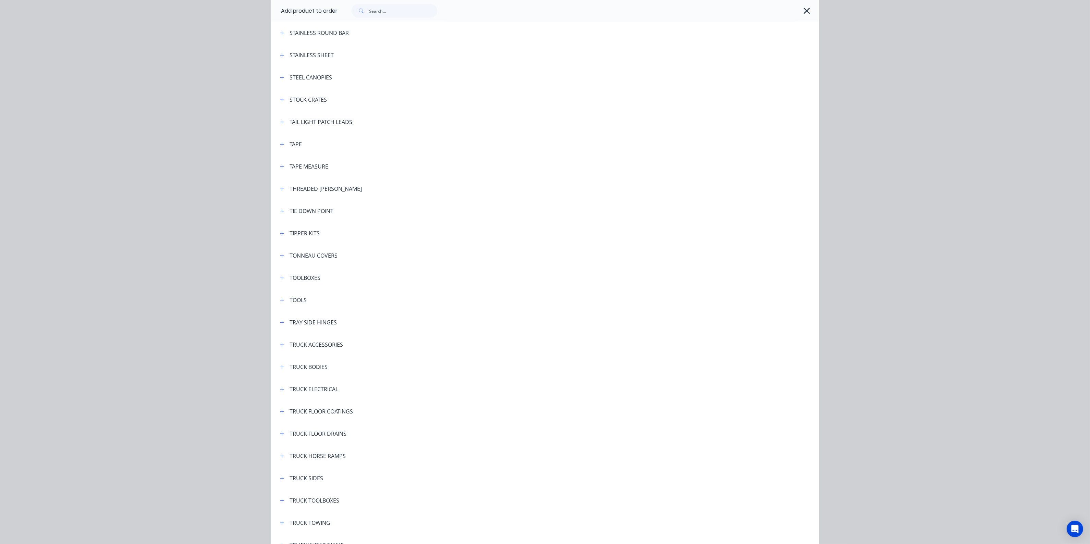
scroll to position [2271, 0]
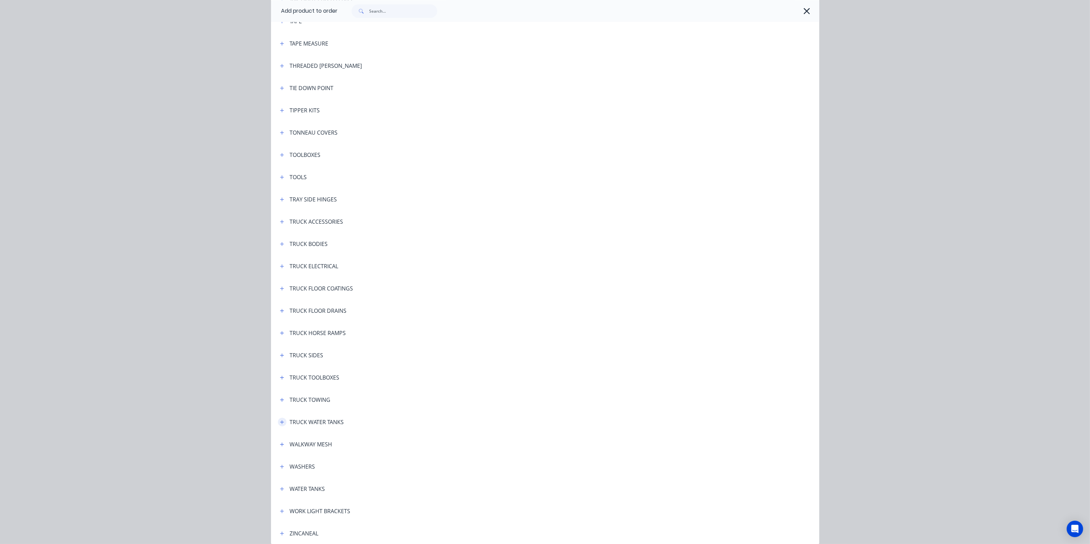
click at [280, 422] on icon "button" at bounding box center [282, 422] width 4 height 5
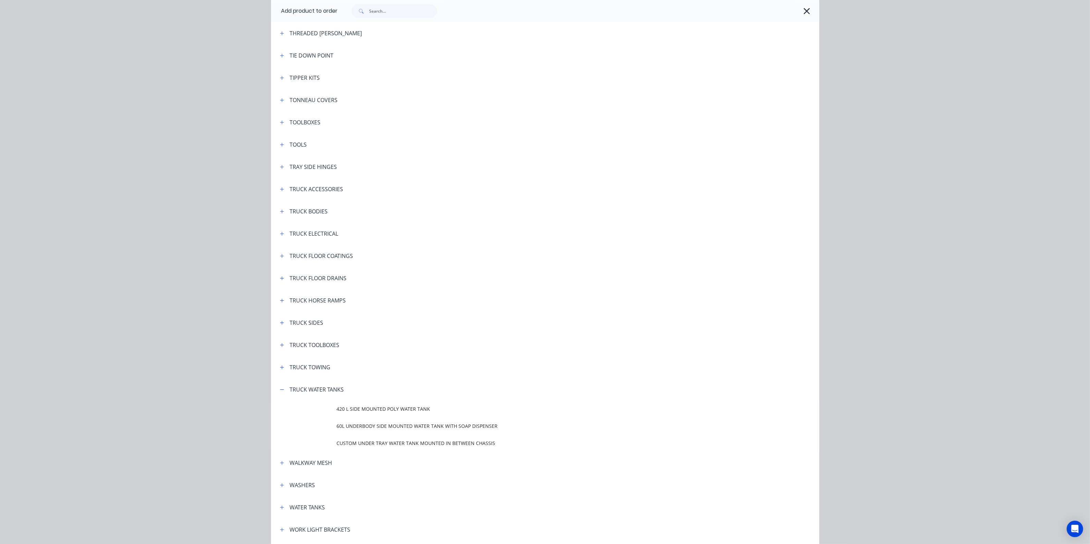
scroll to position [2352, 0]
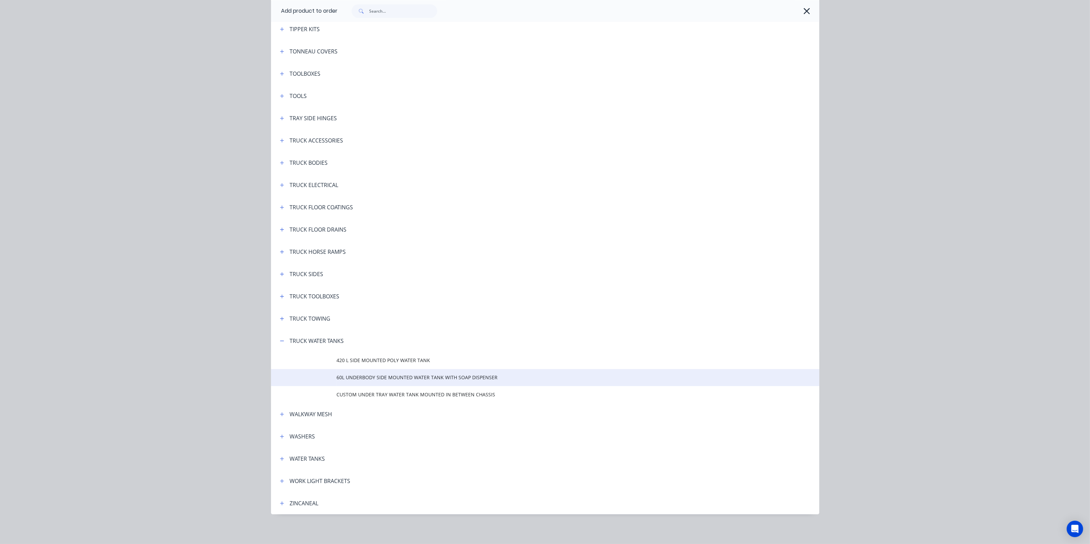
click at [364, 376] on span "60L UNDERBODY SIDE MOUNTED WATER TANK WITH SOAP DISPENSER" at bounding box center [530, 377] width 386 height 7
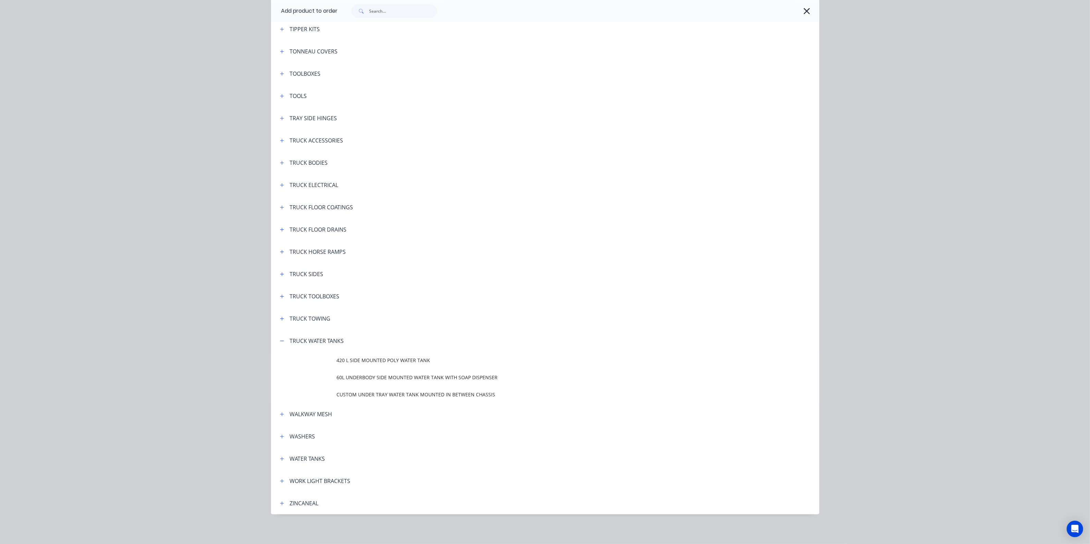
scroll to position [0, 0]
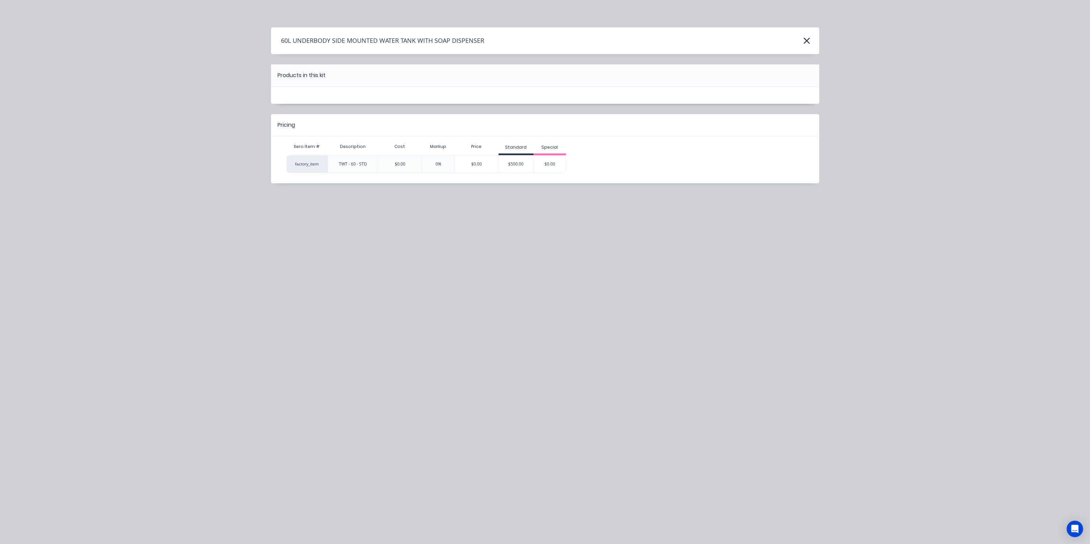
click at [605, 213] on div "60L UNDERBODY SIDE MOUNTED WATER TANK WITH SOAP DISPENSER Products in this kit …" at bounding box center [545, 272] width 1090 height 544
click at [519, 163] on div "$500.00" at bounding box center [516, 164] width 35 height 17
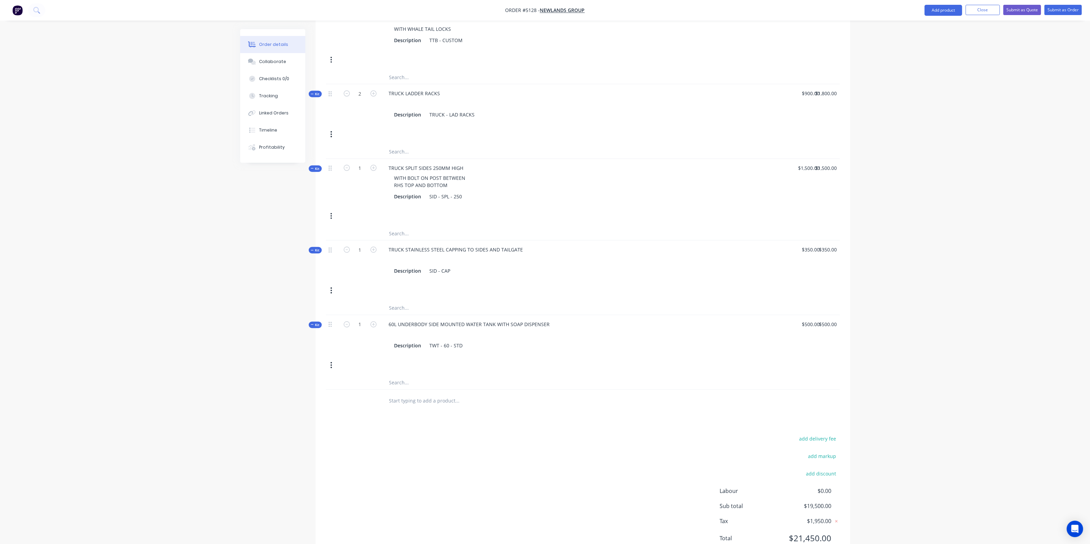
scroll to position [813, 0]
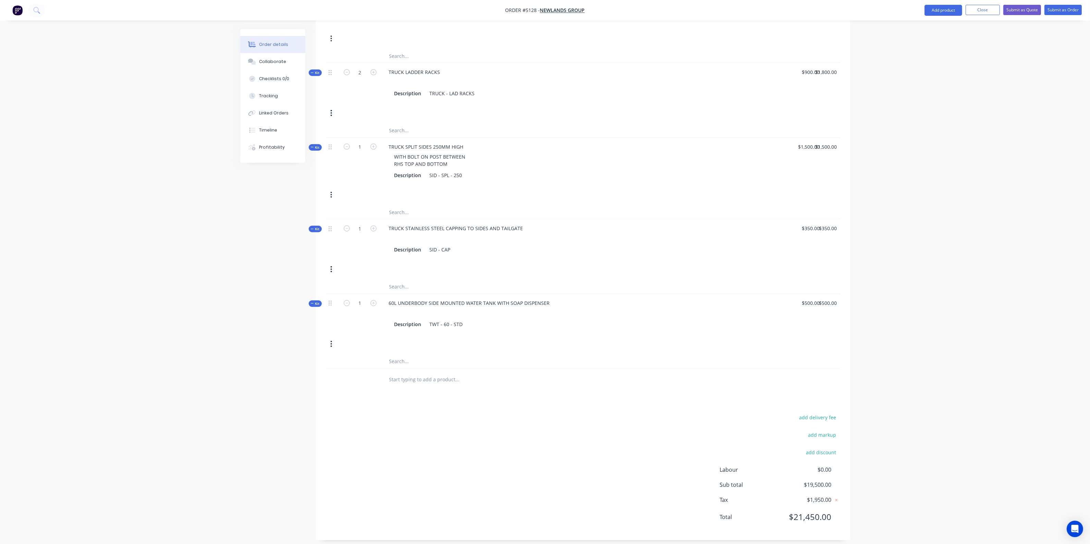
drag, startPoint x: 469, startPoint y: 366, endPoint x: 470, endPoint y: 373, distance: 7.3
click at [470, 369] on div at bounding box center [504, 380] width 247 height 22
click at [460, 373] on input "text" at bounding box center [457, 380] width 137 height 14
type input "ON TRAY ALLOY TOOLBOX UP TO 2400MM L AS PER PHOTOS"
click at [520, 400] on button "Add ON TRAY ALLOY TOOLBOX UP TO 2400MM L AS PER PHOTOS to order" at bounding box center [495, 409] width 206 height 28
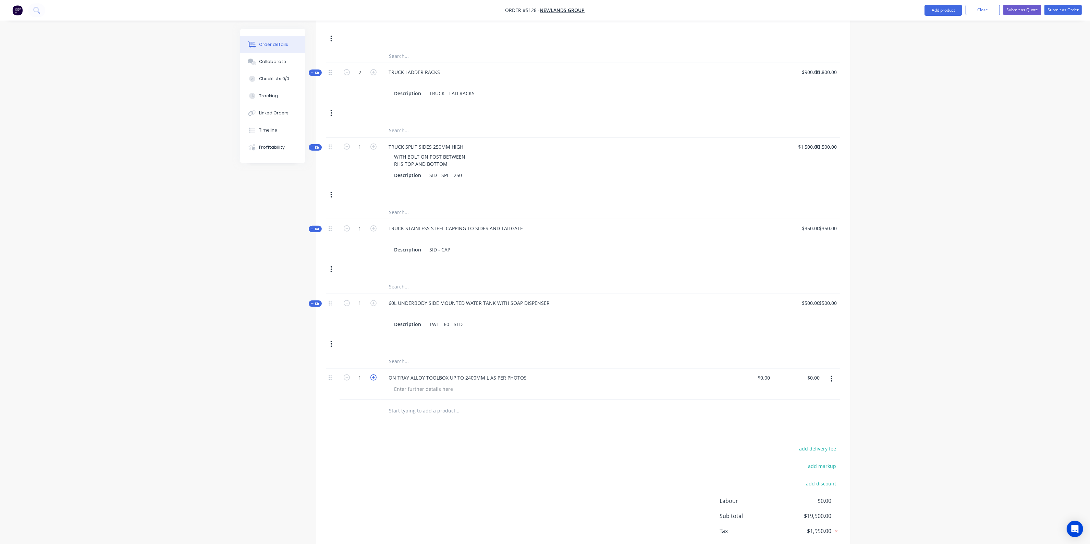
click at [373, 375] on icon "button" at bounding box center [374, 378] width 6 height 6
type input "2"
click at [488, 373] on div "ON TRAY ALLOY TOOLBOX UP TO 2400MM L AS PER PHOTOS" at bounding box center [458, 378] width 149 height 10
click at [474, 384] on div at bounding box center [555, 389] width 332 height 10
click at [446, 386] on div at bounding box center [424, 389] width 70 height 10
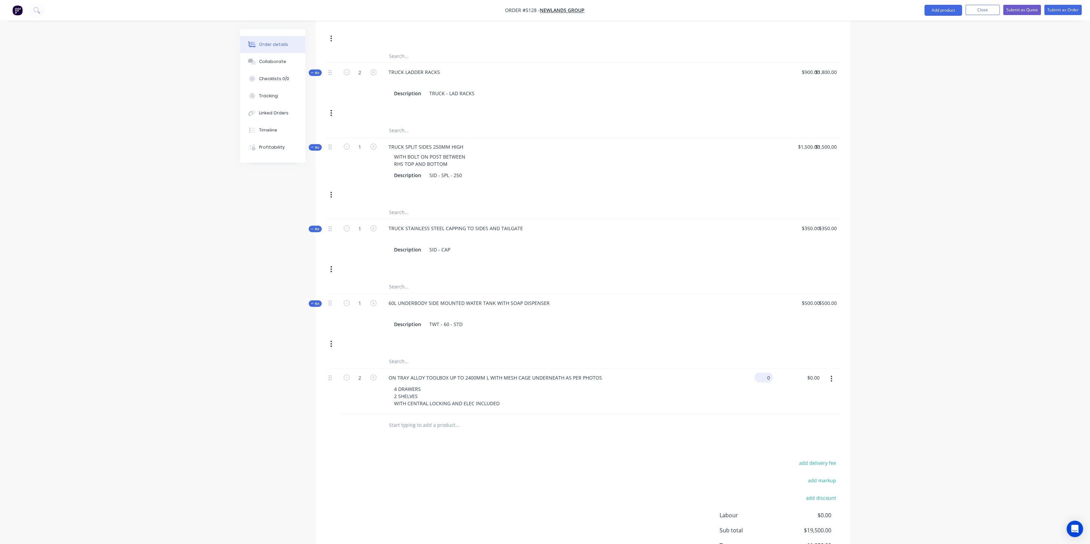
click at [764, 373] on div "0 $0.00" at bounding box center [764, 378] width 19 height 10
type input "$0.00"
click at [981, 10] on button "Close" at bounding box center [983, 10] width 34 height 10
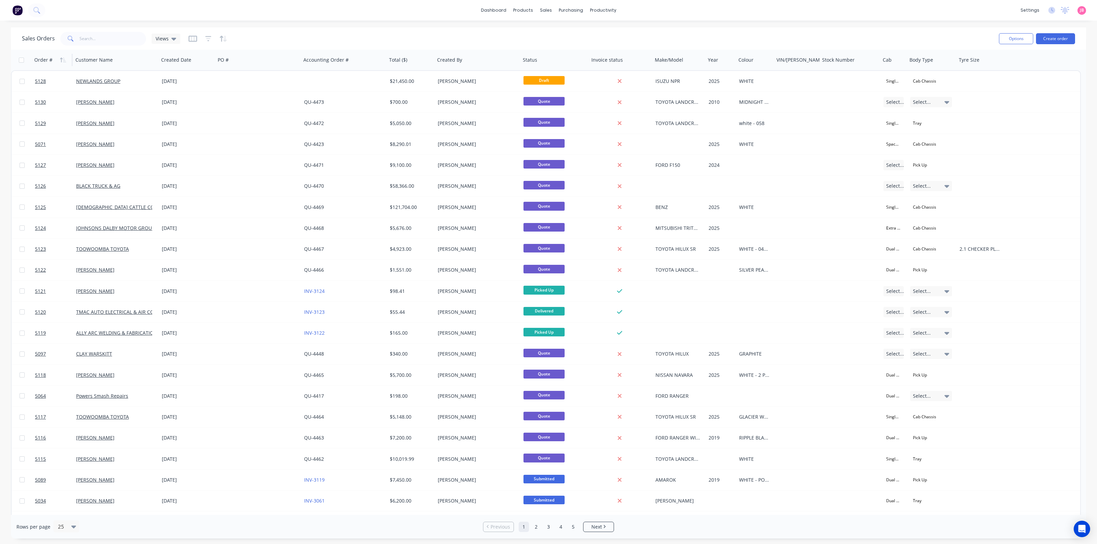
click at [41, 60] on div "Order #" at bounding box center [43, 60] width 18 height 7
click at [54, 60] on div "Order #" at bounding box center [51, 60] width 34 height 14
click at [64, 60] on icon "button" at bounding box center [64, 60] width 3 height 5
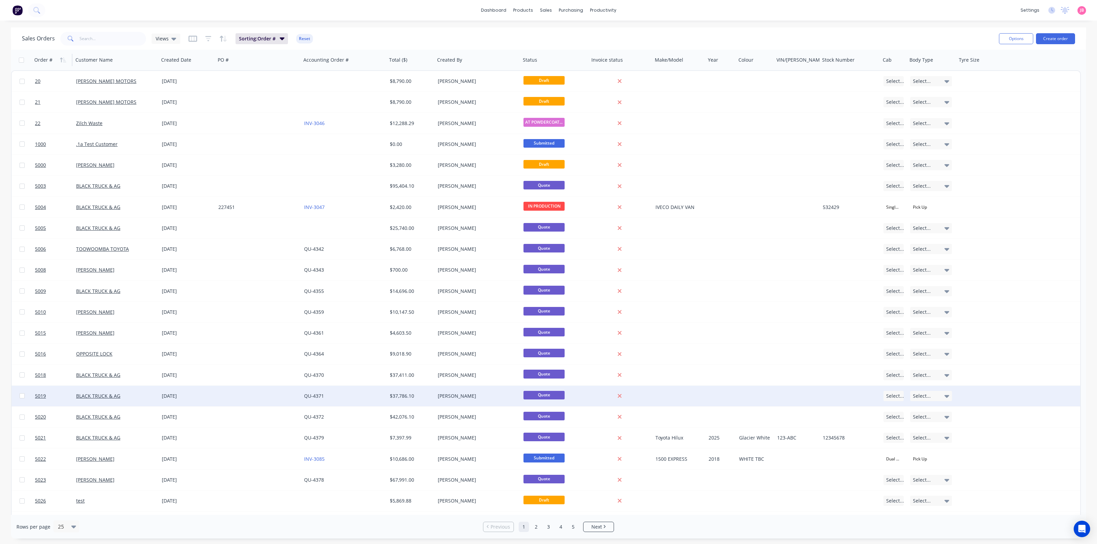
scroll to position [80, 0]
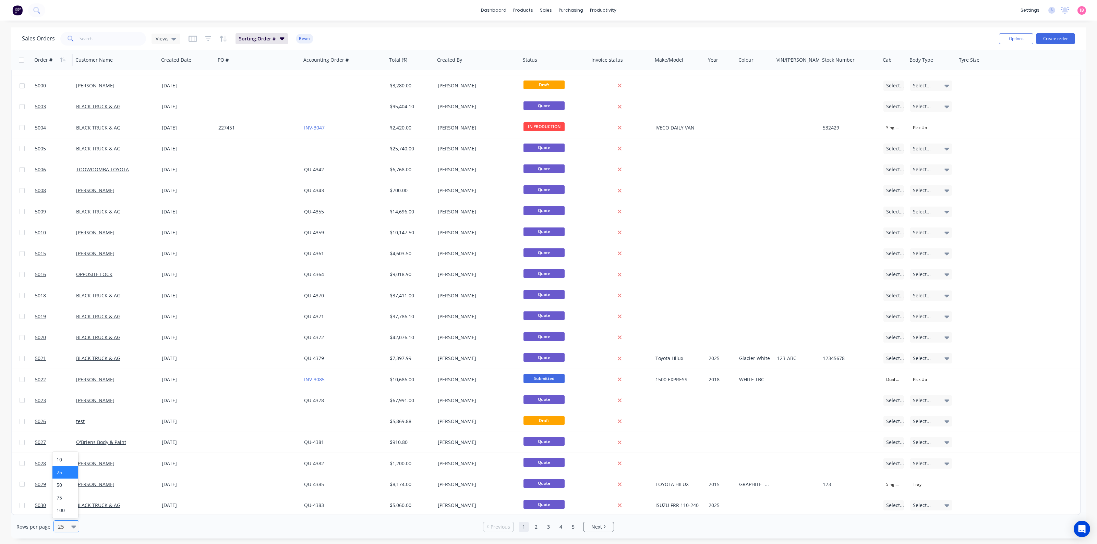
click at [76, 530] on div at bounding box center [75, 527] width 8 height 8
click at [70, 511] on div "100" at bounding box center [65, 510] width 26 height 13
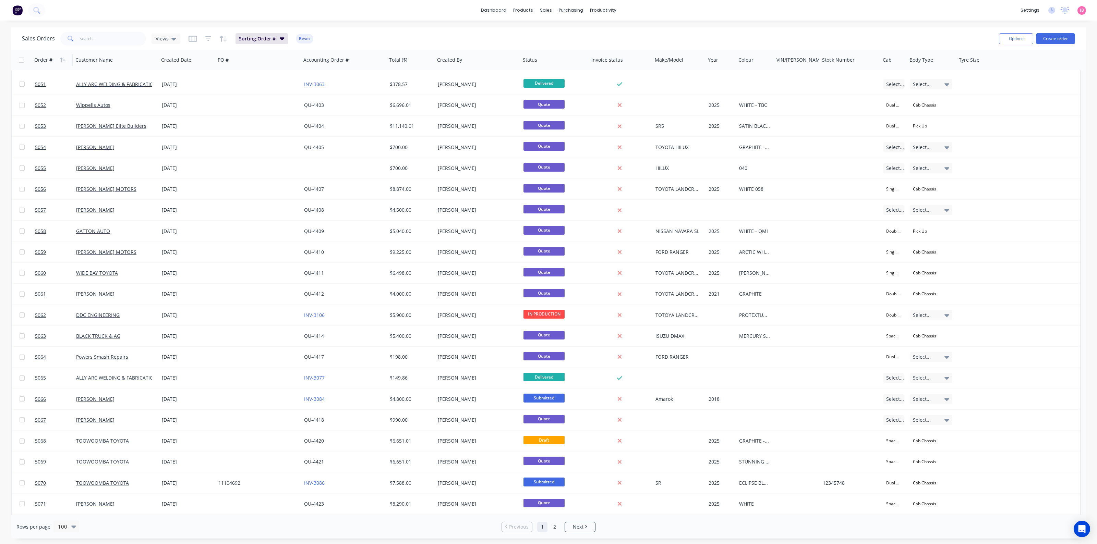
scroll to position [1028, 0]
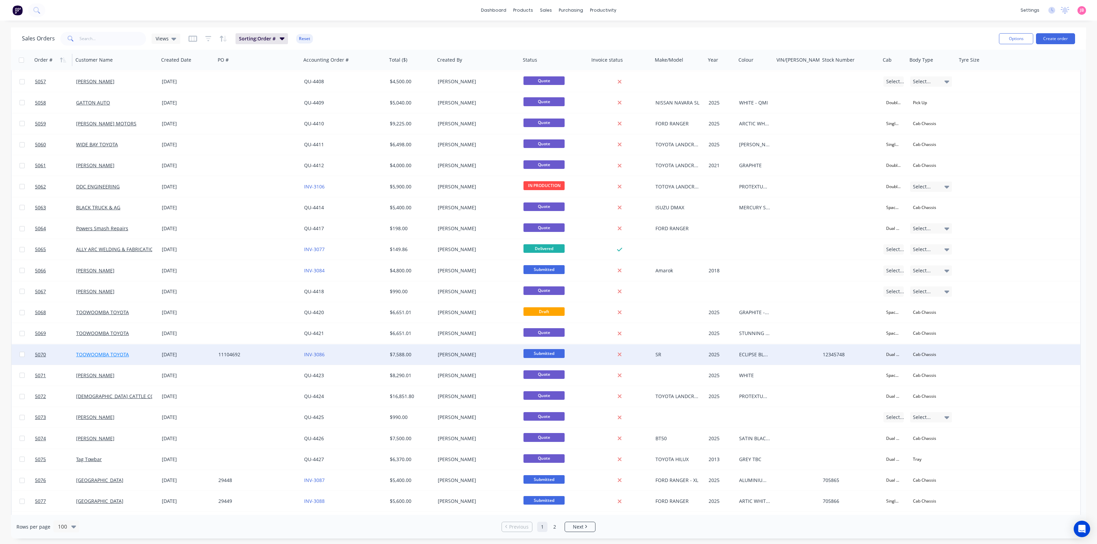
click at [81, 356] on link "TOOWOOMBA TOYOTA" at bounding box center [102, 354] width 53 height 7
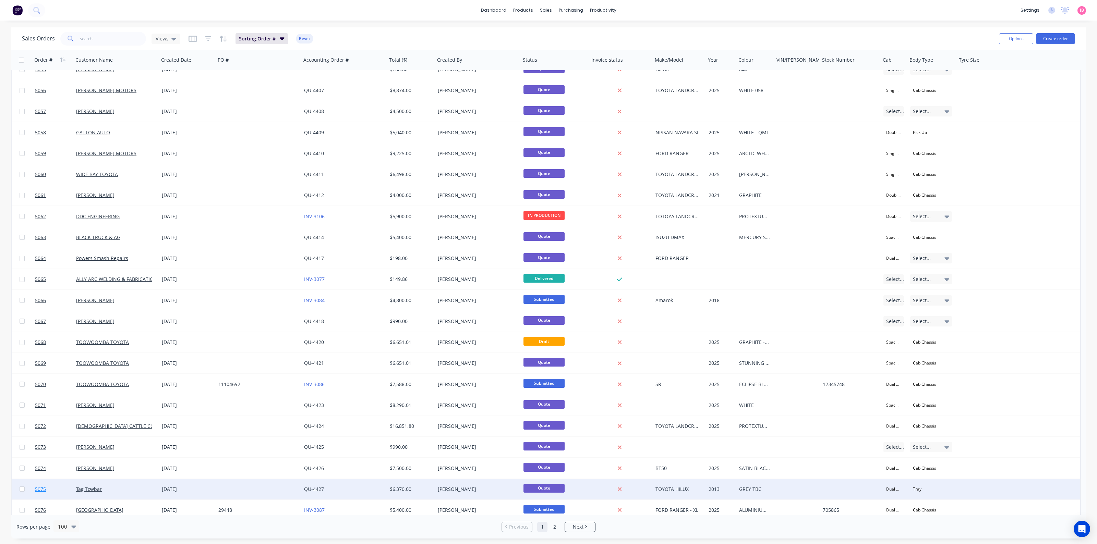
scroll to position [1071, 0]
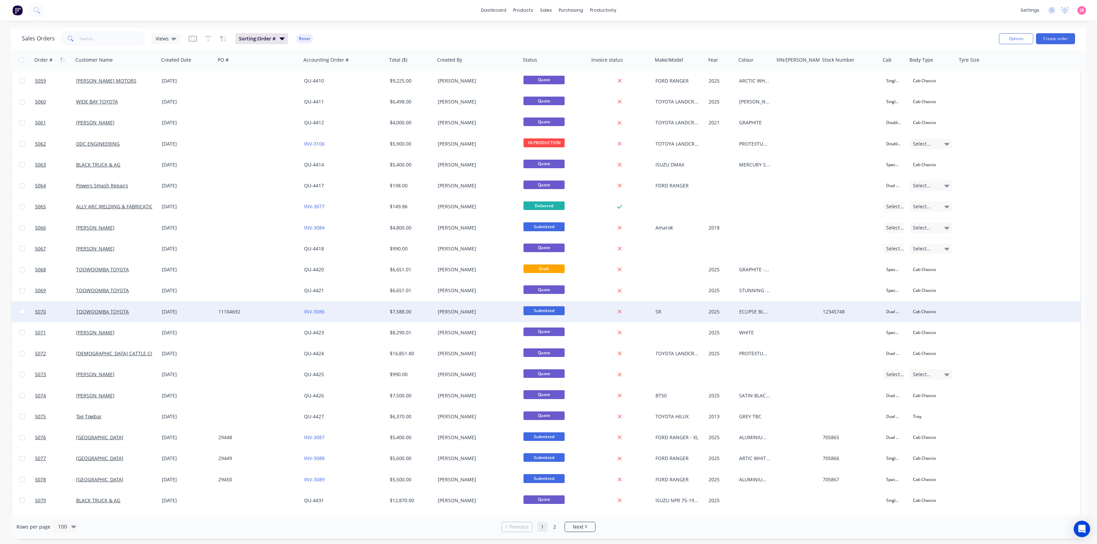
click at [532, 309] on span "Submitted" at bounding box center [543, 310] width 41 height 9
click at [532, 309] on span "Submitted" at bounding box center [547, 311] width 41 height 9
click at [485, 40] on div "Sales Orders Views Sorting: Order # Reset" at bounding box center [507, 38] width 971 height 17
click at [603, 31] on link "Workflow" at bounding box center [629, 33] width 91 height 14
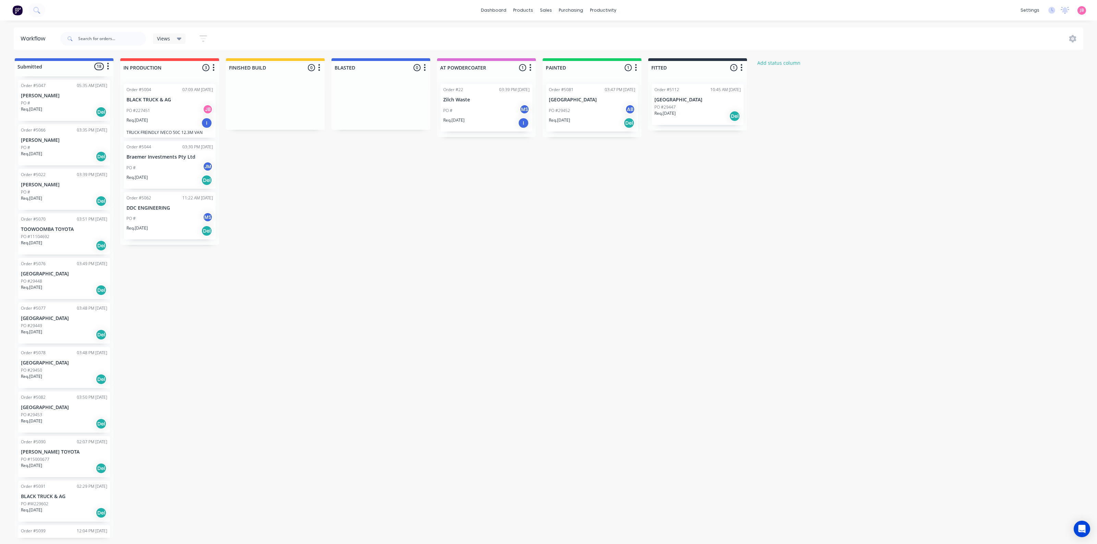
scroll to position [101, 0]
click at [51, 243] on div "Req. [DATE] Del" at bounding box center [64, 247] width 86 height 12
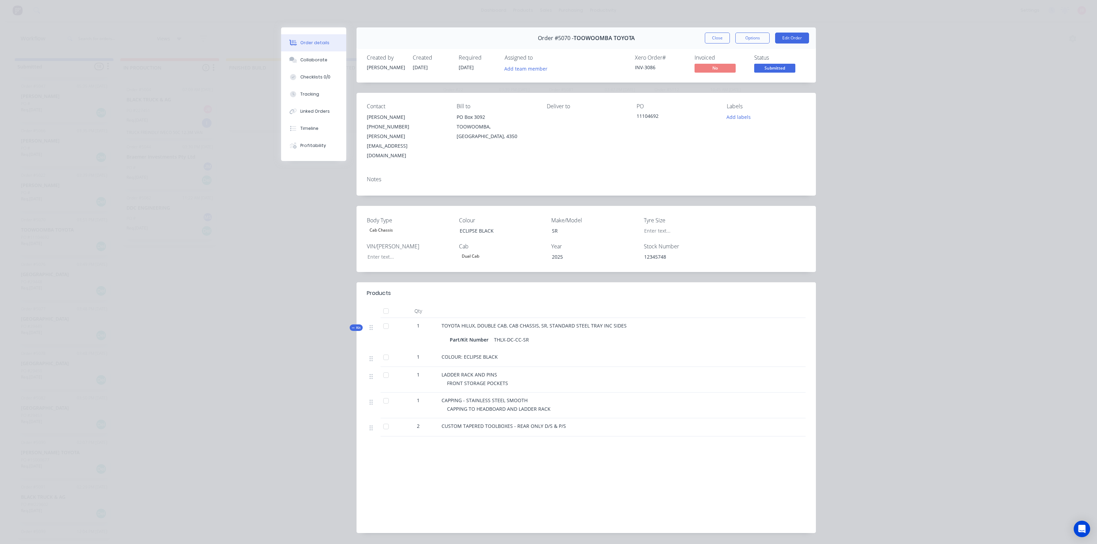
click at [51, 244] on div "Order details Collaborate Checklists 0/0 Tracking Linked Orders Timeline Profit…" at bounding box center [548, 272] width 1097 height 544
drag, startPoint x: 875, startPoint y: 143, endPoint x: 855, endPoint y: 141, distance: 20.7
click at [874, 143] on div "Order details Collaborate Checklists 0/0 Tracking Linked Orders Timeline Profit…" at bounding box center [548, 272] width 1097 height 544
click at [715, 42] on button "Close" at bounding box center [717, 38] width 25 height 11
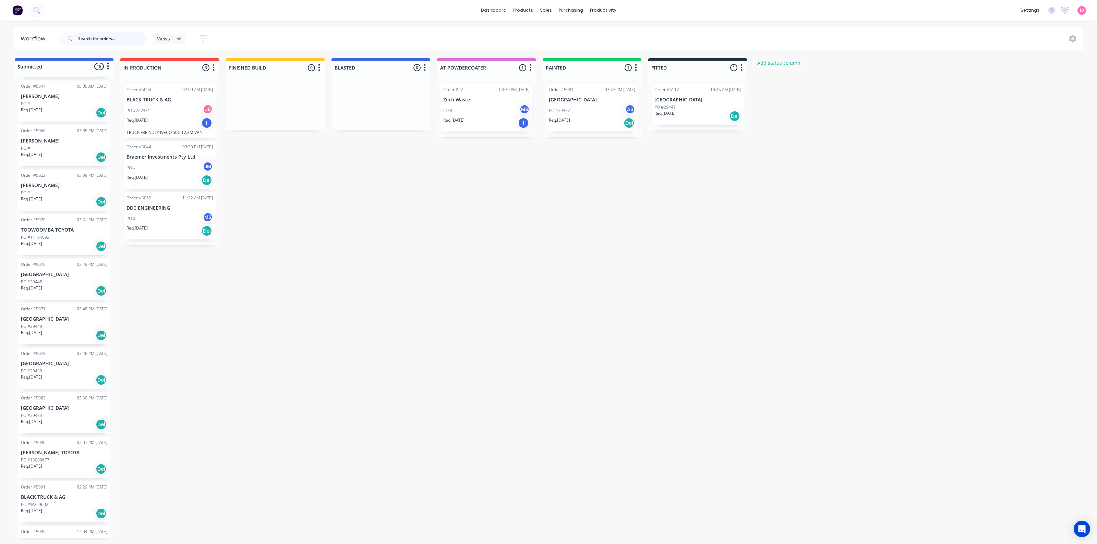
click at [92, 40] on input "text" at bounding box center [112, 39] width 68 height 14
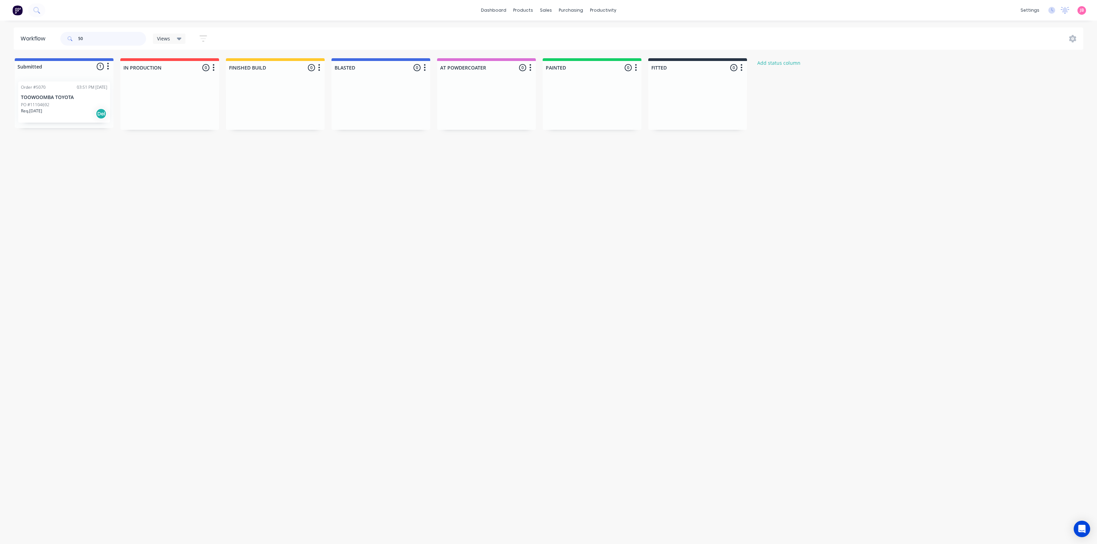
type input "5"
type input "1110"
click at [563, 35] on div "Sales Orders" at bounding box center [571, 33] width 28 height 6
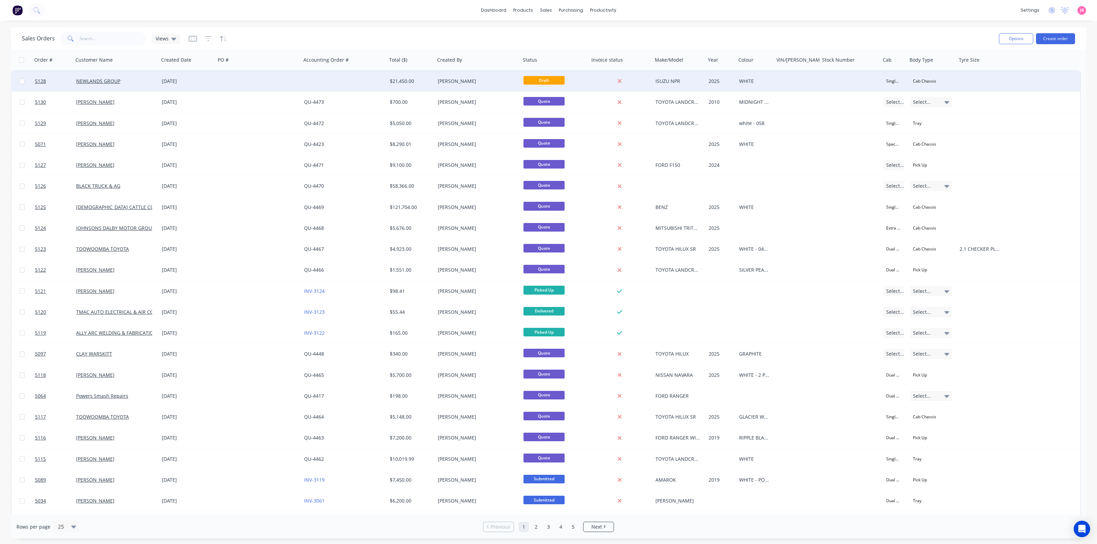
click at [367, 85] on div at bounding box center [344, 81] width 86 height 21
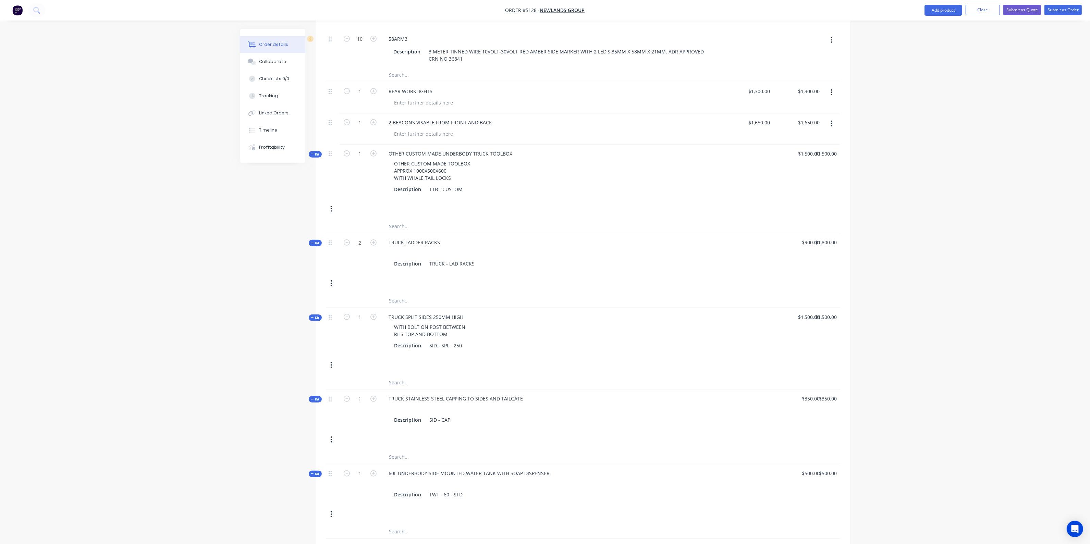
scroll to position [859, 0]
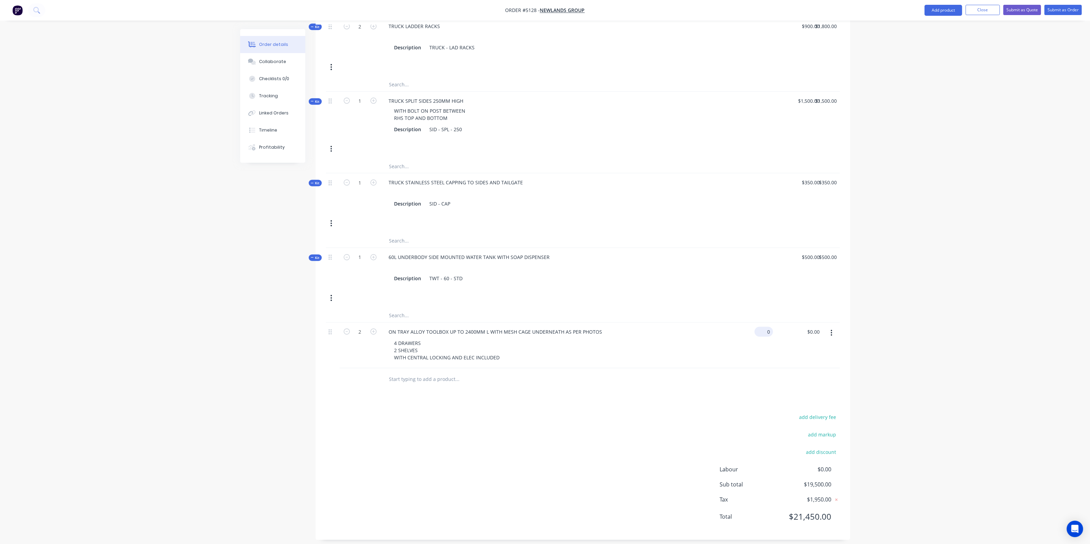
click at [762, 325] on div "0 $0.00" at bounding box center [749, 346] width 50 height 46
type input "$6,650.00"
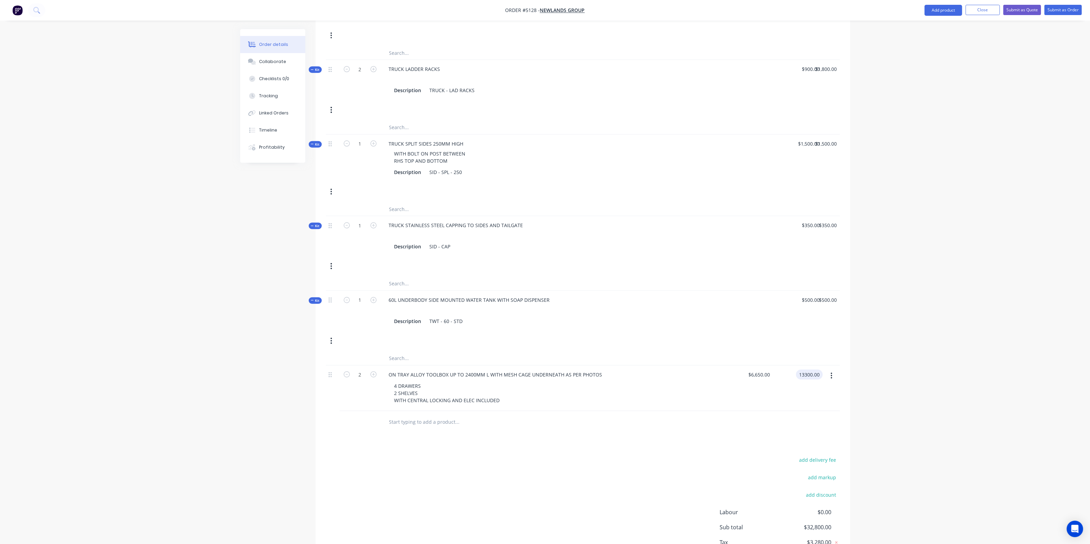
type input "$13,300.00"
click at [710, 458] on div "add delivery fee add markup add discount Labour $0.00 Sub total $32,800.00 Tax …" at bounding box center [583, 514] width 514 height 117
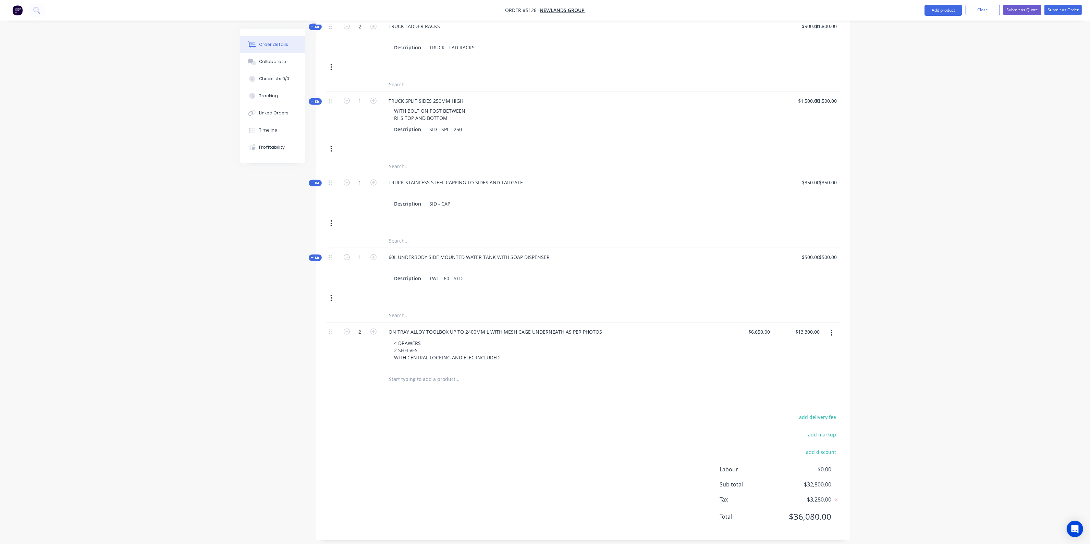
click at [449, 376] on input "text" at bounding box center [457, 380] width 137 height 14
click at [442, 375] on input "text" at bounding box center [457, 380] width 137 height 14
click at [950, 7] on button "Add product" at bounding box center [944, 10] width 38 height 11
click at [932, 30] on div "Product catalogue" at bounding box center [930, 28] width 53 height 10
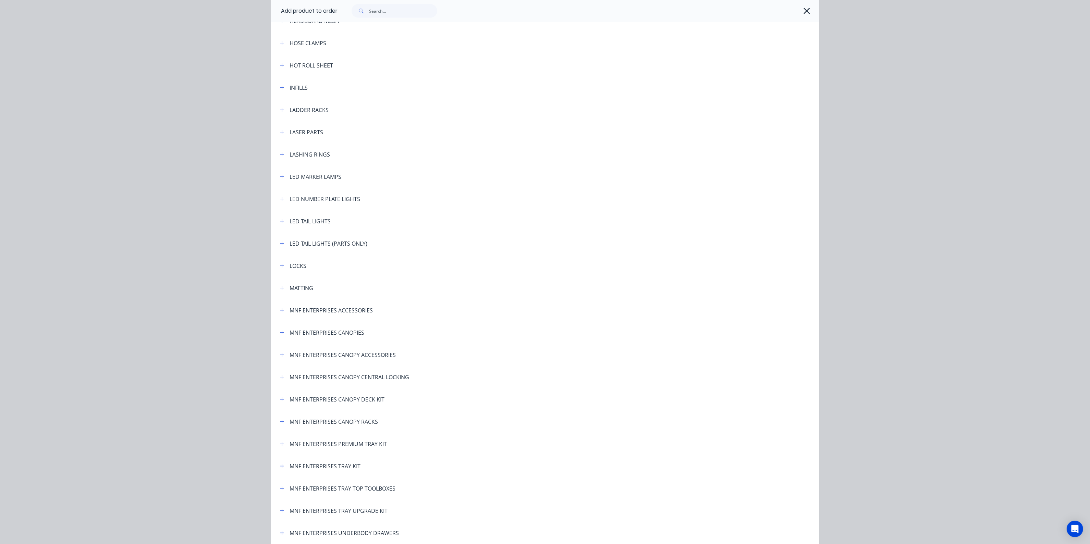
scroll to position [1016, 0]
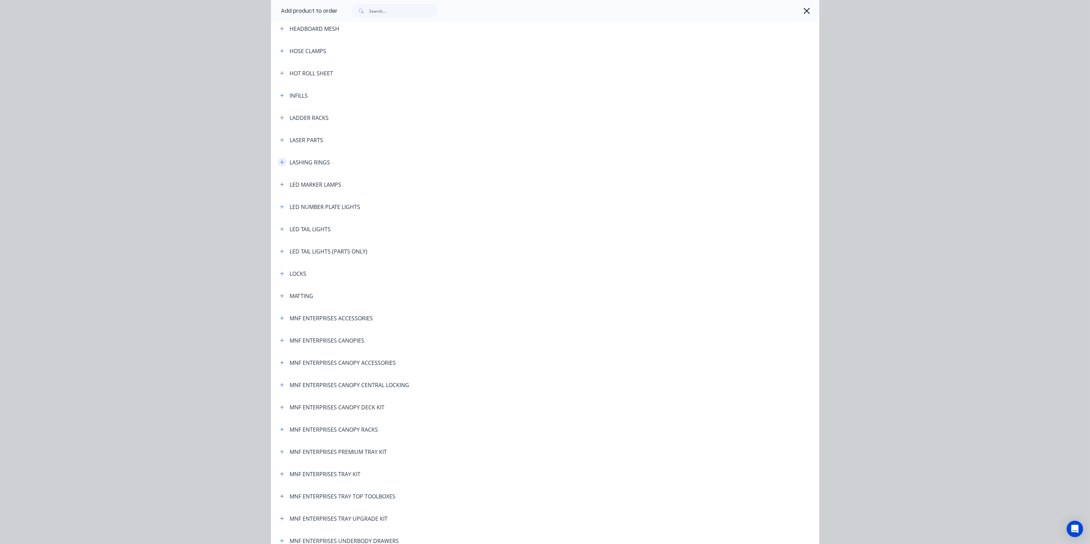
click at [280, 161] on icon "button" at bounding box center [282, 162] width 4 height 5
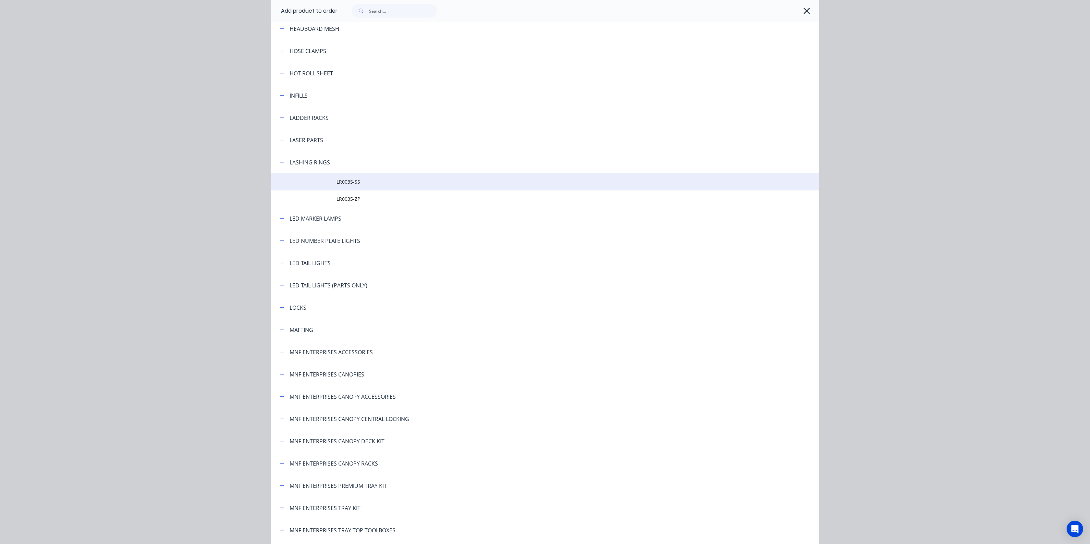
click at [347, 183] on span "LR0035-SS" at bounding box center [530, 181] width 386 height 7
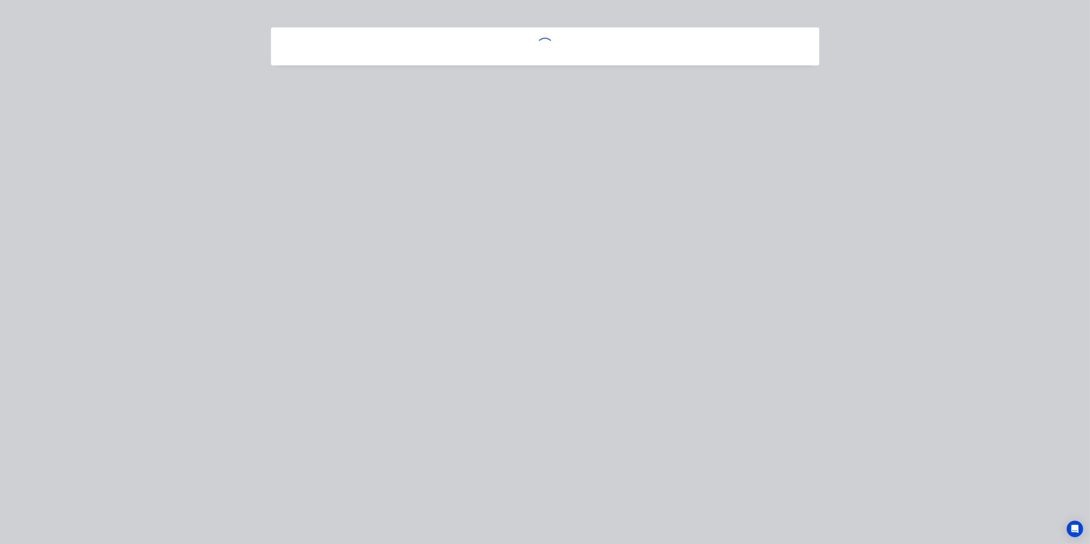
scroll to position [0, 0]
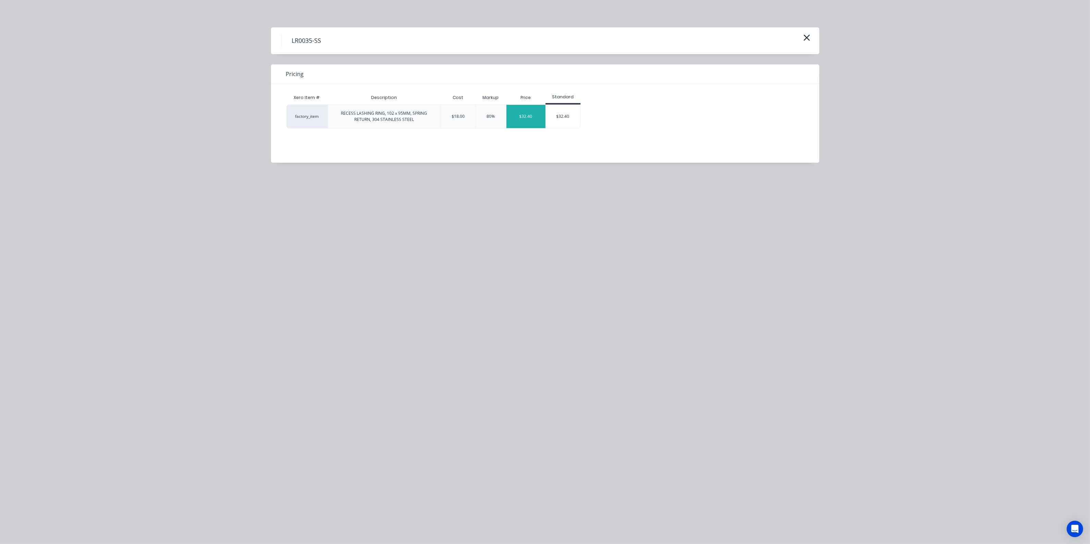
click at [525, 115] on div "$32.40" at bounding box center [526, 116] width 39 height 23
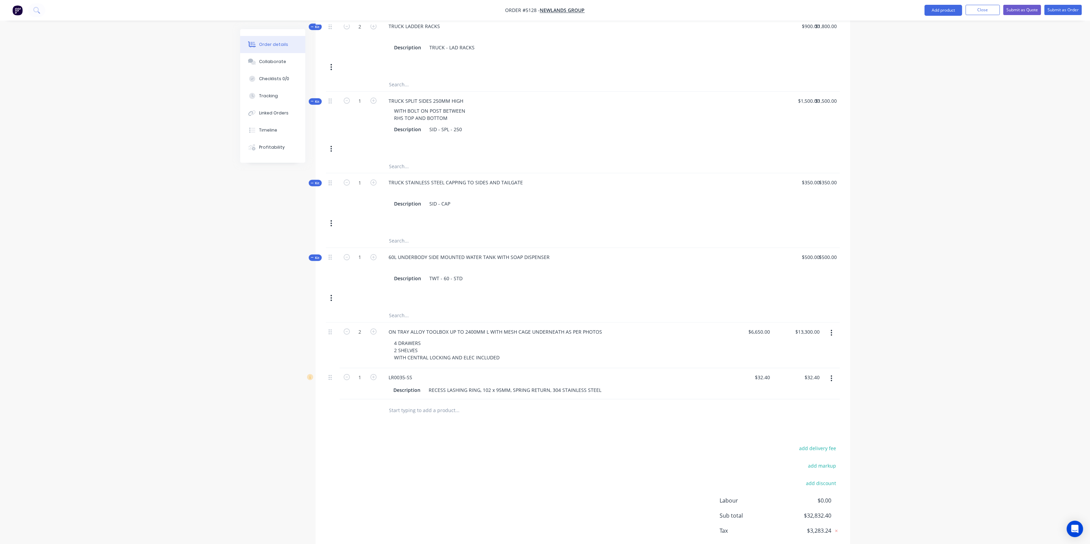
click at [464, 411] on input "text" at bounding box center [457, 411] width 137 height 14
click at [828, 373] on button "button" at bounding box center [832, 379] width 16 height 12
drag, startPoint x: 806, startPoint y: 429, endPoint x: 820, endPoint y: 398, distance: 34.2
click at [805, 433] on div "Delete" at bounding box center [807, 438] width 53 height 10
click at [941, 12] on button "Add product" at bounding box center [944, 10] width 38 height 11
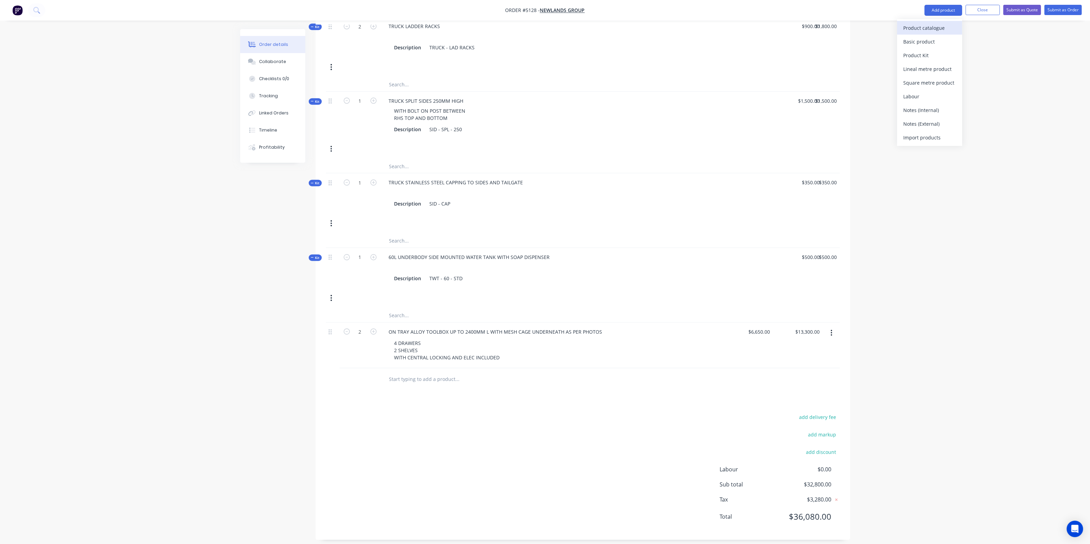
click at [912, 25] on div "Product catalogue" at bounding box center [930, 28] width 53 height 10
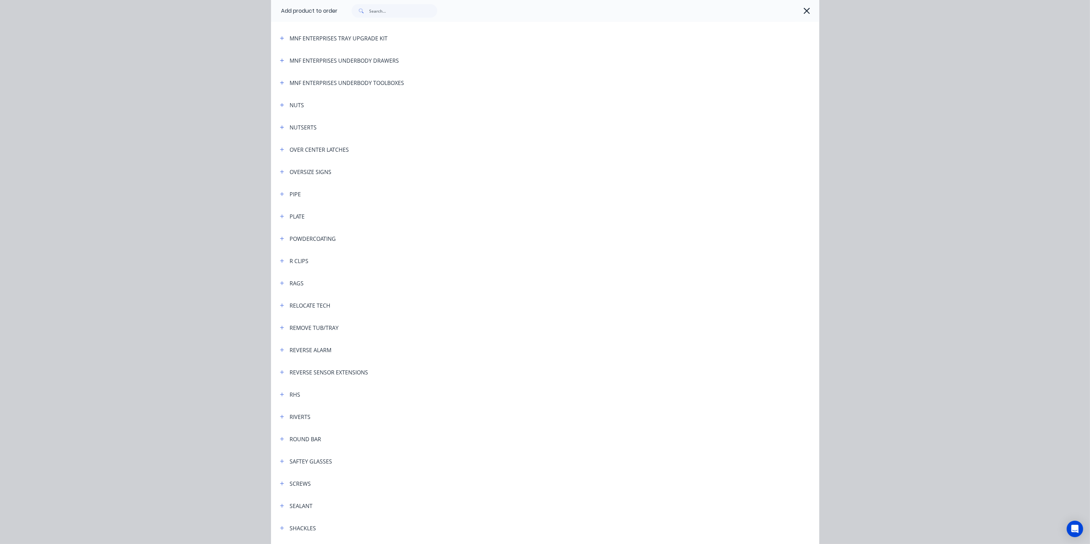
scroll to position [1500, 0]
click at [371, 226] on header "POWDERCOATING" at bounding box center [545, 235] width 548 height 22
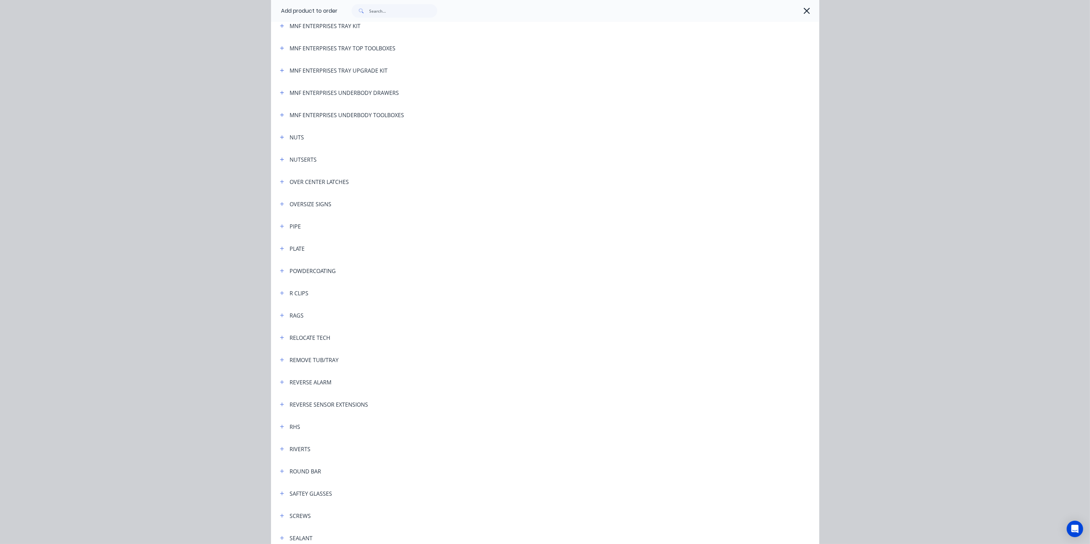
scroll to position [1457, 0]
click at [382, 11] on input "text" at bounding box center [404, 11] width 68 height 14
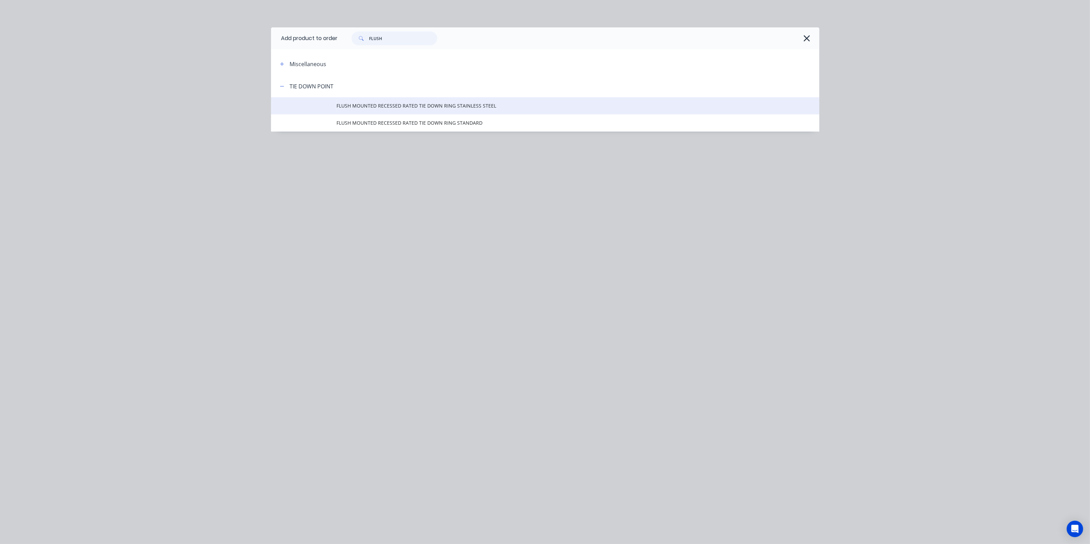
type input "FLUSH"
click at [407, 107] on span "FLUSH MOUNTED RECESSED RATED TIE DOWN RING STAINLESS STEEL" at bounding box center [530, 105] width 386 height 7
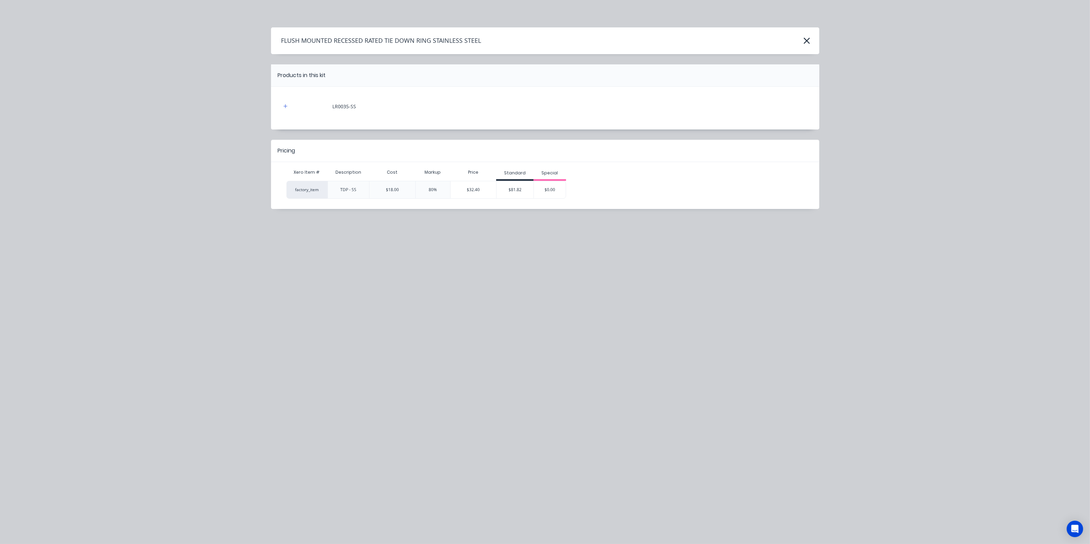
click at [520, 192] on div "$81.82" at bounding box center [515, 189] width 37 height 17
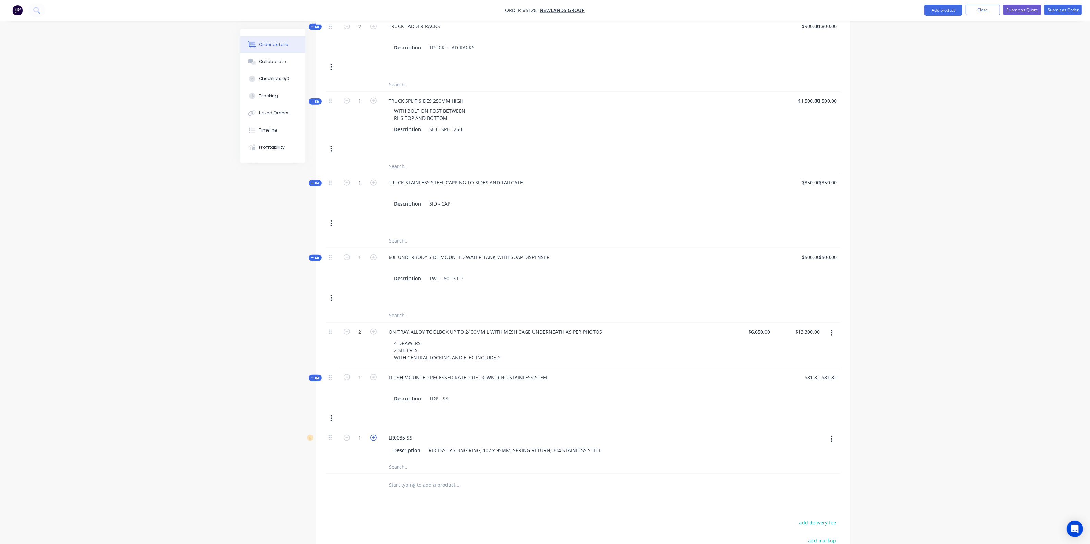
click at [373, 435] on icon "button" at bounding box center [374, 438] width 6 height 6
type input "$163.64"
type input "2"
click at [373, 435] on icon "button" at bounding box center [374, 438] width 6 height 6
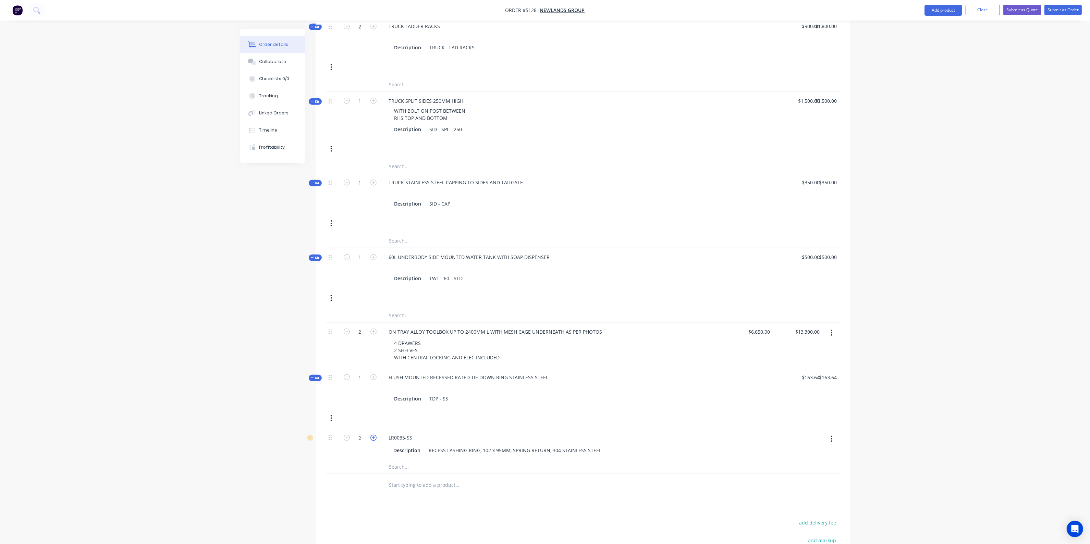
type input "$245.46"
type input "3"
click at [373, 435] on icon "button" at bounding box center [374, 438] width 6 height 6
type input "$327.28"
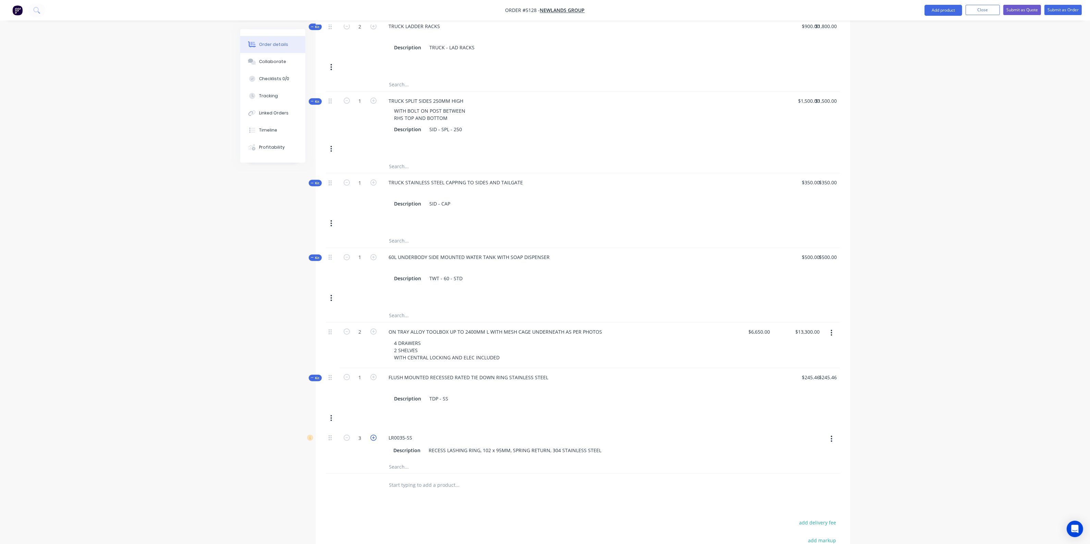
type input "$327.28"
type input "4"
click at [346, 435] on icon "button" at bounding box center [347, 438] width 6 height 6
type input "$245.46"
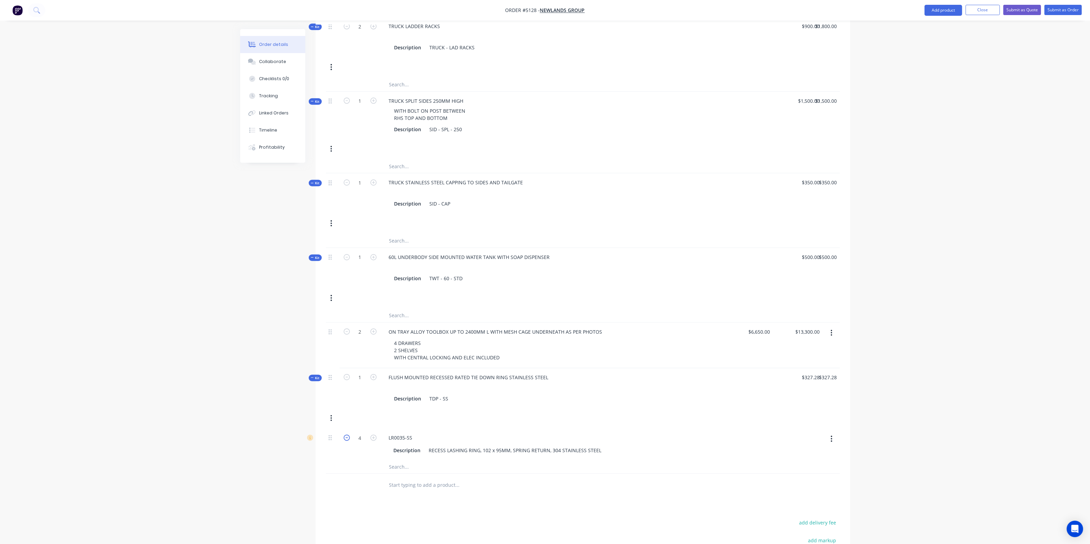
type input "3"
click at [556, 498] on div "Products Show / Hide columns Add product Qty Price Total Kit 1 STANDARD HD LIGH…" at bounding box center [583, 37] width 535 height 1217
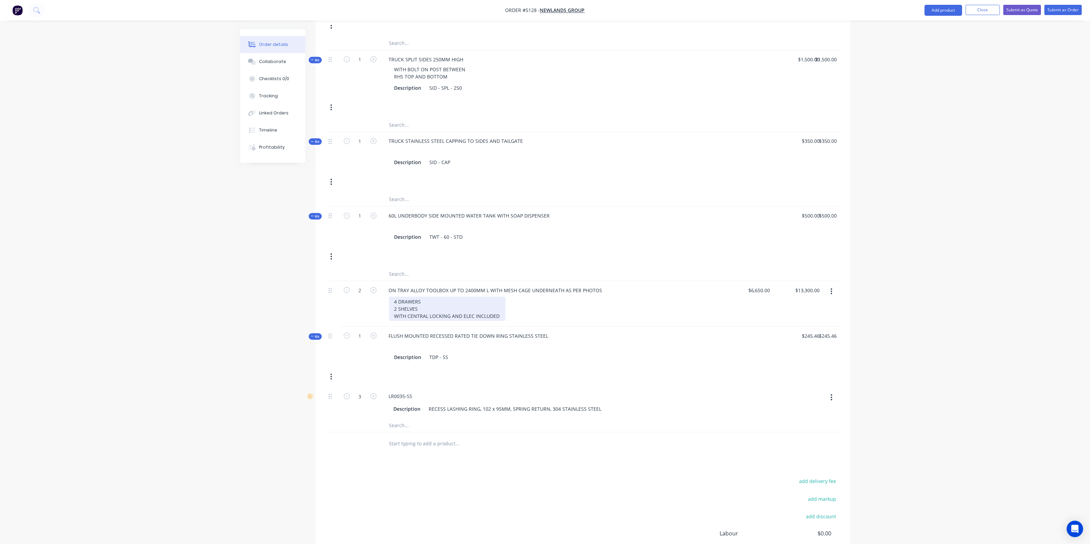
scroll to position [922, 0]
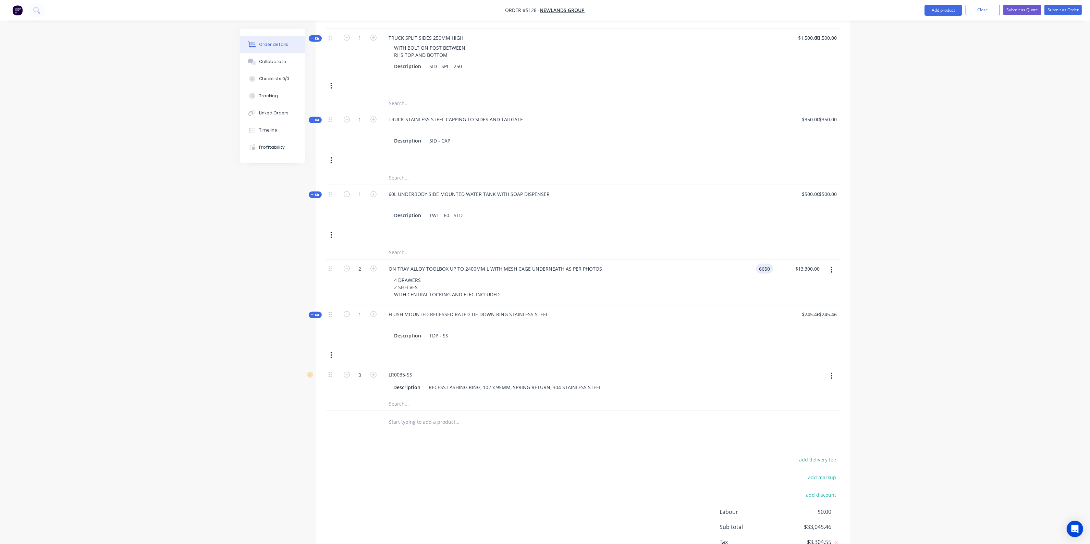
click at [772, 264] on input "6650" at bounding box center [766, 269] width 14 height 10
type input "$6,800.00"
type input "$13,600.00"
click at [699, 342] on div "Kit 1 FLUSH MOUNTED RECESSED RATED TIE DOWN RING STAINLESS STEEL Description TD…" at bounding box center [583, 335] width 514 height 61
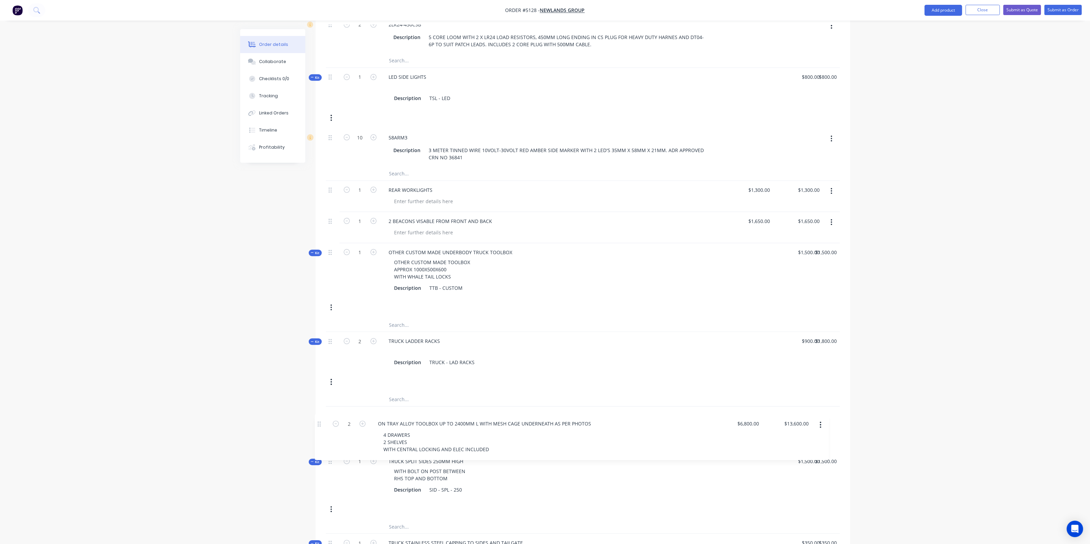
scroll to position [545, 0]
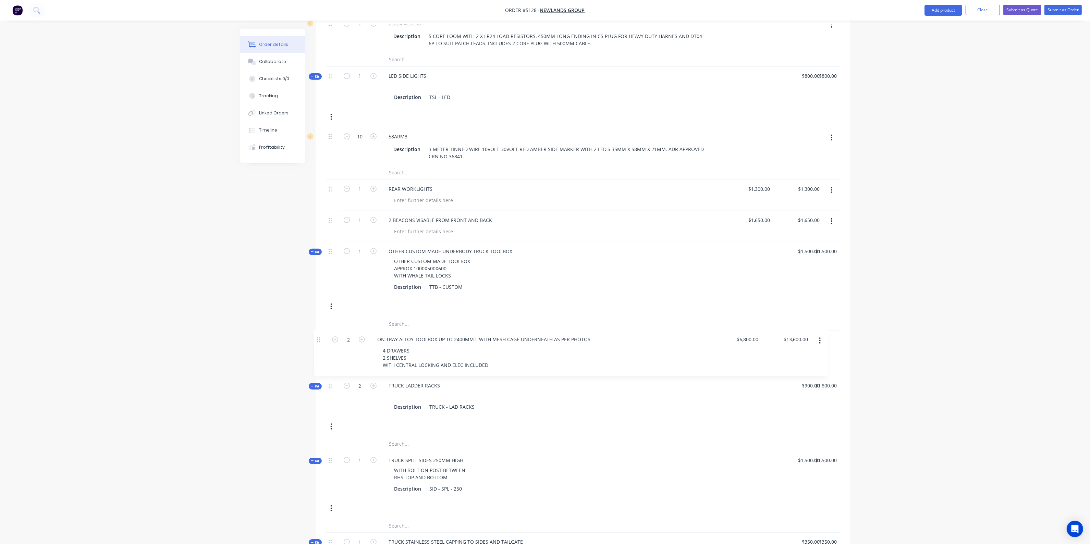
drag, startPoint x: 328, startPoint y: 224, endPoint x: 320, endPoint y: 342, distance: 118.2
click at [320, 342] on div "Qty Price Total Kit 1 STANDARD HD LIGHT RIDGID TRUCK BODY 4200L X 2300W 75MM CH…" at bounding box center [583, 288] width 535 height 1043
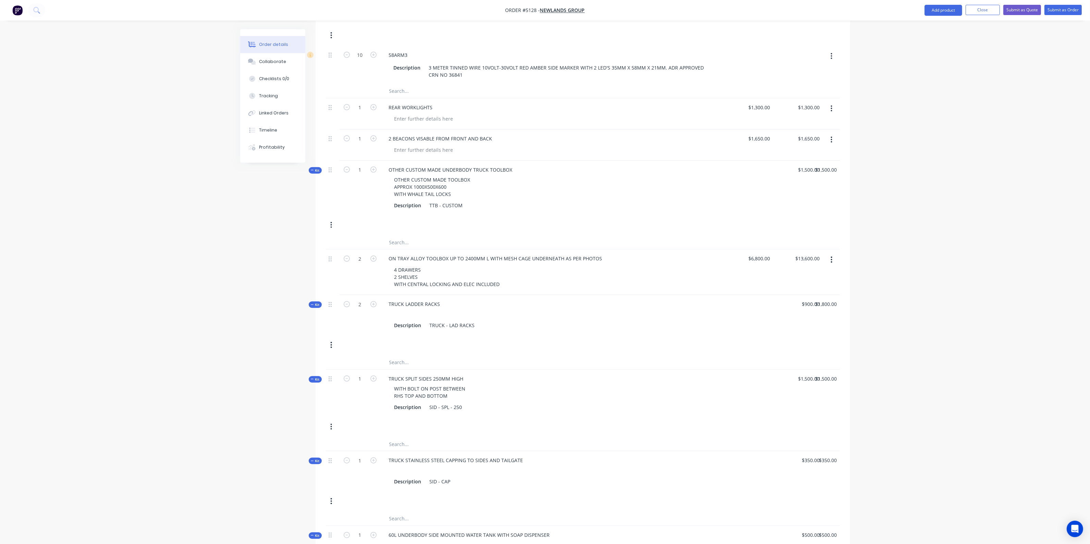
scroll to position [631, 0]
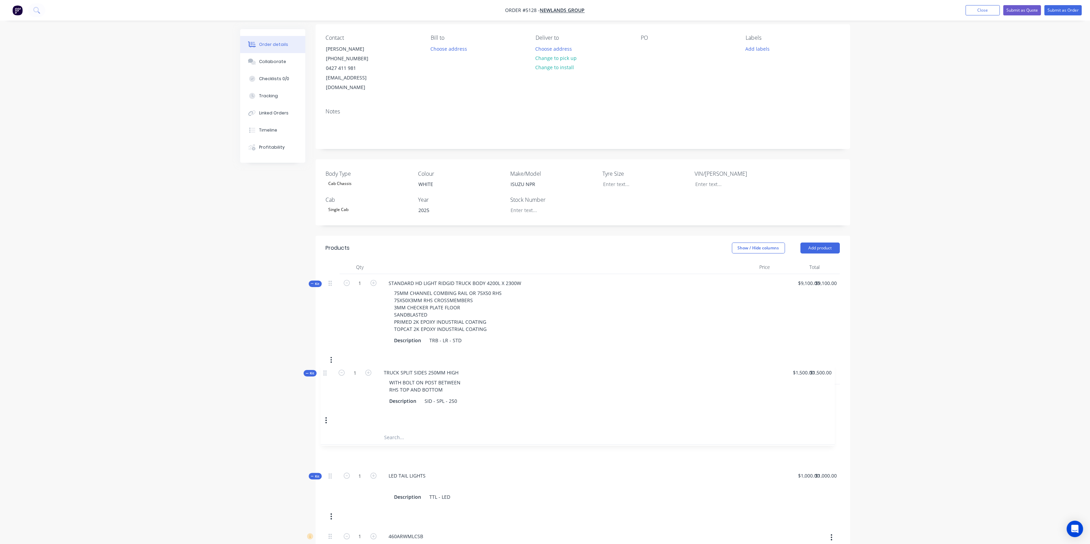
drag, startPoint x: 328, startPoint y: 369, endPoint x: 323, endPoint y: 369, distance: 5.2
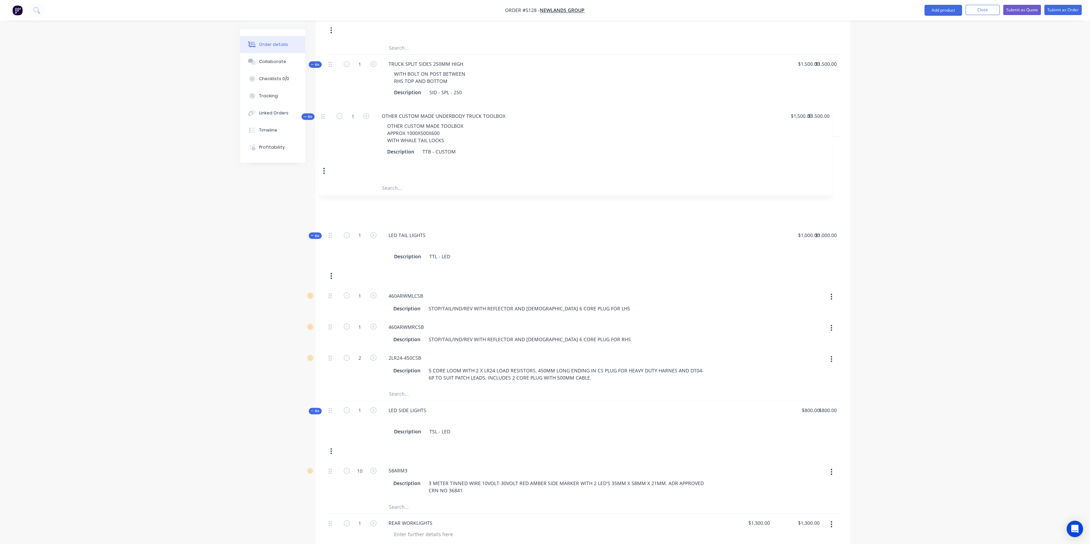
scroll to position [376, 0]
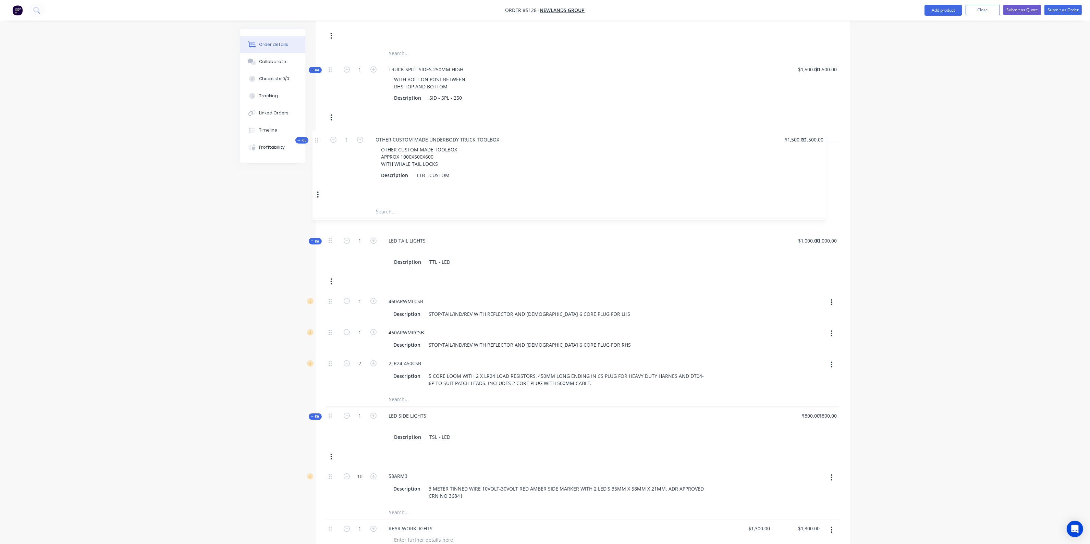
drag, startPoint x: 333, startPoint y: 436, endPoint x: 320, endPoint y: 141, distance: 295.8
click at [320, 141] on div "Qty Price Total Kit 1 STANDARD HD LIGHT RIDGID TRUCK BODY 4200L X 2300W 75MM CH…" at bounding box center [583, 457] width 535 height 1043
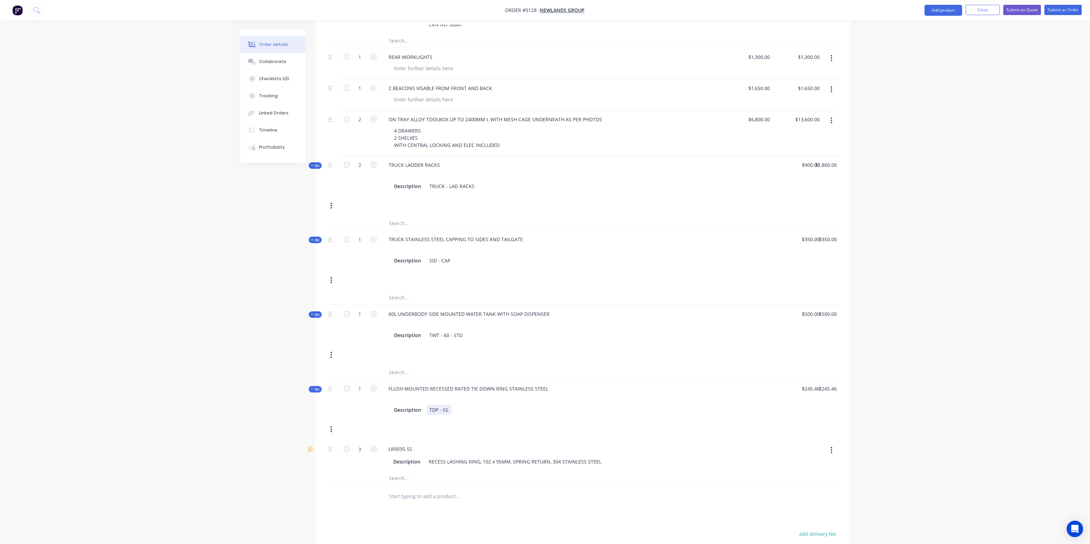
scroll to position [847, 0]
click at [484, 357] on div "Kit 1 60L UNDERBODY SIDE MOUNTED WATER TANK WITH SOAP DISPENSER Description TWT…" at bounding box center [583, 335] width 514 height 61
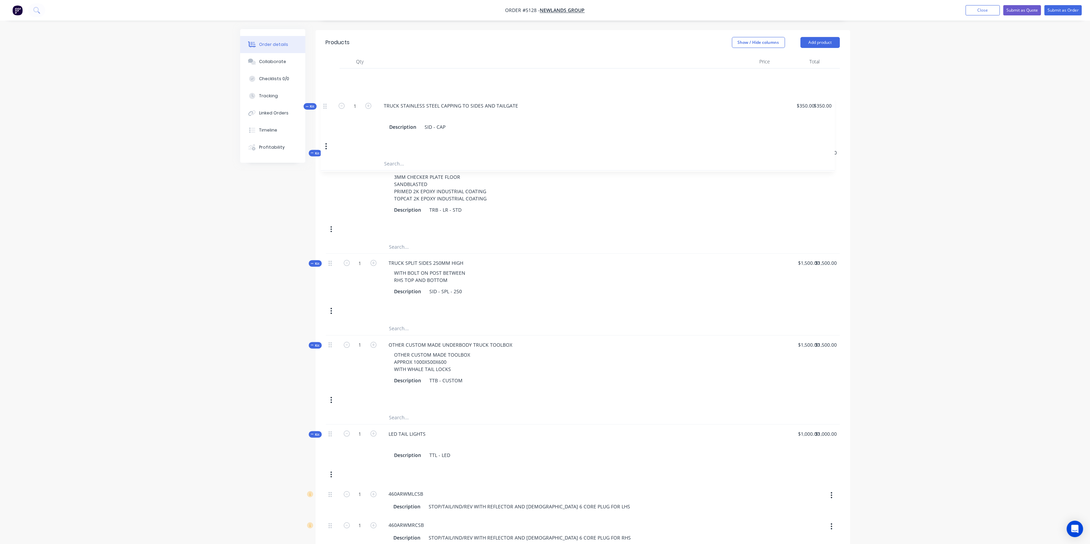
scroll to position [256, 0]
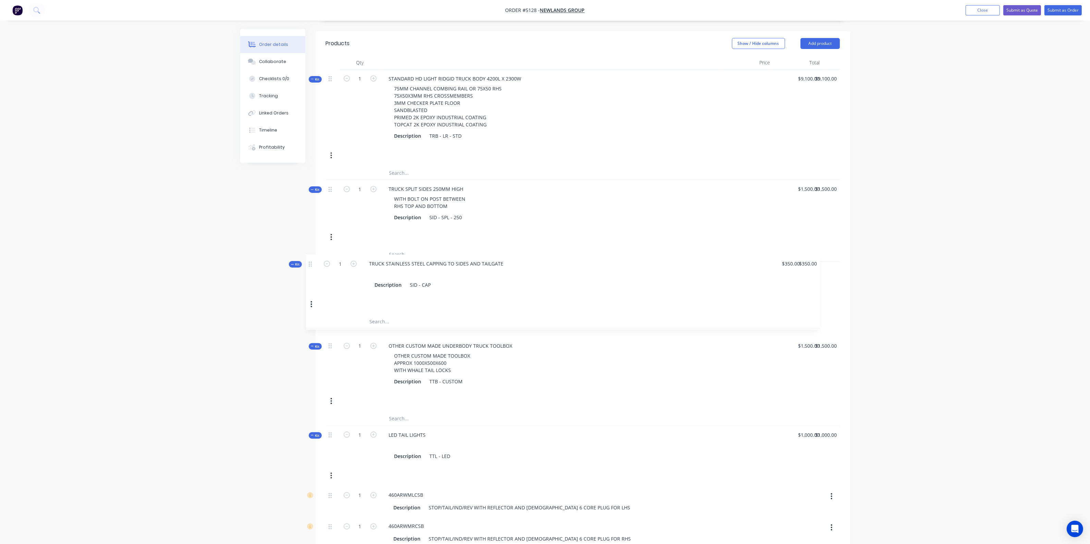
drag, startPoint x: 332, startPoint y: 321, endPoint x: 312, endPoint y: 262, distance: 62.2
click at [312, 262] on div "Created by Jason Created 02/09/25 Required 02/09/25 Assigned to Add team member…" at bounding box center [545, 516] width 610 height 1486
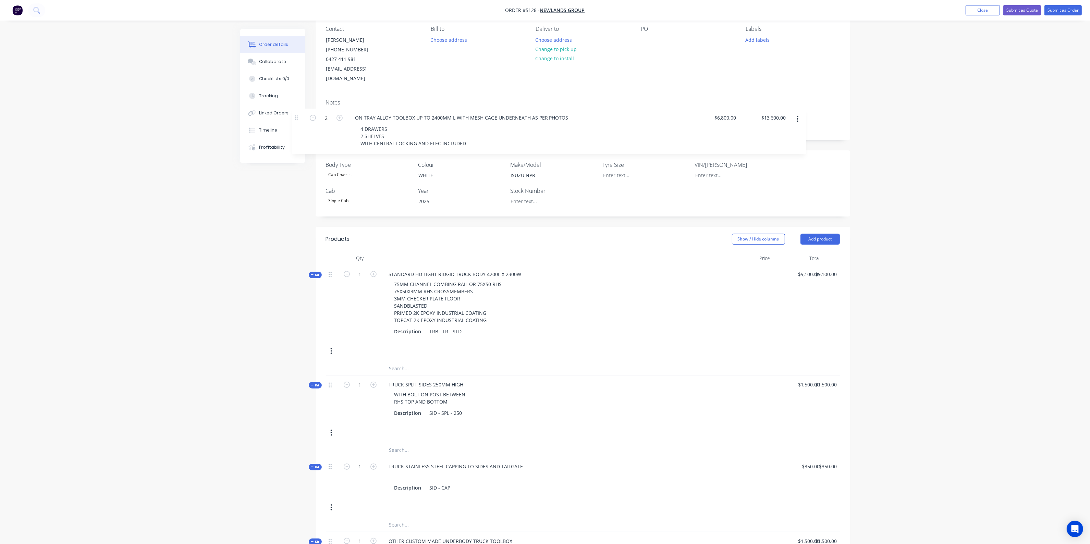
scroll to position [60, 0]
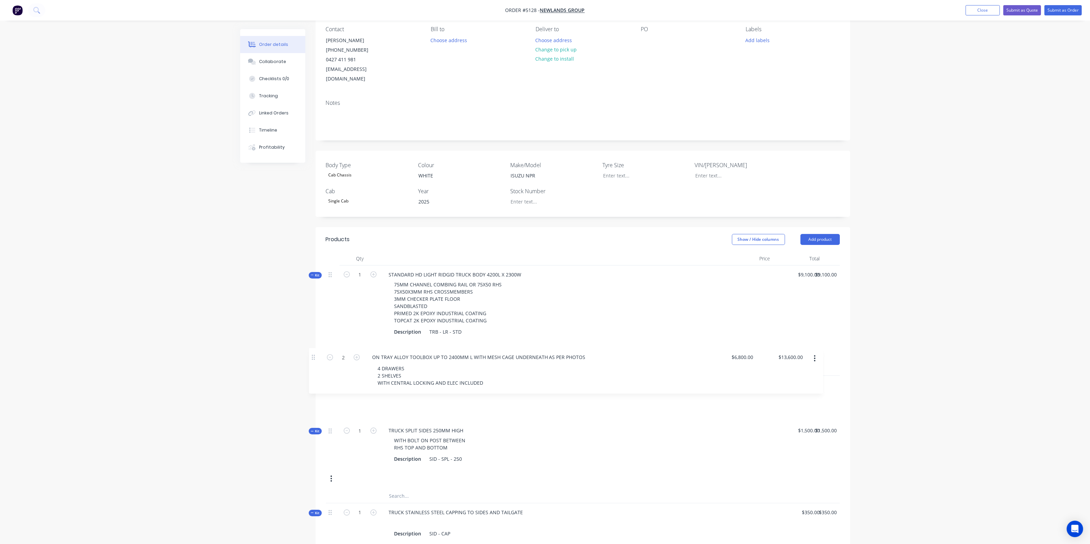
drag, startPoint x: 333, startPoint y: 309, endPoint x: 318, endPoint y: 358, distance: 51.6
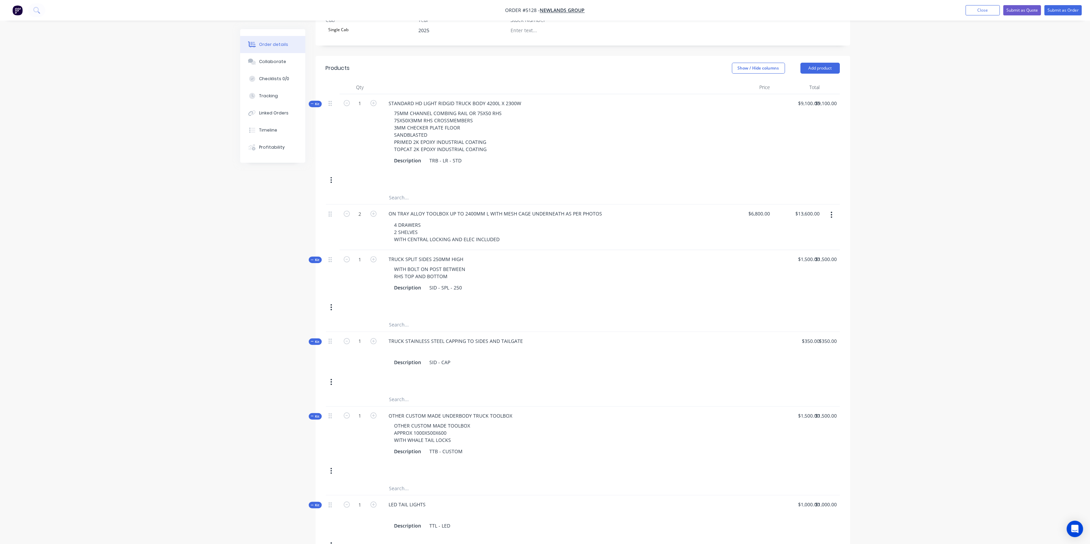
click at [980, 268] on div "Order details Collaborate Checklists 0/0 Tracking Linked Orders Timeline Profit…" at bounding box center [545, 525] width 1090 height 1515
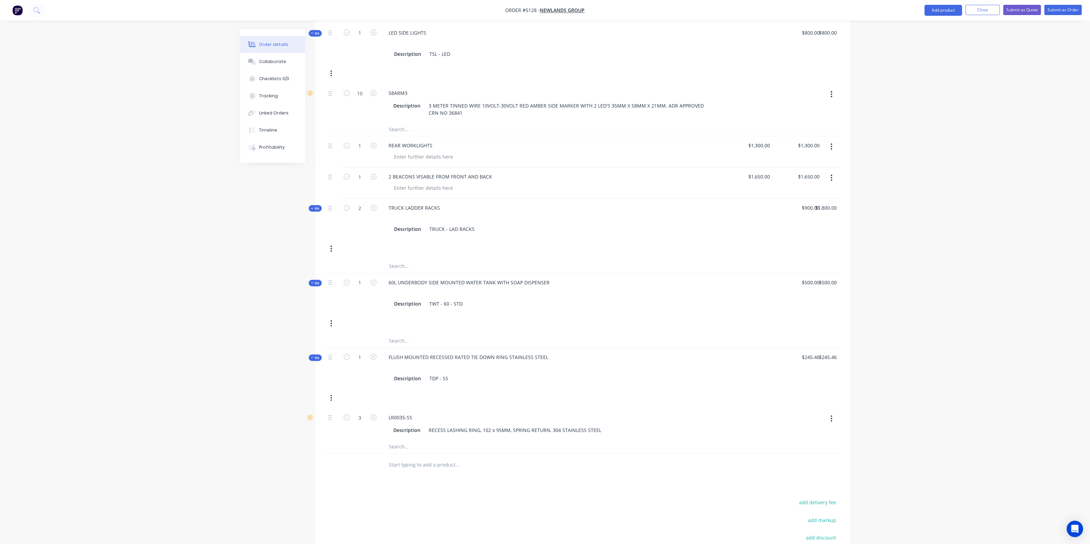
scroll to position [922, 0]
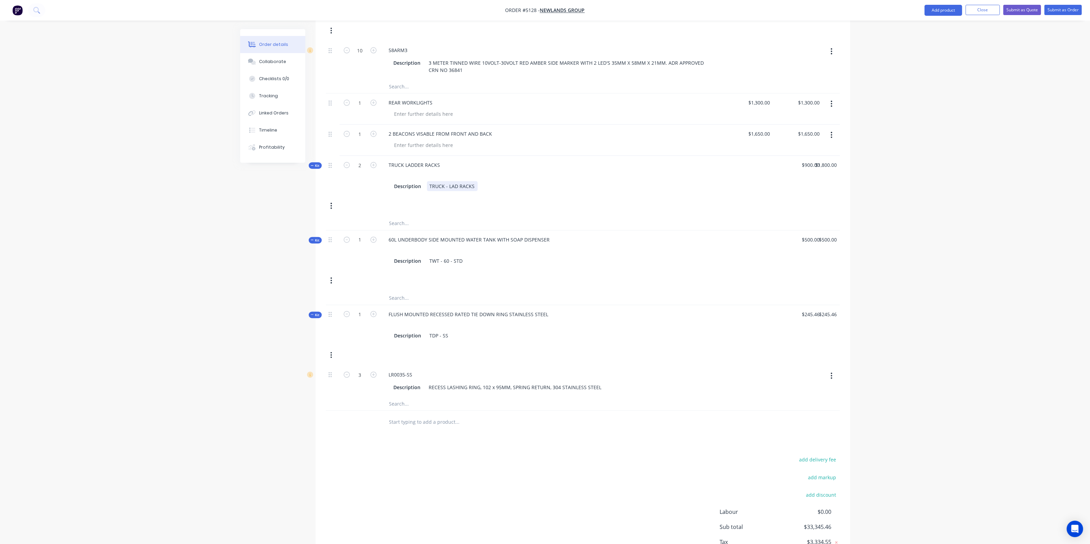
click at [473, 181] on div "TRUCK - LAD RACKS" at bounding box center [452, 186] width 51 height 10
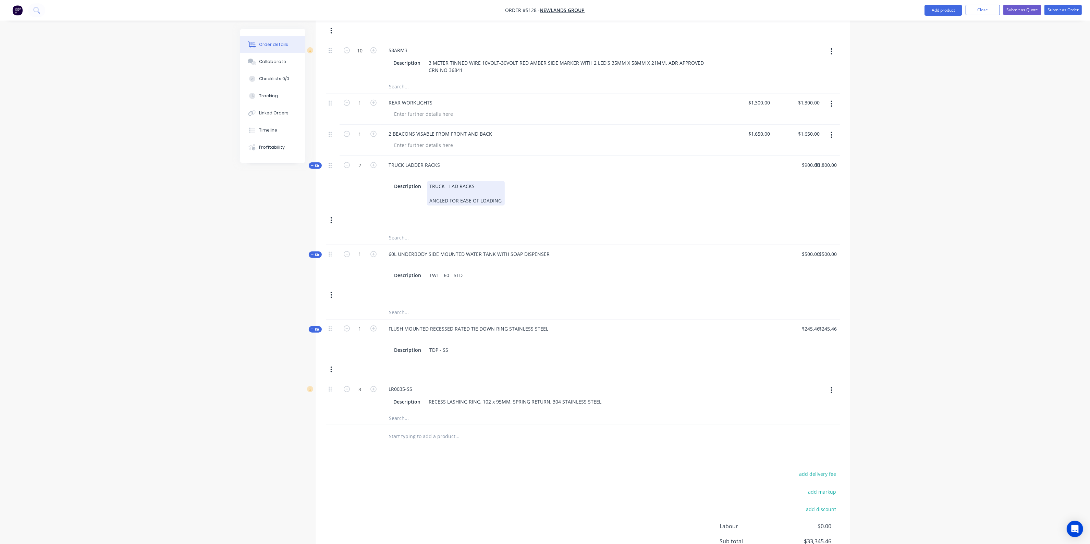
click at [519, 181] on div "Description TRUCK - LAD RACKS ANGLED FOR EASE OF LOADING" at bounding box center [552, 193] width 321 height 24
click at [526, 156] on div "TRUCK LADDER RACKS Description TRUCK - LAD RACKS ANGLED FOR EASE OF LOADING" at bounding box center [552, 183] width 343 height 54
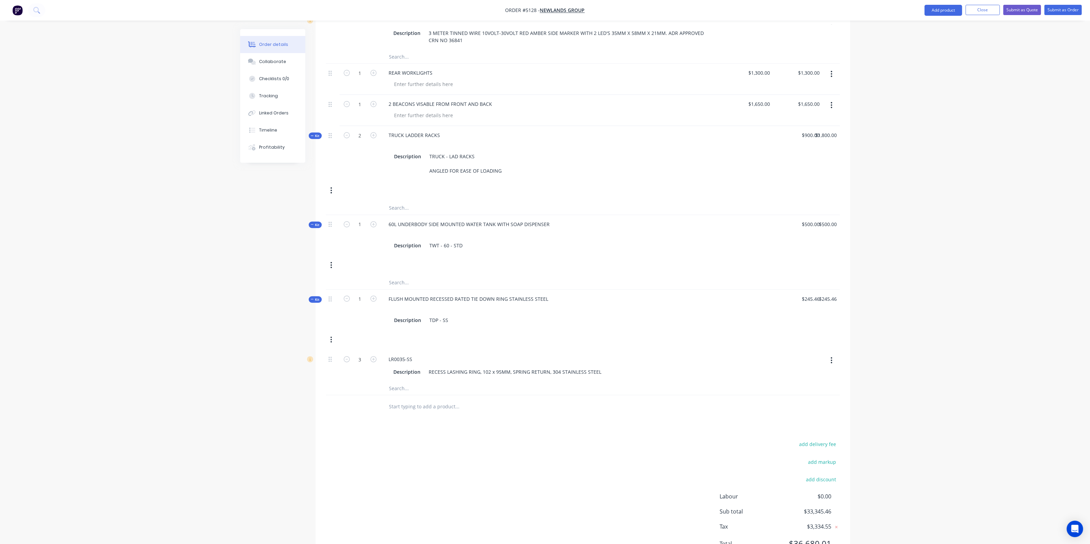
scroll to position [979, 0]
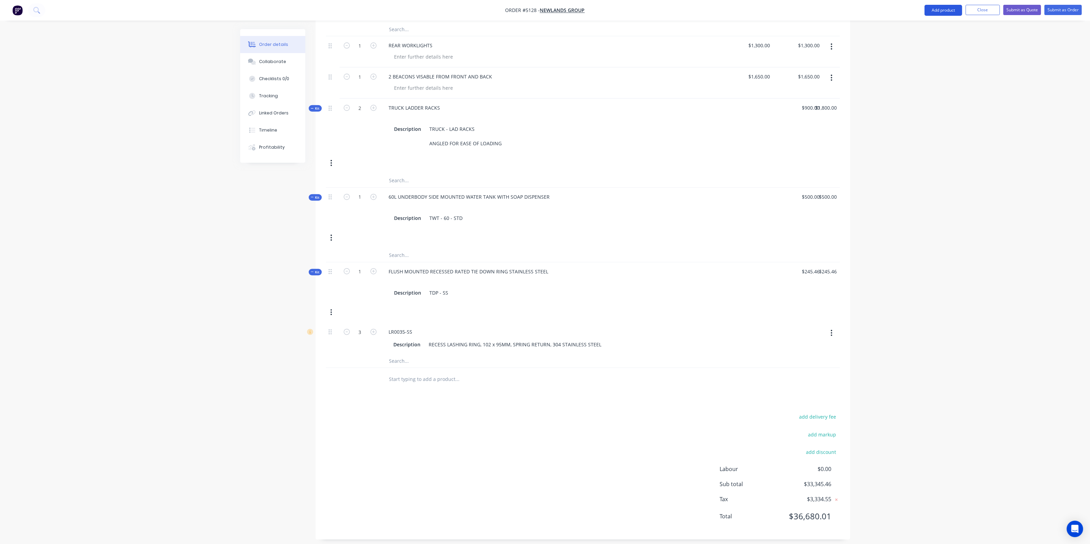
click at [931, 11] on button "Add product" at bounding box center [944, 10] width 38 height 11
click at [933, 24] on div "Product catalogue" at bounding box center [930, 28] width 53 height 10
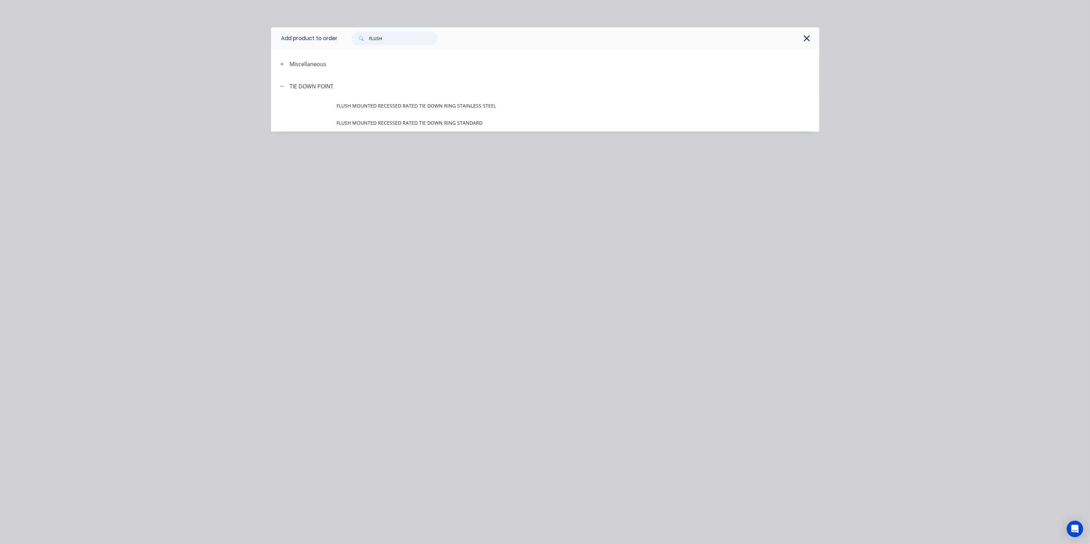
drag, startPoint x: 399, startPoint y: 41, endPoint x: 352, endPoint y: 38, distance: 47.1
click at [352, 38] on div "FLUSH" at bounding box center [395, 39] width 86 height 14
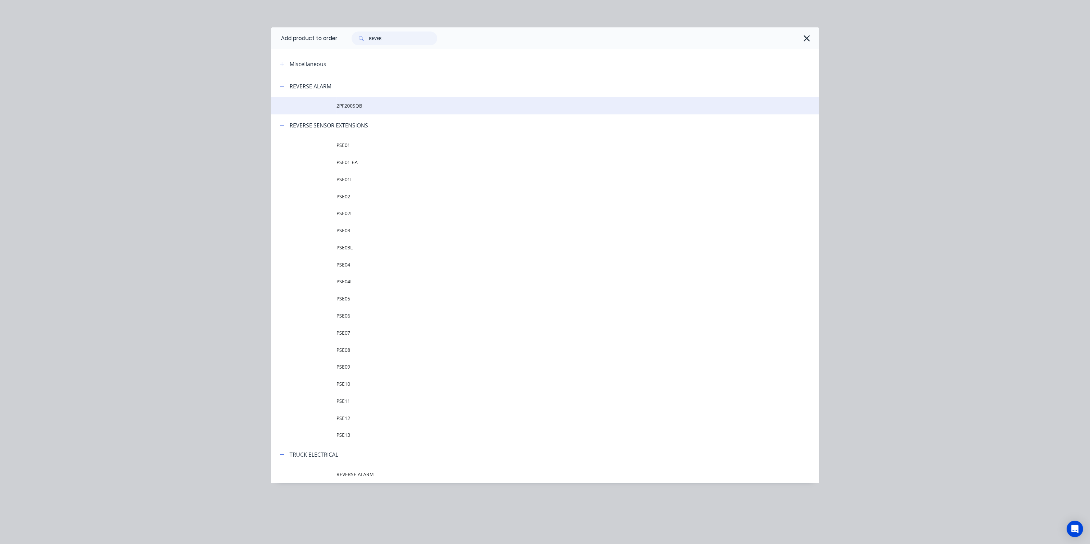
type input "REVER"
click at [355, 107] on span "2PF200SQB" at bounding box center [530, 105] width 386 height 7
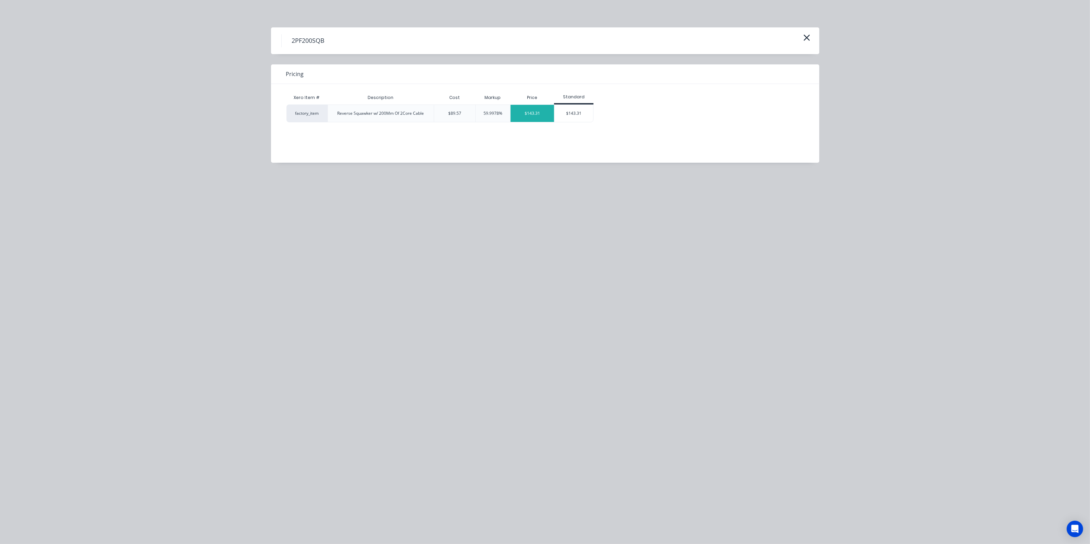
click at [539, 115] on div "$143.31" at bounding box center [533, 113] width 44 height 17
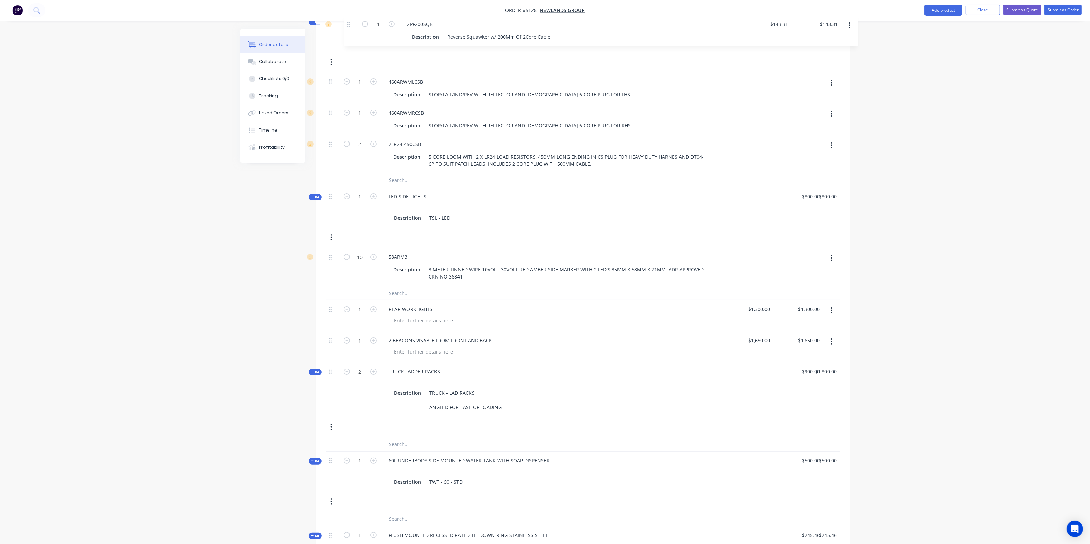
scroll to position [715, 0]
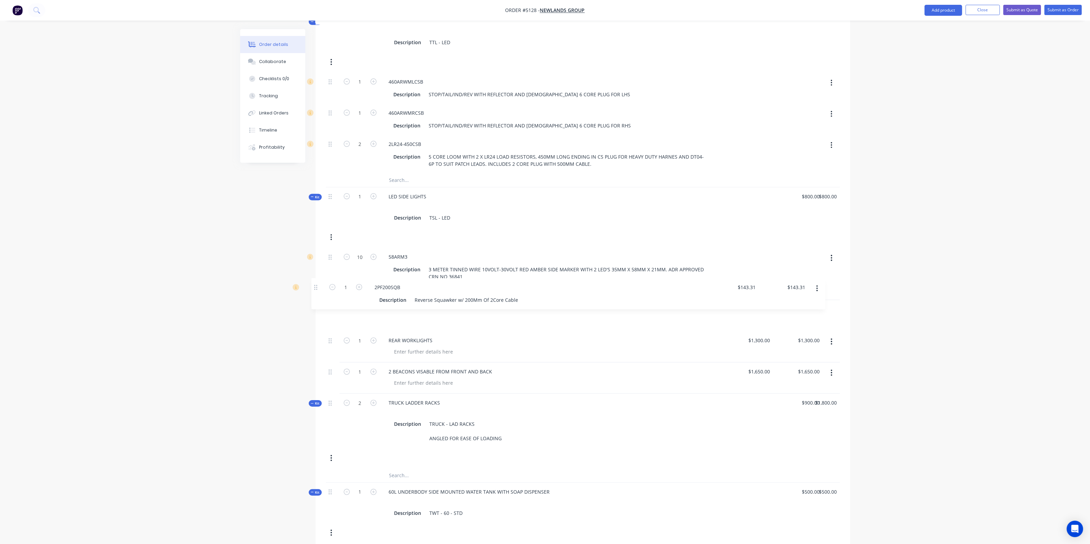
drag, startPoint x: 330, startPoint y: 375, endPoint x: 317, endPoint y: 286, distance: 89.3
click at [317, 286] on div "Qty Price Total Kit 1 STANDARD HD LIGHT RIDGID TRUCK BODY 4200L X 2300W 75MM CH…" at bounding box center [583, 141] width 535 height 1089
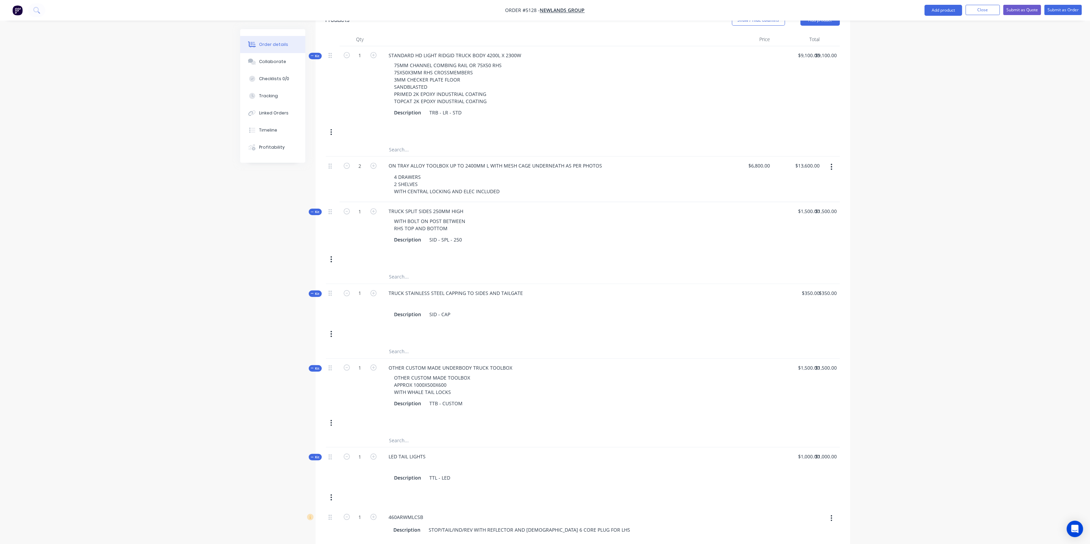
scroll to position [0, 0]
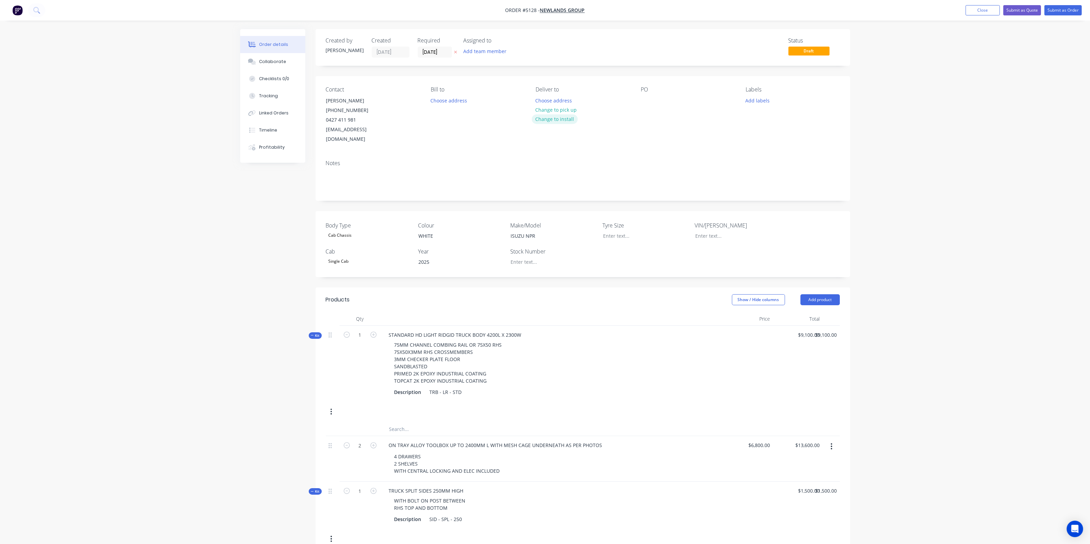
click at [566, 120] on button "Change to install" at bounding box center [555, 118] width 46 height 9
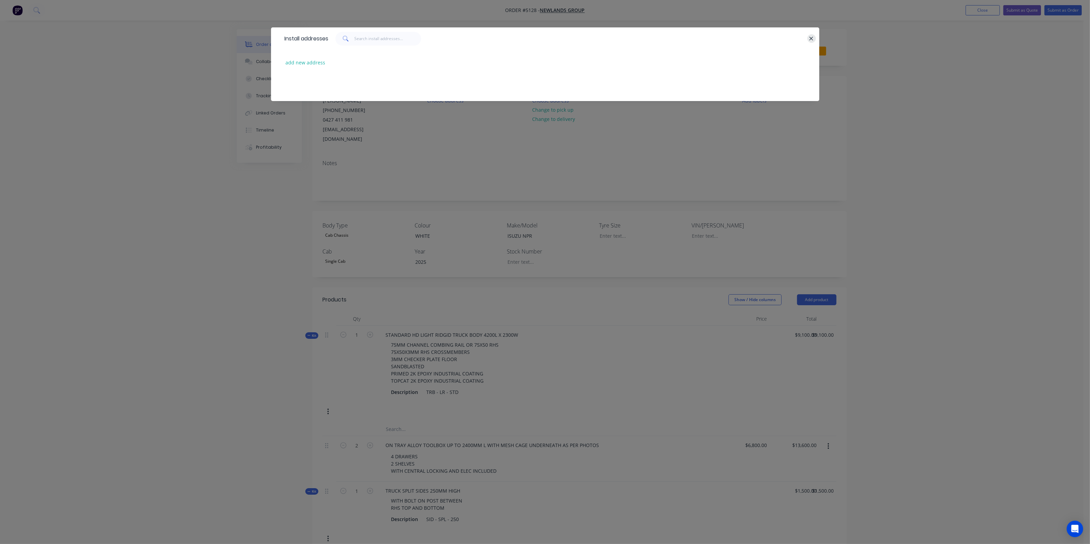
click at [810, 37] on icon "button" at bounding box center [811, 39] width 4 height 6
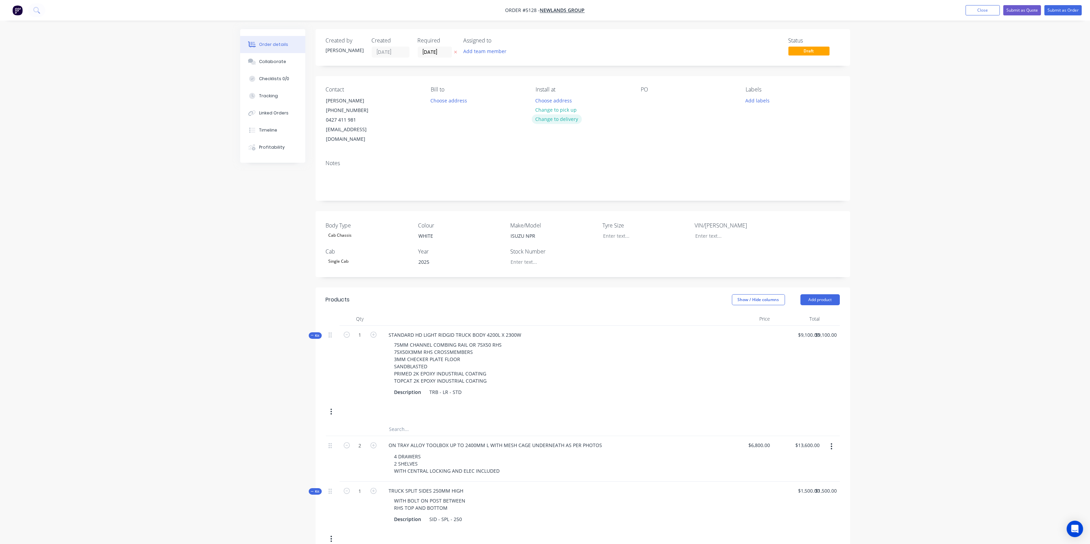
click at [567, 122] on button "Change to delivery" at bounding box center [557, 118] width 50 height 9
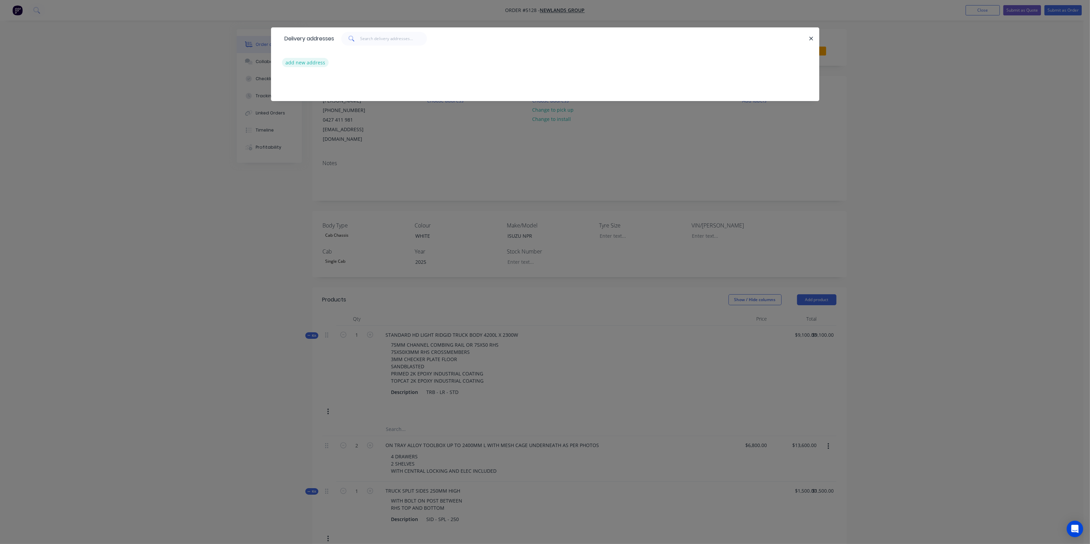
click at [310, 59] on button "add new address" at bounding box center [305, 62] width 47 height 9
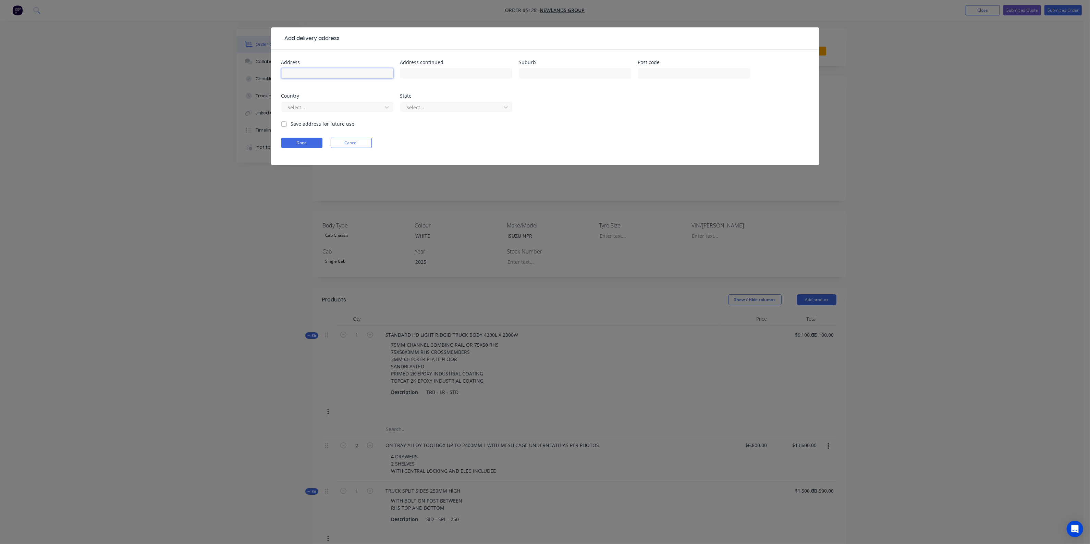
click at [322, 70] on input "text" at bounding box center [337, 73] width 112 height 10
type input "21-23 Carroll St"
click at [531, 73] on input "text" at bounding box center [575, 73] width 112 height 10
type input "Wilsonton"
click at [649, 72] on input "text" at bounding box center [694, 73] width 112 height 10
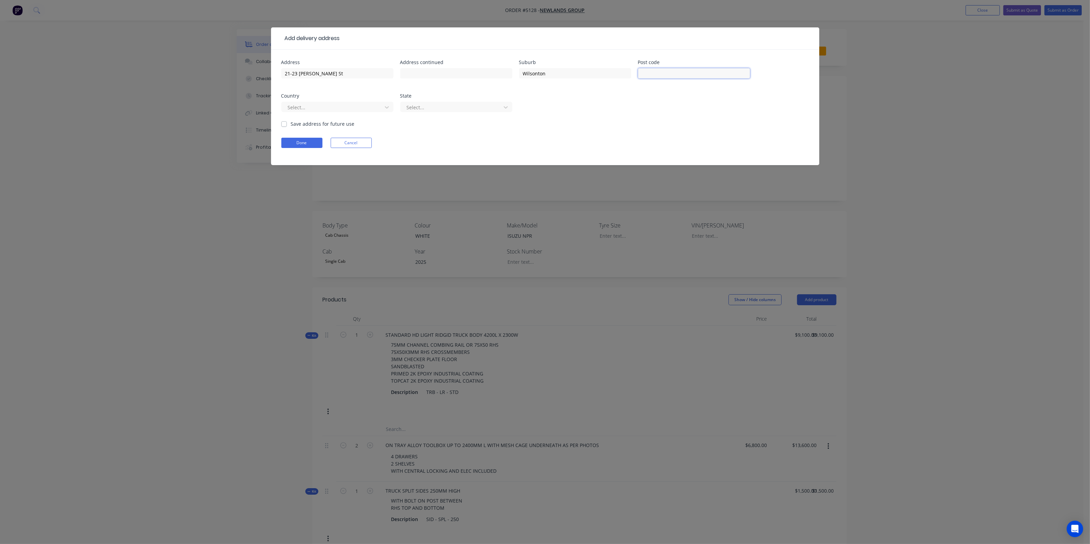
type input "4350"
click at [333, 109] on div at bounding box center [333, 107] width 92 height 9
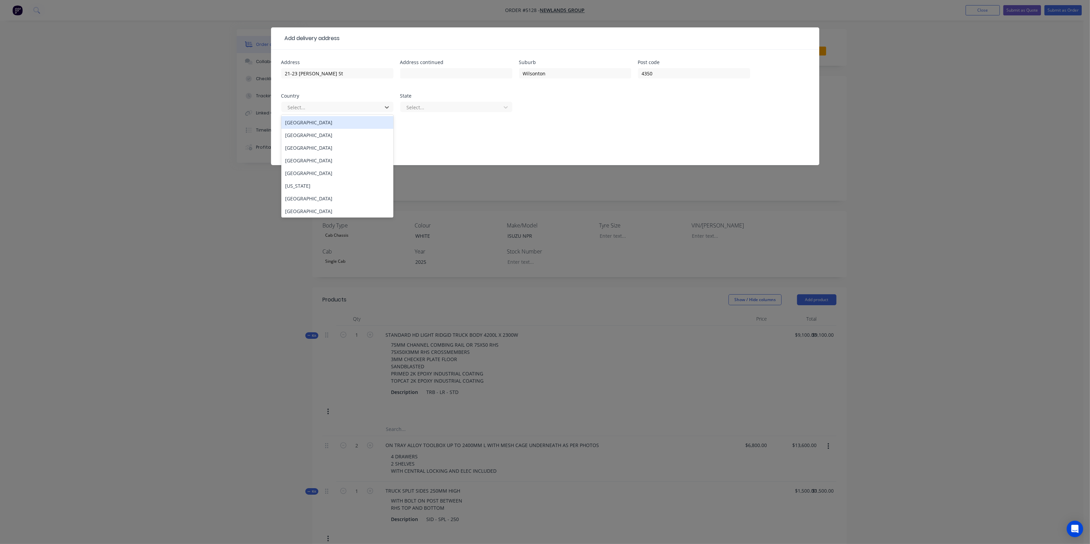
click at [327, 126] on div "Australia" at bounding box center [337, 122] width 112 height 13
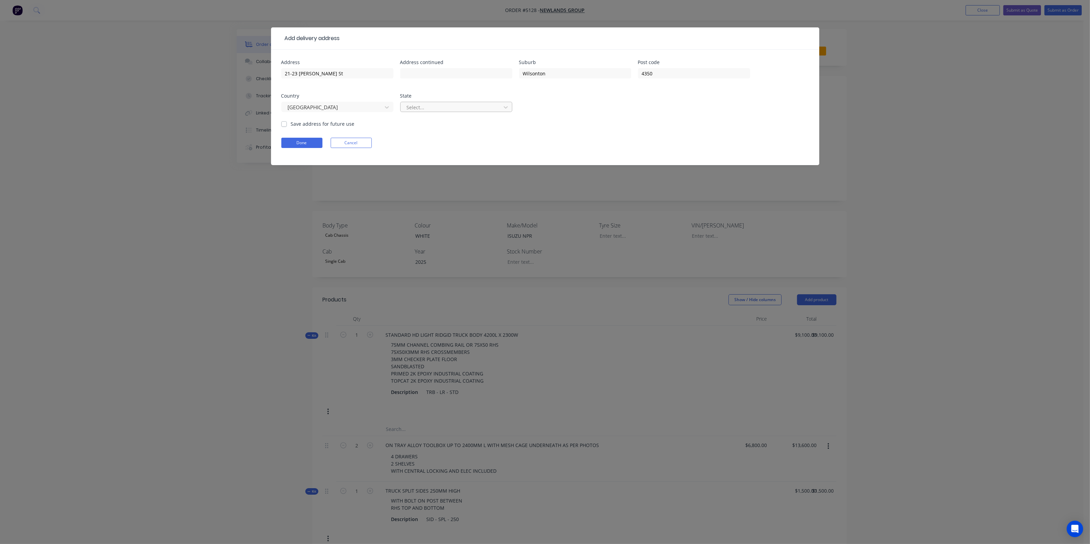
click at [419, 106] on div at bounding box center [452, 107] width 92 height 9
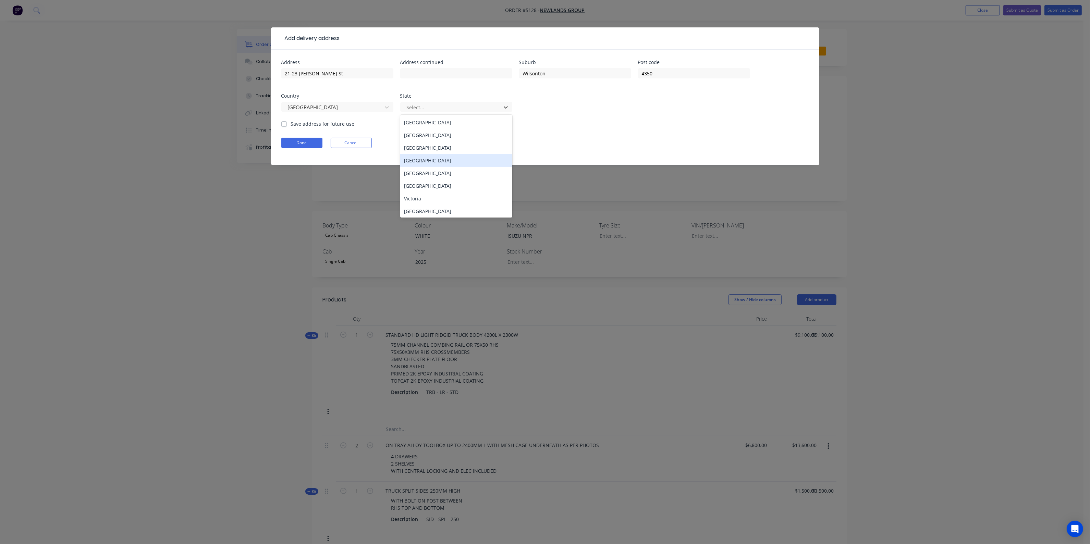
click at [417, 162] on div "Queensland" at bounding box center [456, 160] width 112 height 13
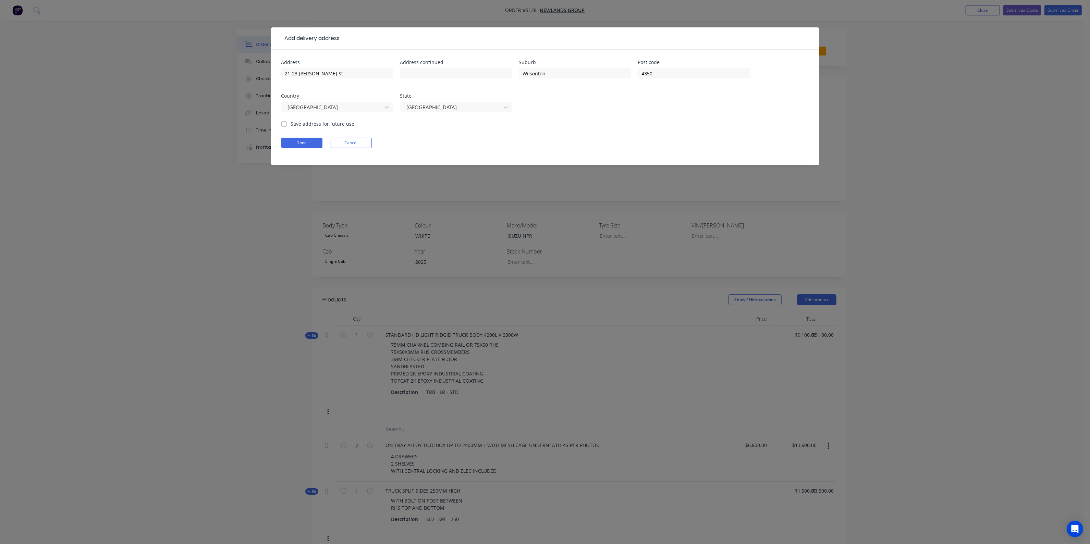
click at [291, 122] on label "Save address for future use" at bounding box center [323, 123] width 64 height 7
click at [281, 122] on input "Save address for future use" at bounding box center [283, 123] width 5 height 7
checkbox input "true"
click at [293, 142] on button "Done" at bounding box center [301, 143] width 41 height 10
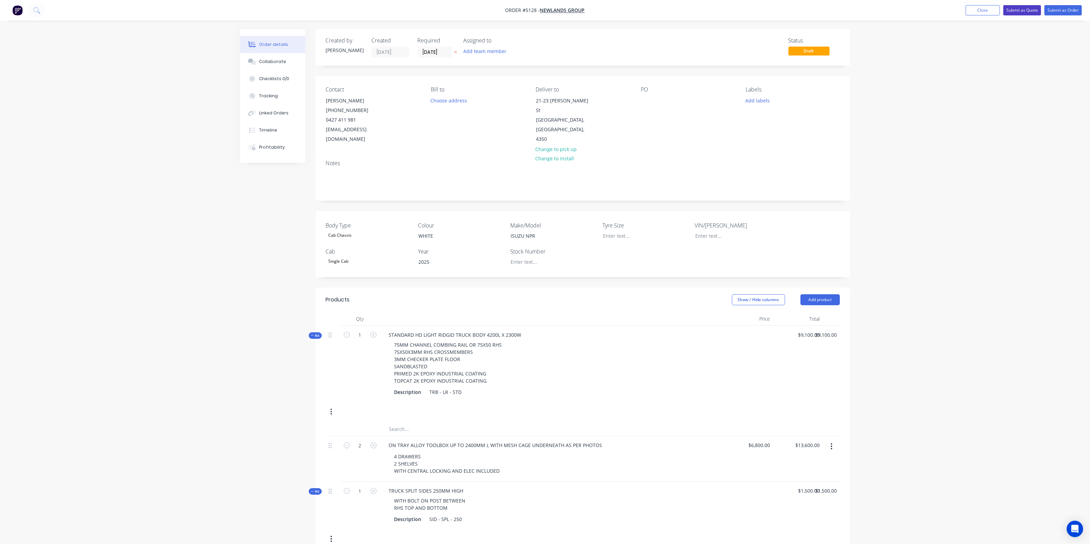
click at [1010, 7] on button "Submit as Quote" at bounding box center [1023, 10] width 38 height 10
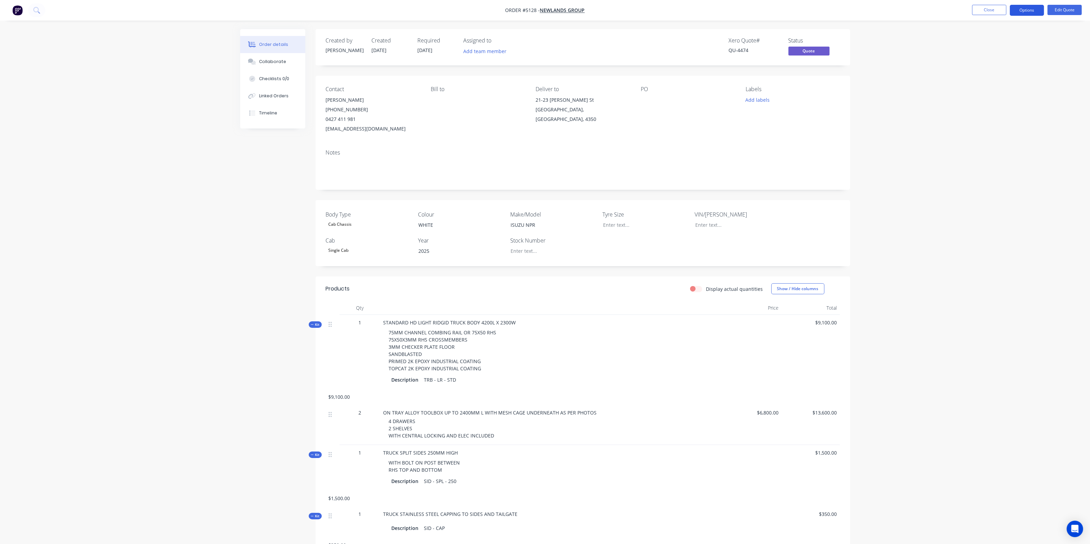
click at [1026, 14] on button "Options" at bounding box center [1027, 10] width 34 height 11
click at [997, 45] on div "Quote" at bounding box center [1006, 42] width 63 height 10
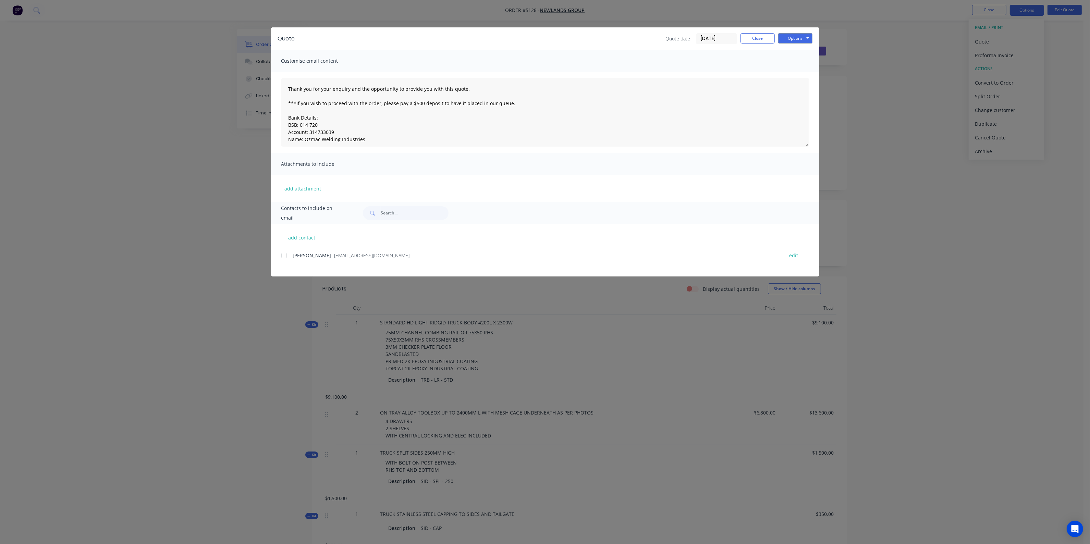
click at [282, 256] on div at bounding box center [284, 256] width 14 height 14
click at [289, 85] on textarea "Thank you for your enquiry and the opportunity to provide you with this quote. …" at bounding box center [545, 112] width 528 height 69
click at [297, 90] on textarea "Hi, Craig Thank you for your enquiry and the opportunity to provide you with th…" at bounding box center [545, 112] width 528 height 69
click at [311, 90] on textarea "Hi Craig Thank you for your enquiry and the opportunity to provide you with thi…" at bounding box center [545, 112] width 528 height 69
click at [293, 188] on button "add attachment" at bounding box center [303, 188] width 44 height 10
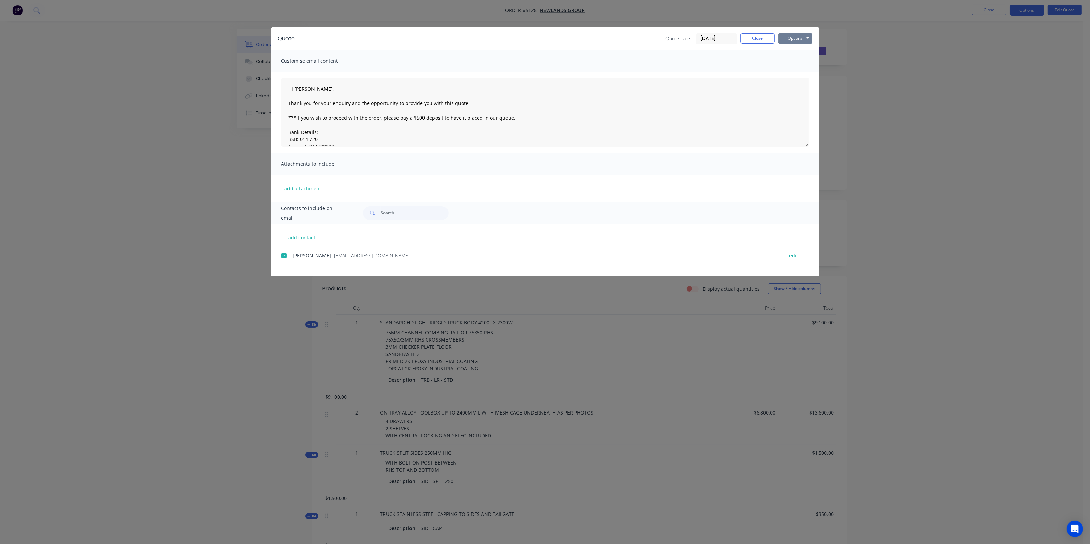
click at [794, 36] on button "Options" at bounding box center [795, 38] width 34 height 10
click at [795, 71] on button "Email" at bounding box center [800, 73] width 44 height 11
type textarea "Thank you for your enquiry and the opportunity to provide you with this quote. …"
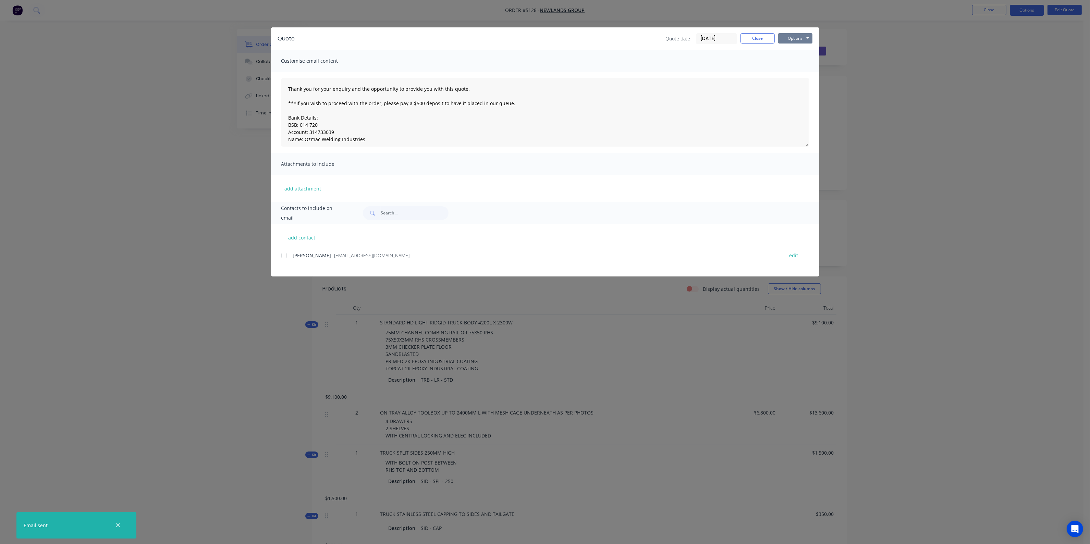
click at [804, 38] on button "Options" at bounding box center [795, 38] width 34 height 10
click at [794, 63] on button "Print" at bounding box center [800, 62] width 44 height 11
click at [754, 37] on button "Close" at bounding box center [758, 38] width 34 height 10
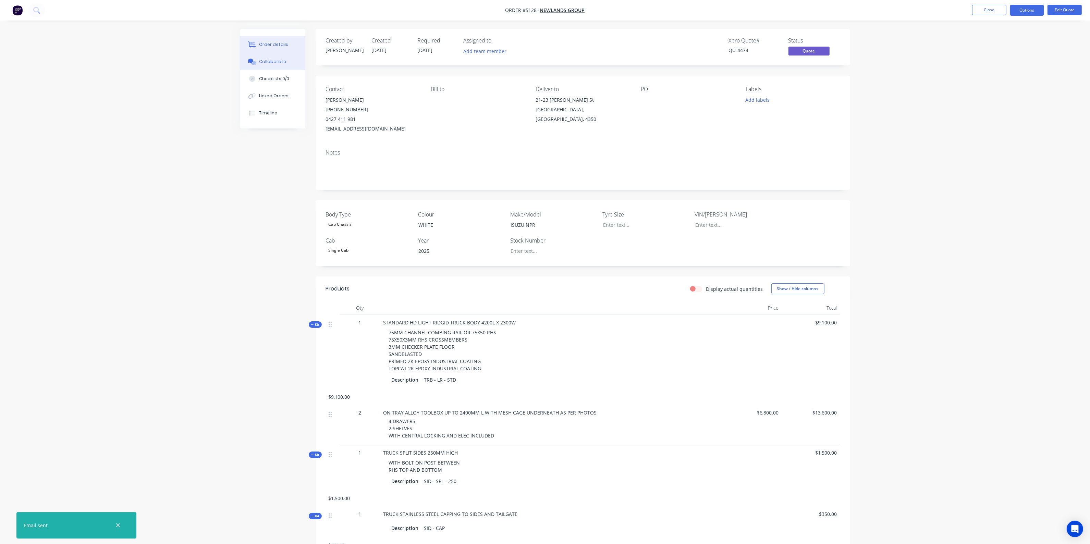
click at [268, 59] on div "Collaborate" at bounding box center [272, 62] width 27 height 6
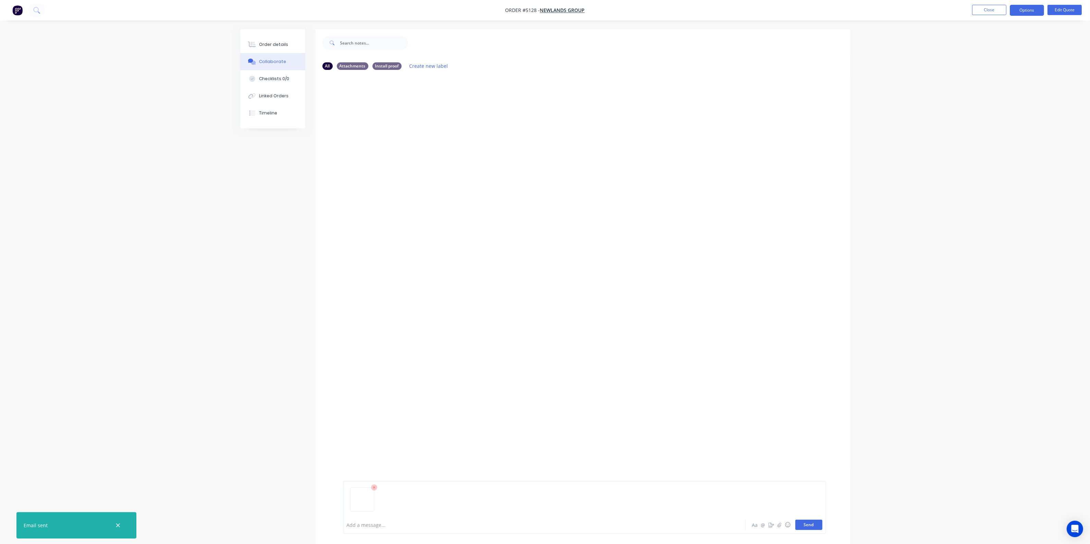
click at [802, 526] on button "Send" at bounding box center [809, 525] width 27 height 10
click at [809, 525] on button "Send" at bounding box center [809, 525] width 27 height 10
click at [806, 530] on button "Send" at bounding box center [809, 525] width 27 height 10
click at [814, 529] on button "Send" at bounding box center [809, 525] width 27 height 10
click at [816, 525] on button "Send" at bounding box center [809, 525] width 27 height 10
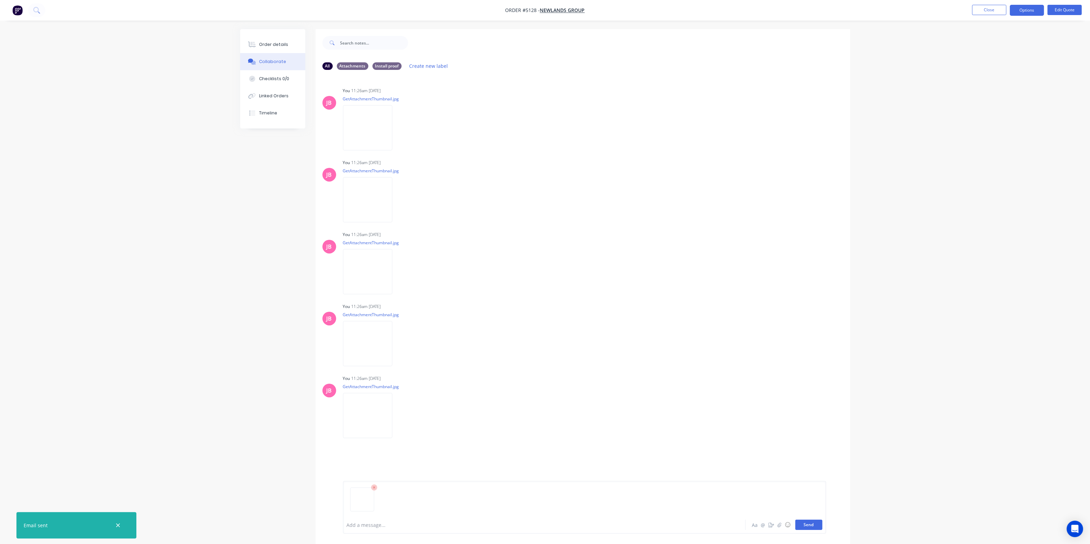
click at [818, 527] on button "Send" at bounding box center [809, 525] width 27 height 10
click at [808, 523] on button "Send" at bounding box center [809, 525] width 27 height 10
click at [810, 526] on button "Send" at bounding box center [809, 525] width 27 height 10
click at [957, 208] on div "Order details Collaborate Checklists 0/0 Linked Orders Timeline Order details C…" at bounding box center [545, 277] width 1090 height 555
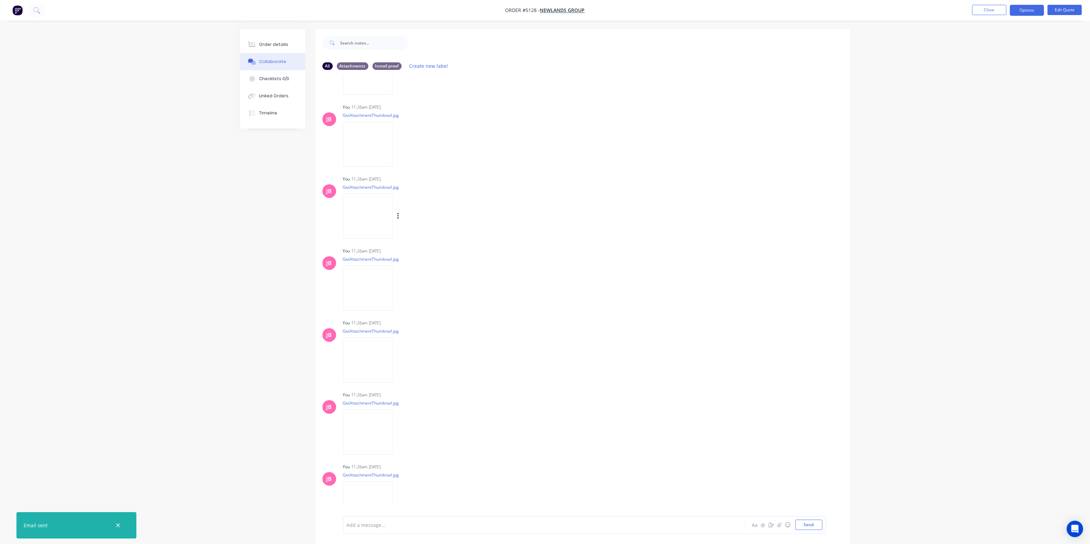
scroll to position [0, 0]
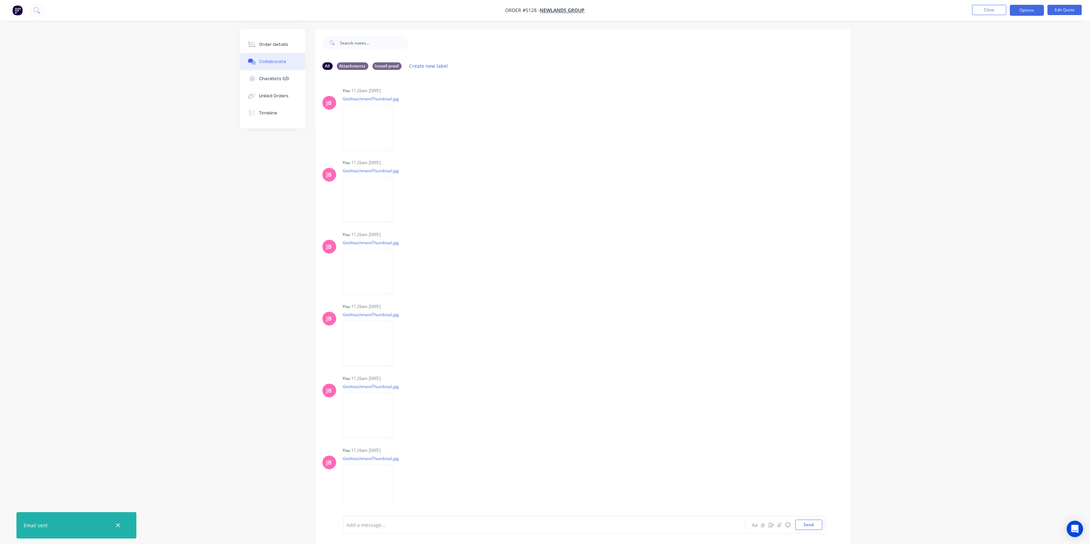
click at [274, 251] on div "All Attachments Install proof Create new label JB You 11:26am 02/09/25 GetAttac…" at bounding box center [545, 292] width 610 height 526
click at [204, 230] on div "Order details Collaborate Checklists 0/0 Linked Orders Timeline Order details C…" at bounding box center [545, 277] width 1090 height 555
click at [982, 11] on button "Close" at bounding box center [990, 10] width 34 height 10
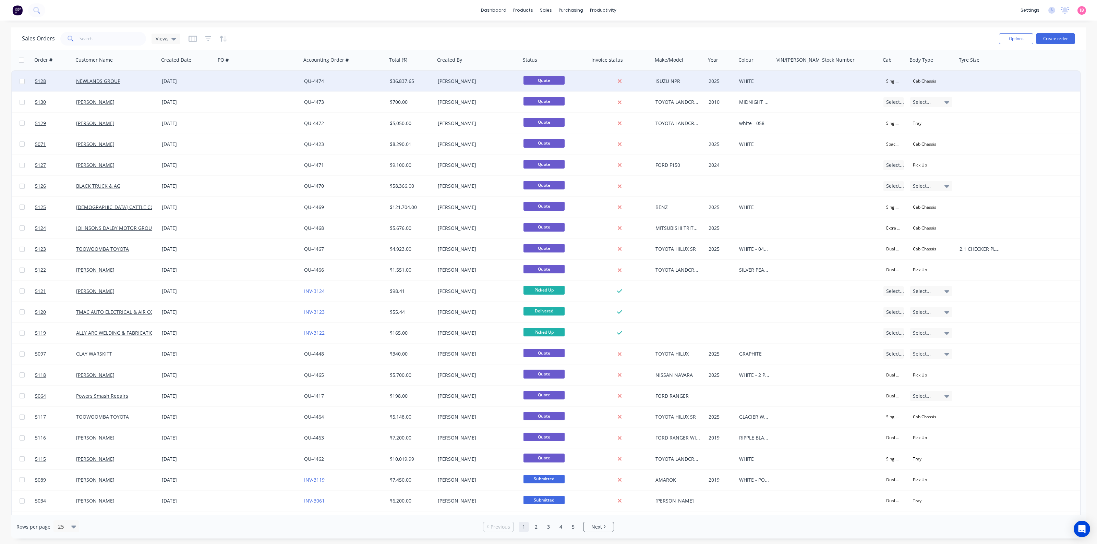
click at [425, 87] on div "$36,837.65" at bounding box center [411, 81] width 48 height 21
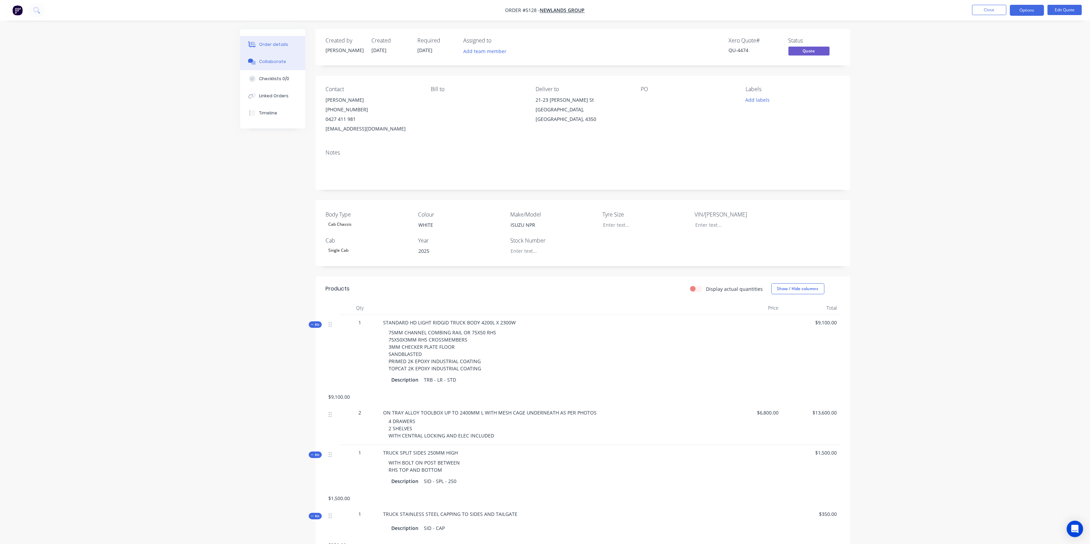
click at [259, 62] on button "Collaborate" at bounding box center [272, 61] width 65 height 17
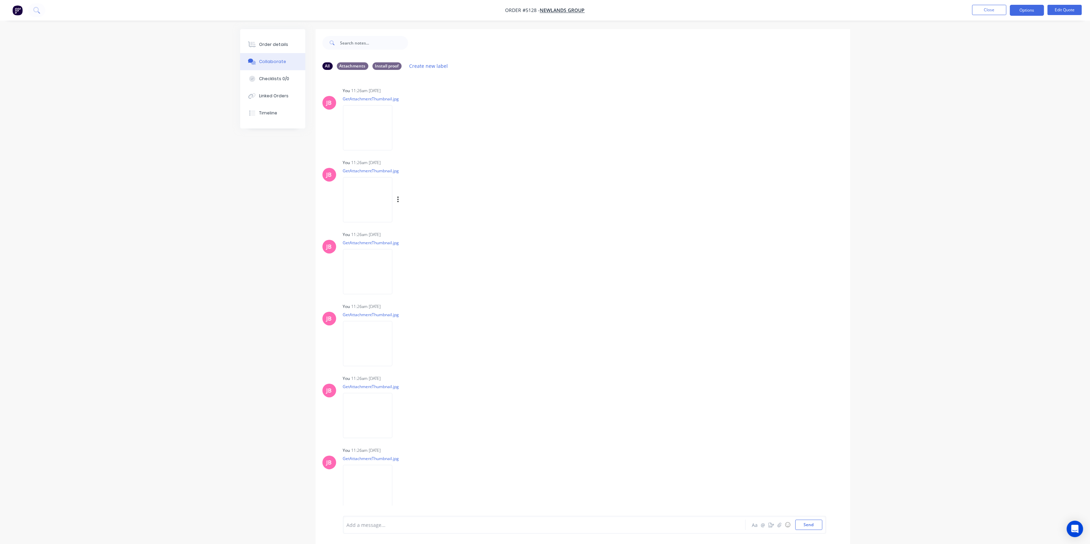
click at [362, 194] on img at bounding box center [367, 199] width 49 height 45
click at [649, 266] on div "JB You 11:26am 02/09/25 GetAttachmentThumbnail.jpg Labels Download Delete" at bounding box center [583, 261] width 535 height 62
click at [914, 91] on div "Order details Collaborate Checklists 0/0 Linked Orders Timeline Order details C…" at bounding box center [545, 277] width 1090 height 555
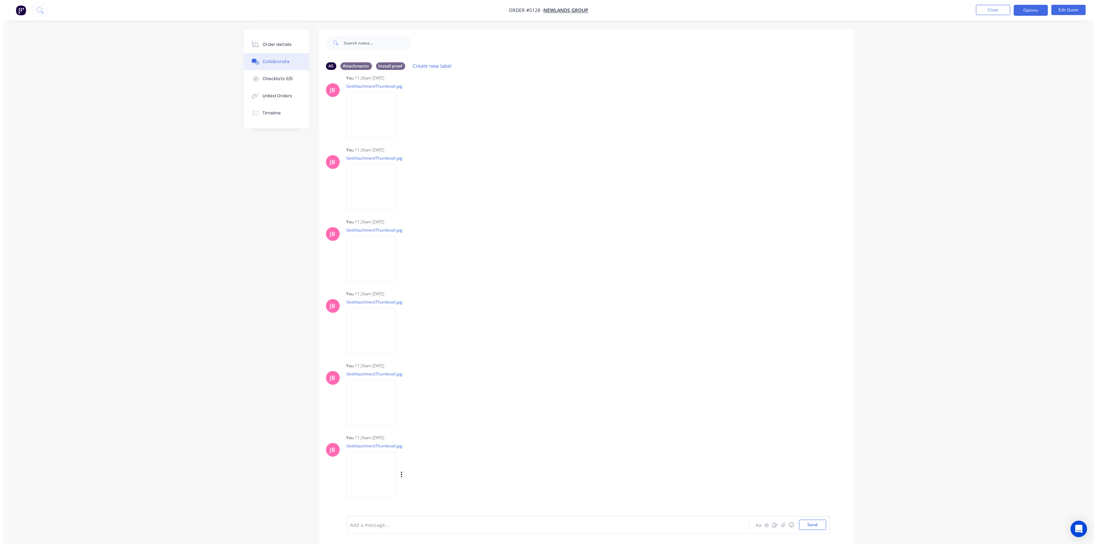
scroll to position [141, 0]
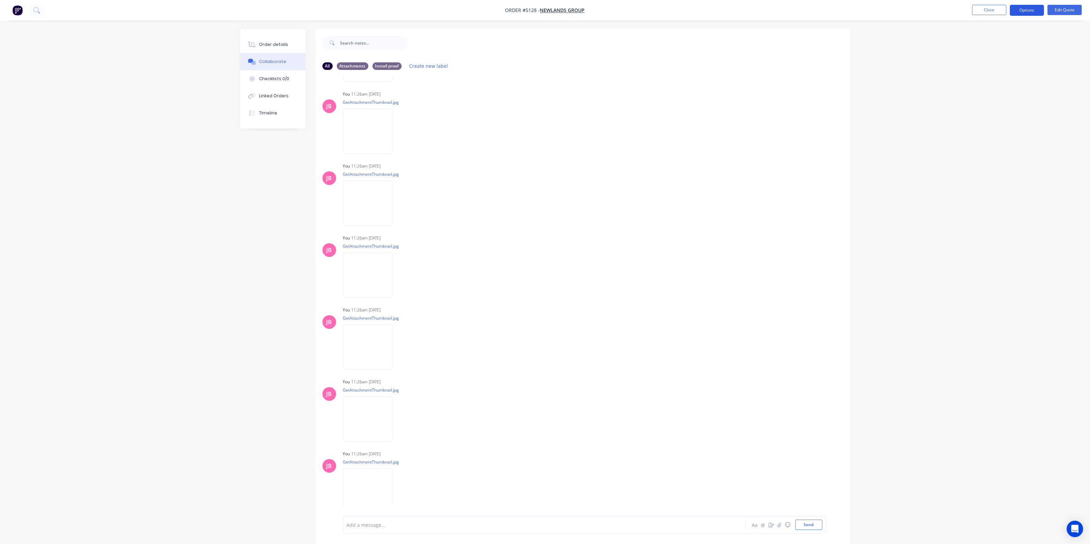
click at [1029, 10] on button "Options" at bounding box center [1027, 10] width 34 height 11
click at [981, 11] on button "Close" at bounding box center [990, 10] width 34 height 10
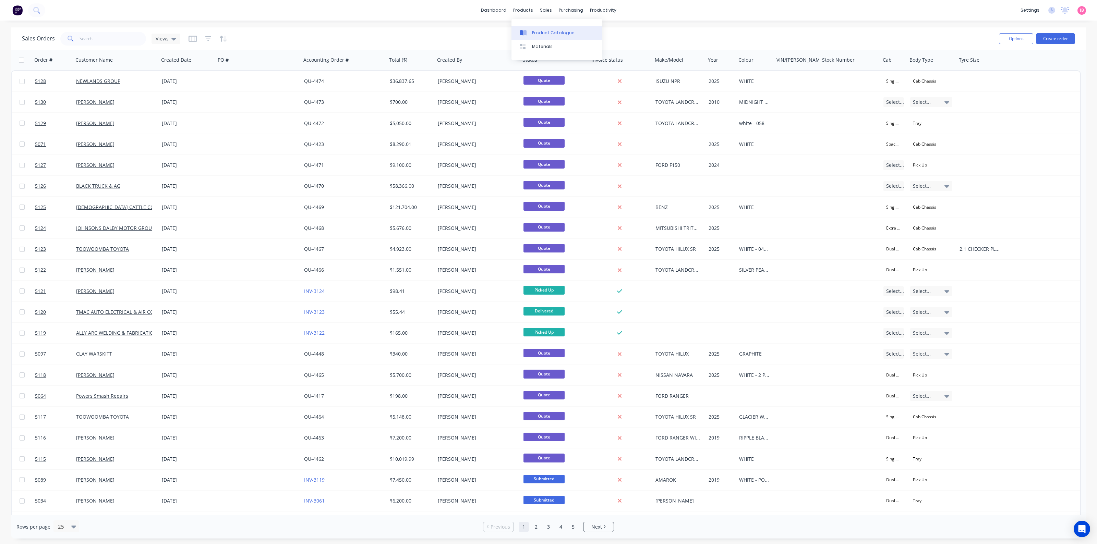
click at [530, 31] on link "Product Catalogue" at bounding box center [556, 33] width 91 height 14
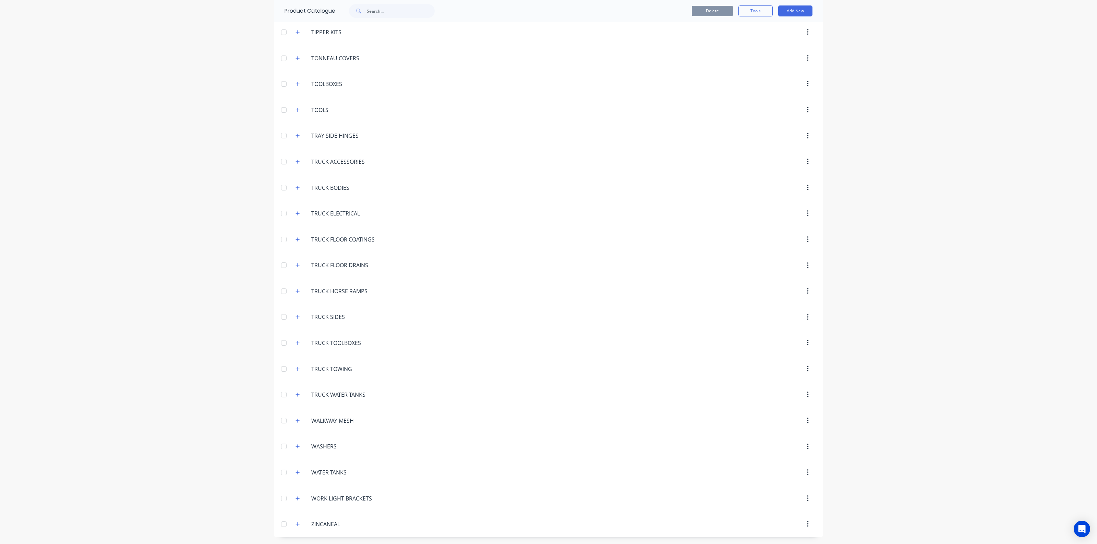
scroll to position [2741, 0]
click at [296, 212] on icon "button" at bounding box center [298, 214] width 4 height 4
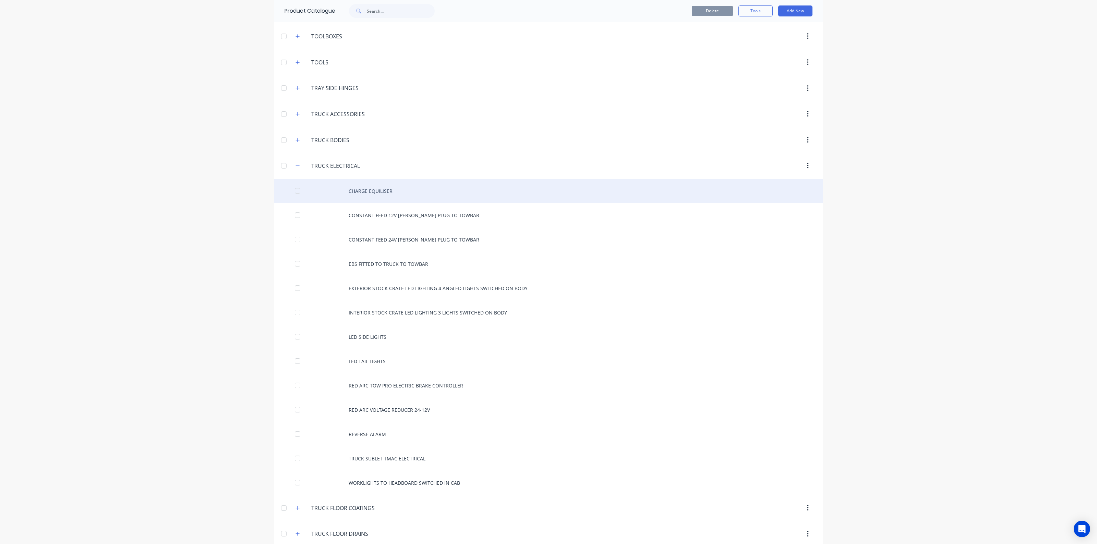
scroll to position [2784, 0]
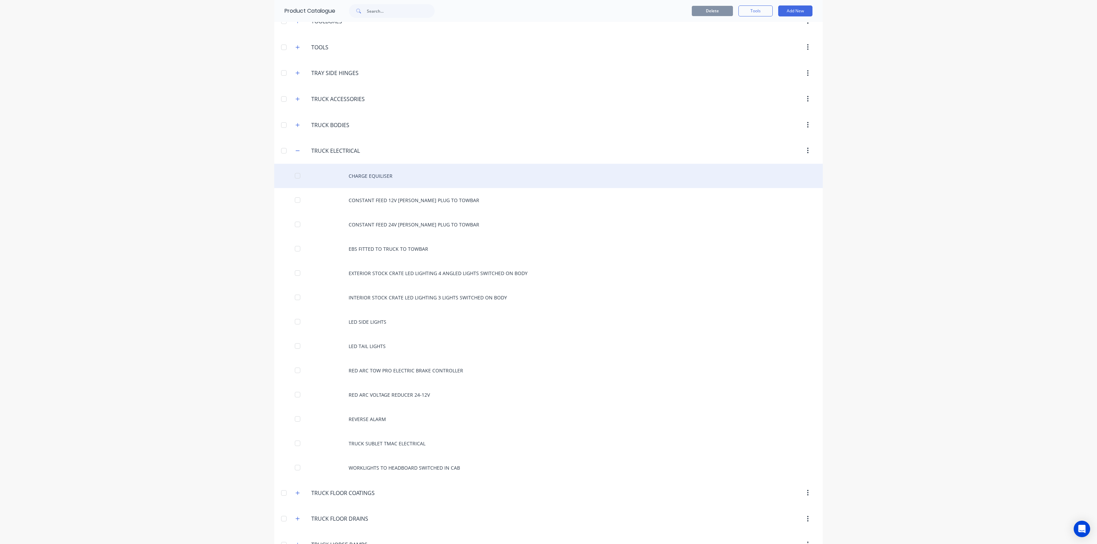
click at [309, 188] on div "CHARGE EQUILISER" at bounding box center [548, 176] width 548 height 24
